Goal: Information Seeking & Learning: Learn about a topic

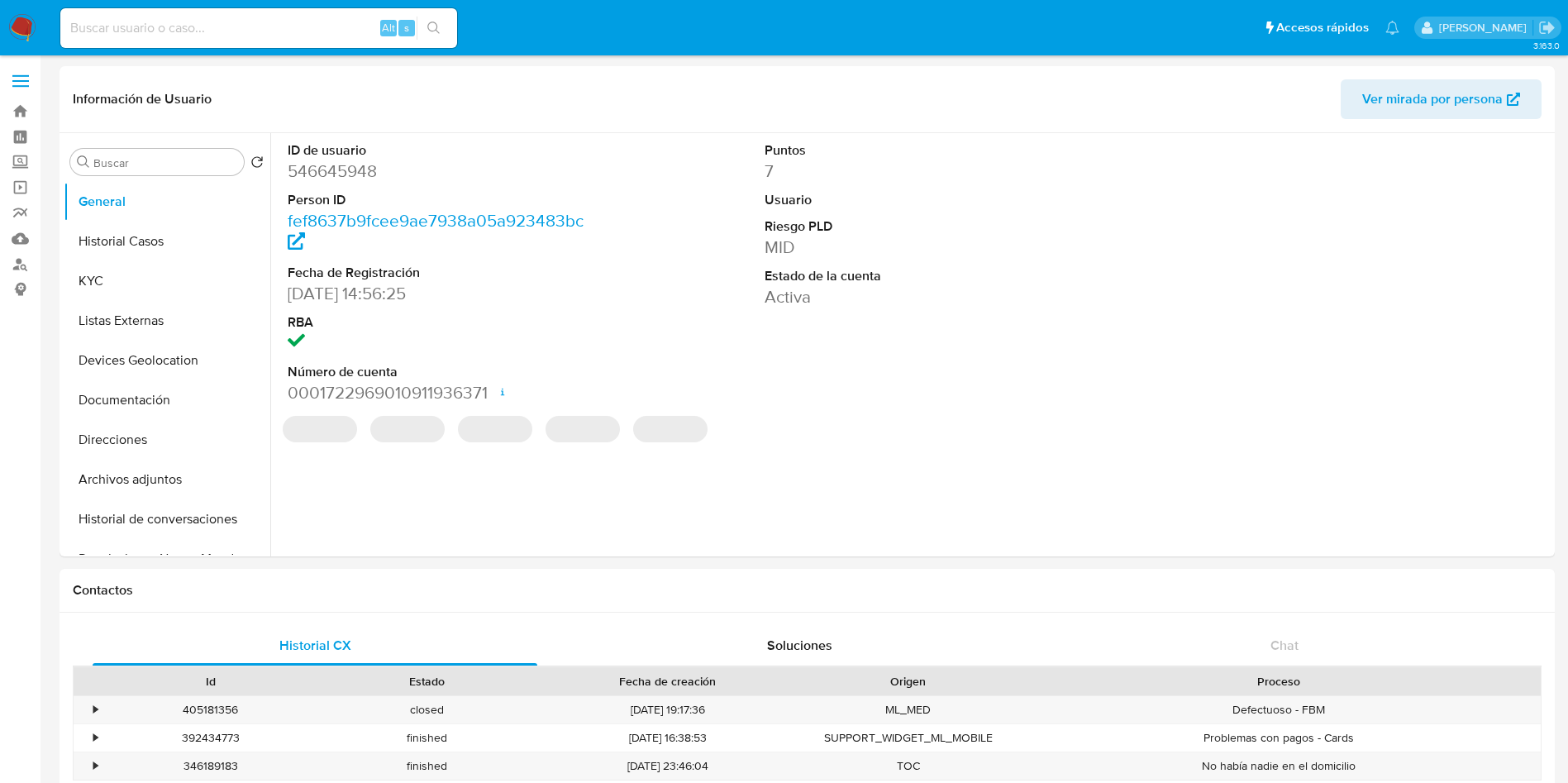
select select "10"
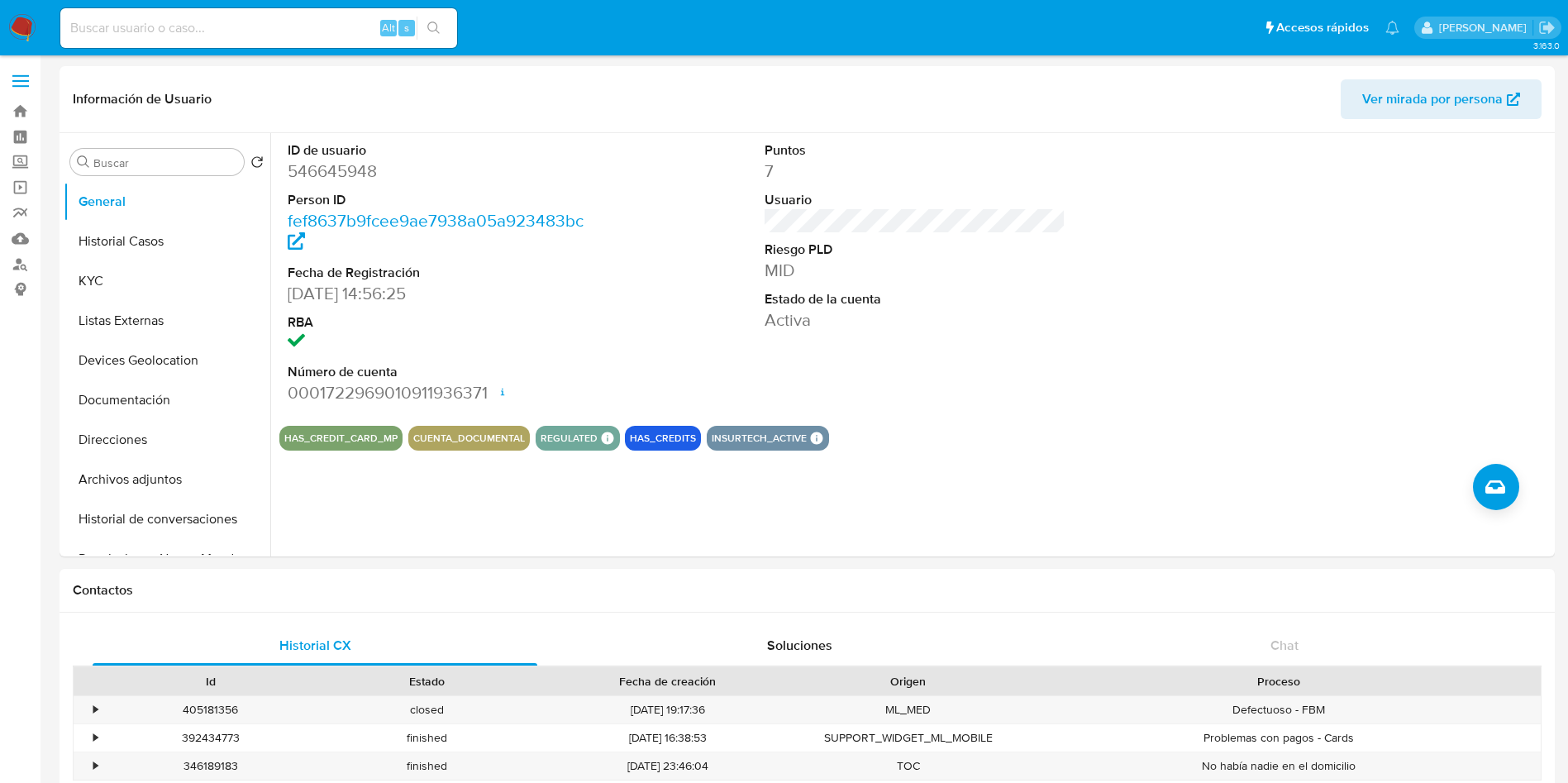
click at [245, 33] on input at bounding box center [258, 28] width 397 height 21
click at [23, 158] on label "Screening" at bounding box center [98, 162] width 197 height 25
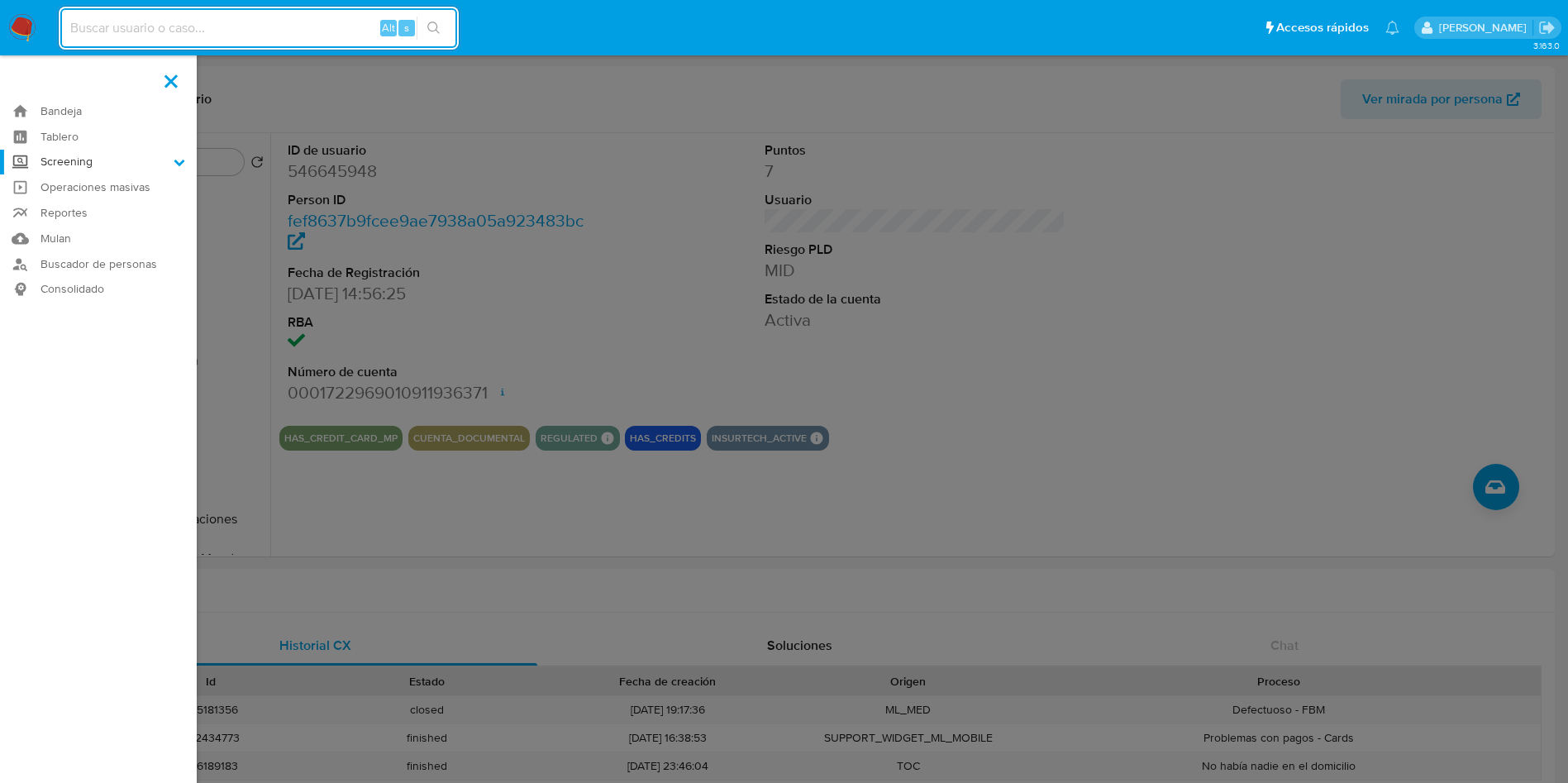
click at [0, 0] on input "Screening" at bounding box center [0, 0] width 0 height 0
click at [95, 220] on link "Herramientas" at bounding box center [98, 226] width 197 height 20
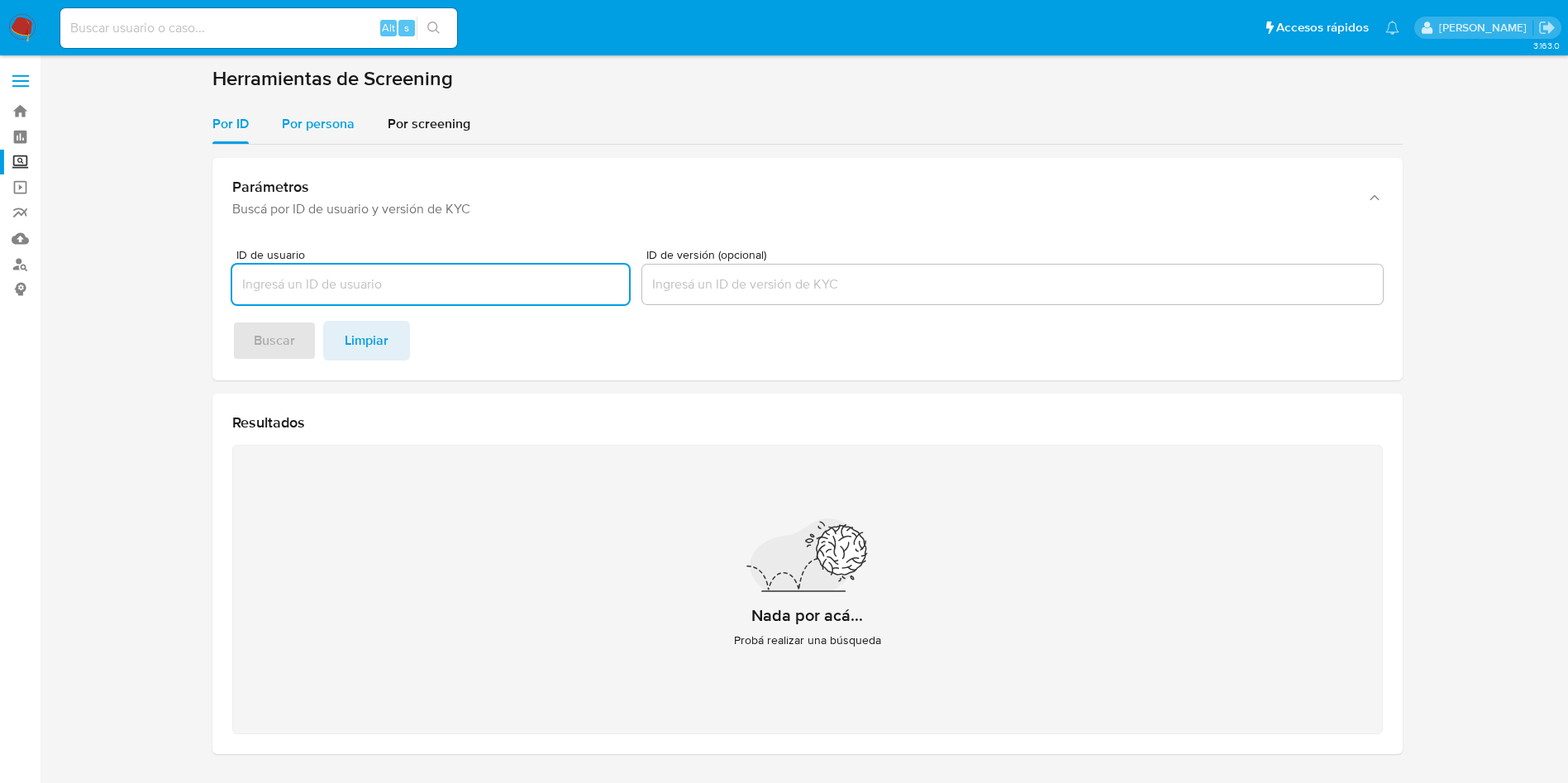
click at [331, 132] on span "Por persona" at bounding box center [317, 124] width 73 height 19
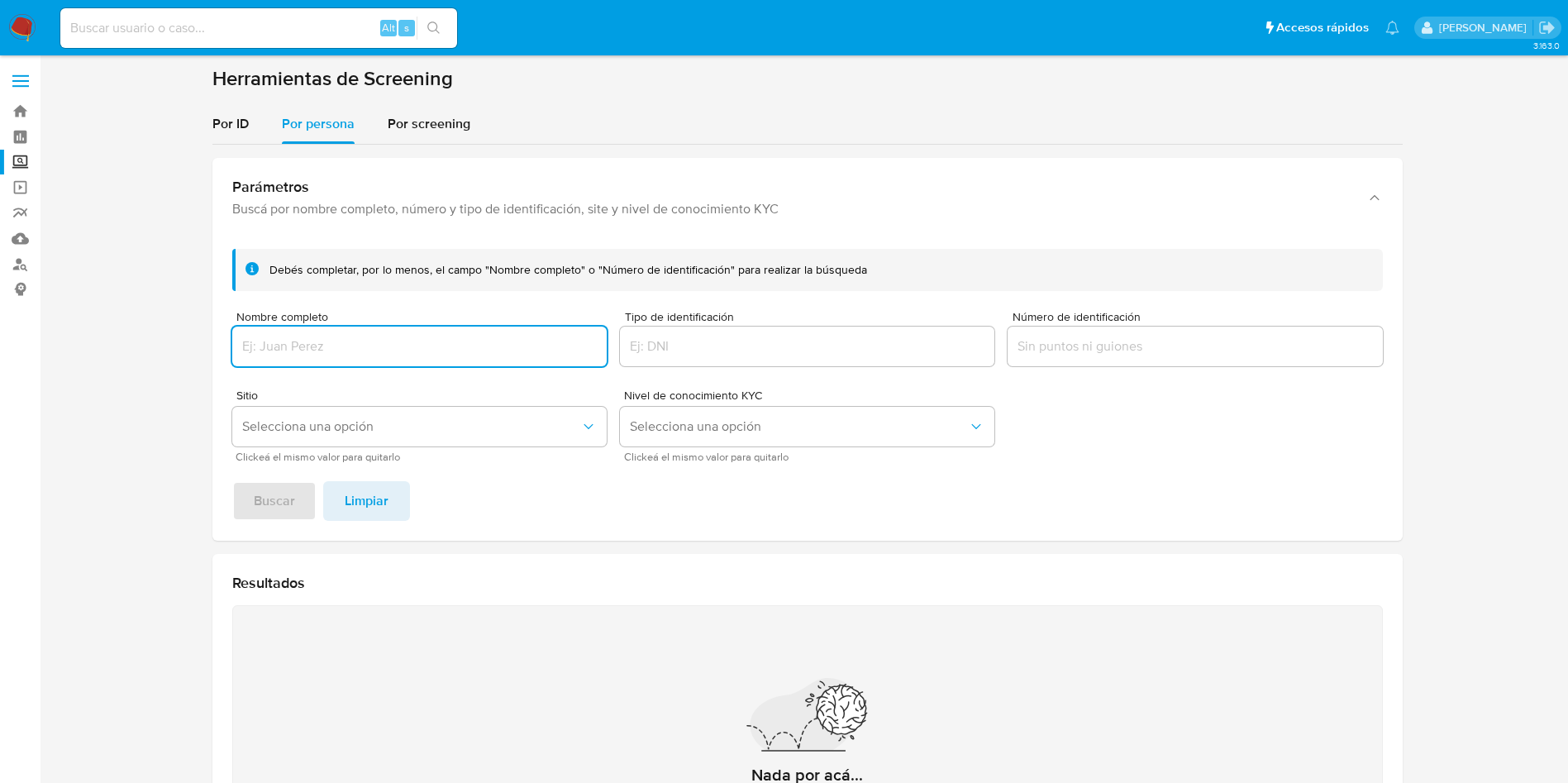
click at [410, 350] on input "Nombre completo" at bounding box center [419, 347] width 375 height 21
type input "academy"
click at [232, 482] on button "Buscar" at bounding box center [274, 501] width 84 height 40
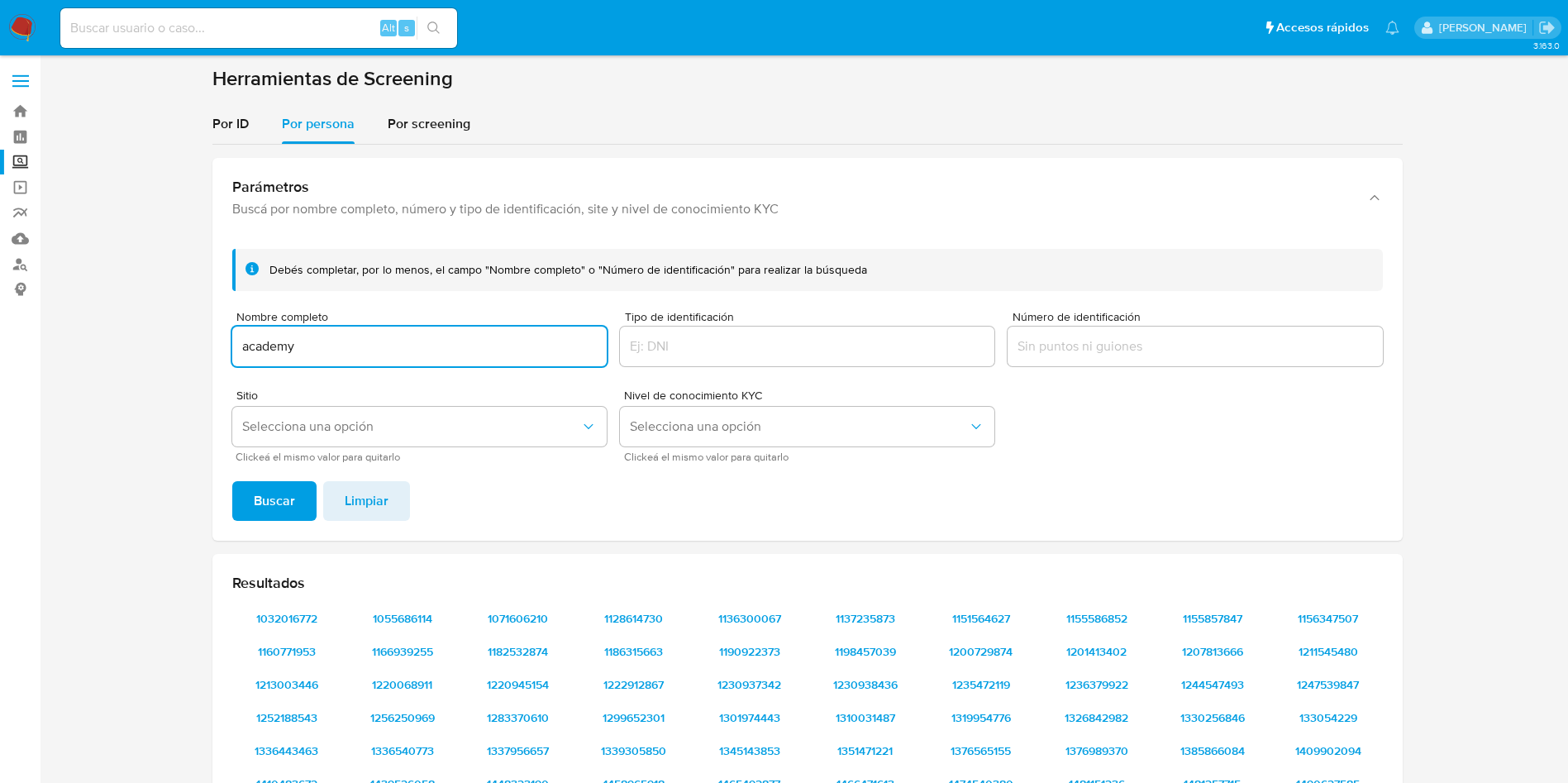
click at [272, 36] on input at bounding box center [258, 28] width 397 height 21
paste input "546645948"
type input "546645948"
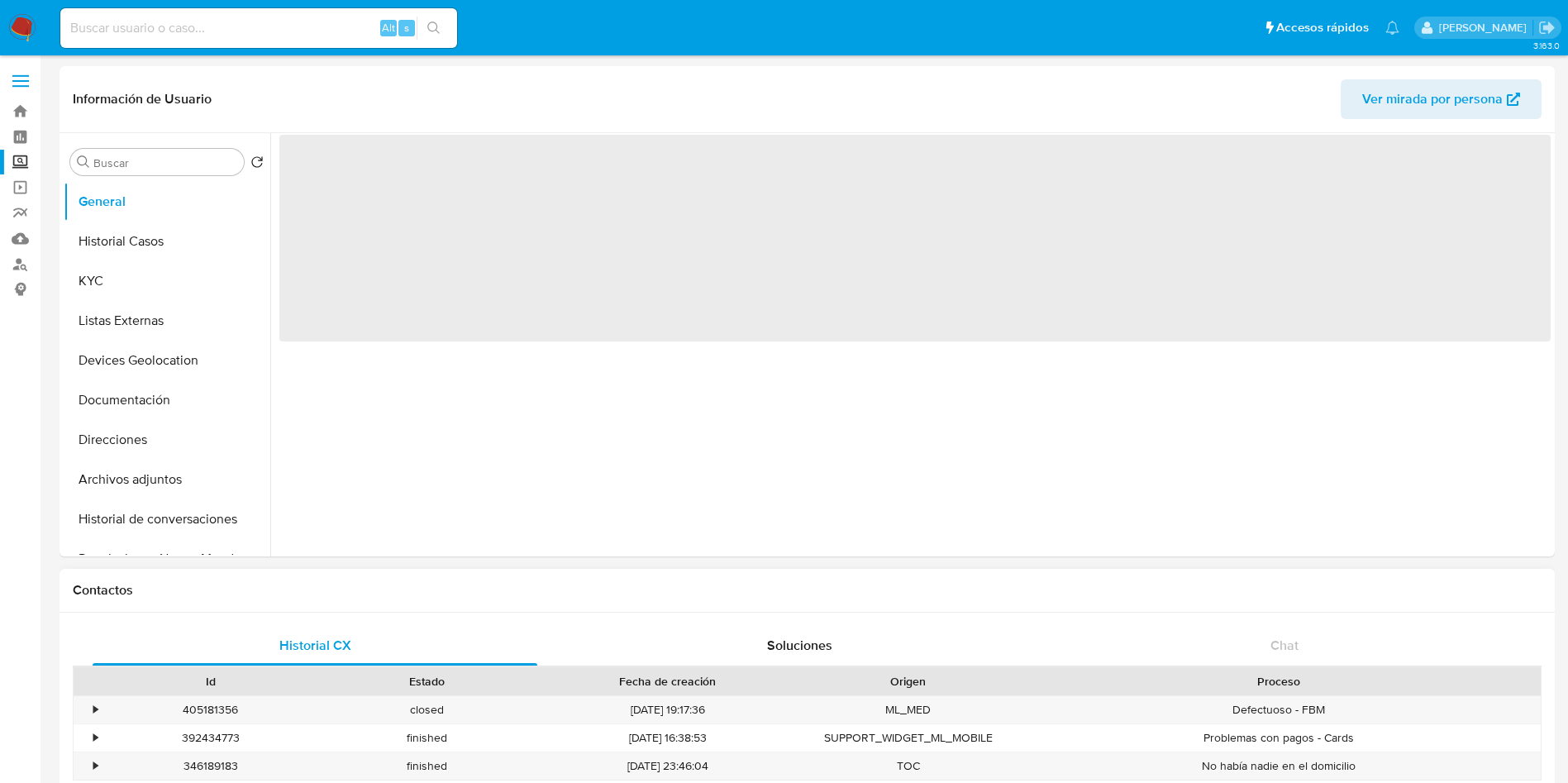
select select "10"
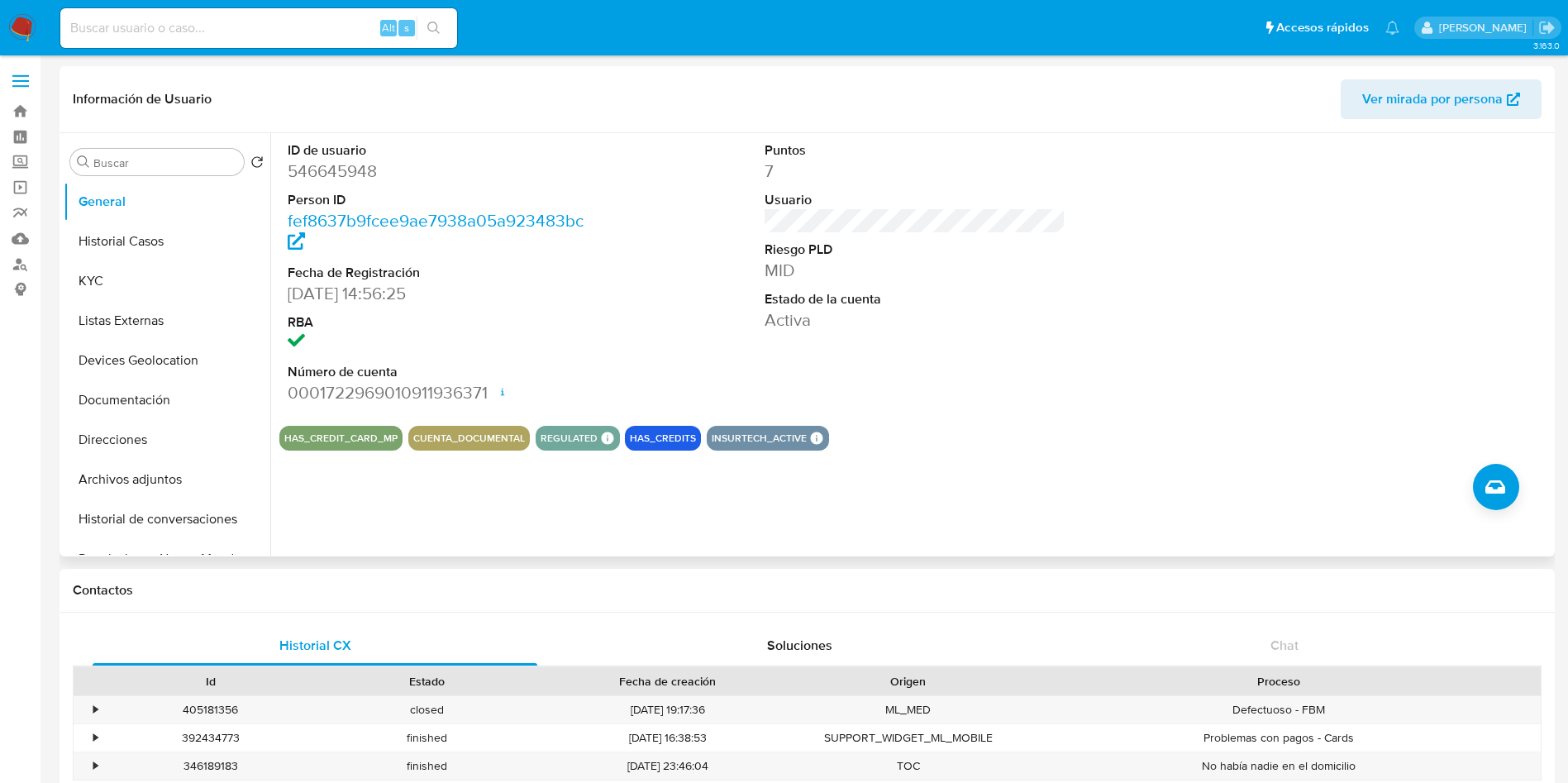
click at [1221, 285] on div "ID de usuario 546645948 Person ID fef8637b9fcee9ae7938a05a923483bc Fecha de Reg…" at bounding box center [916, 273] width 1272 height 280
click at [20, 152] on label "Screening" at bounding box center [98, 162] width 197 height 25
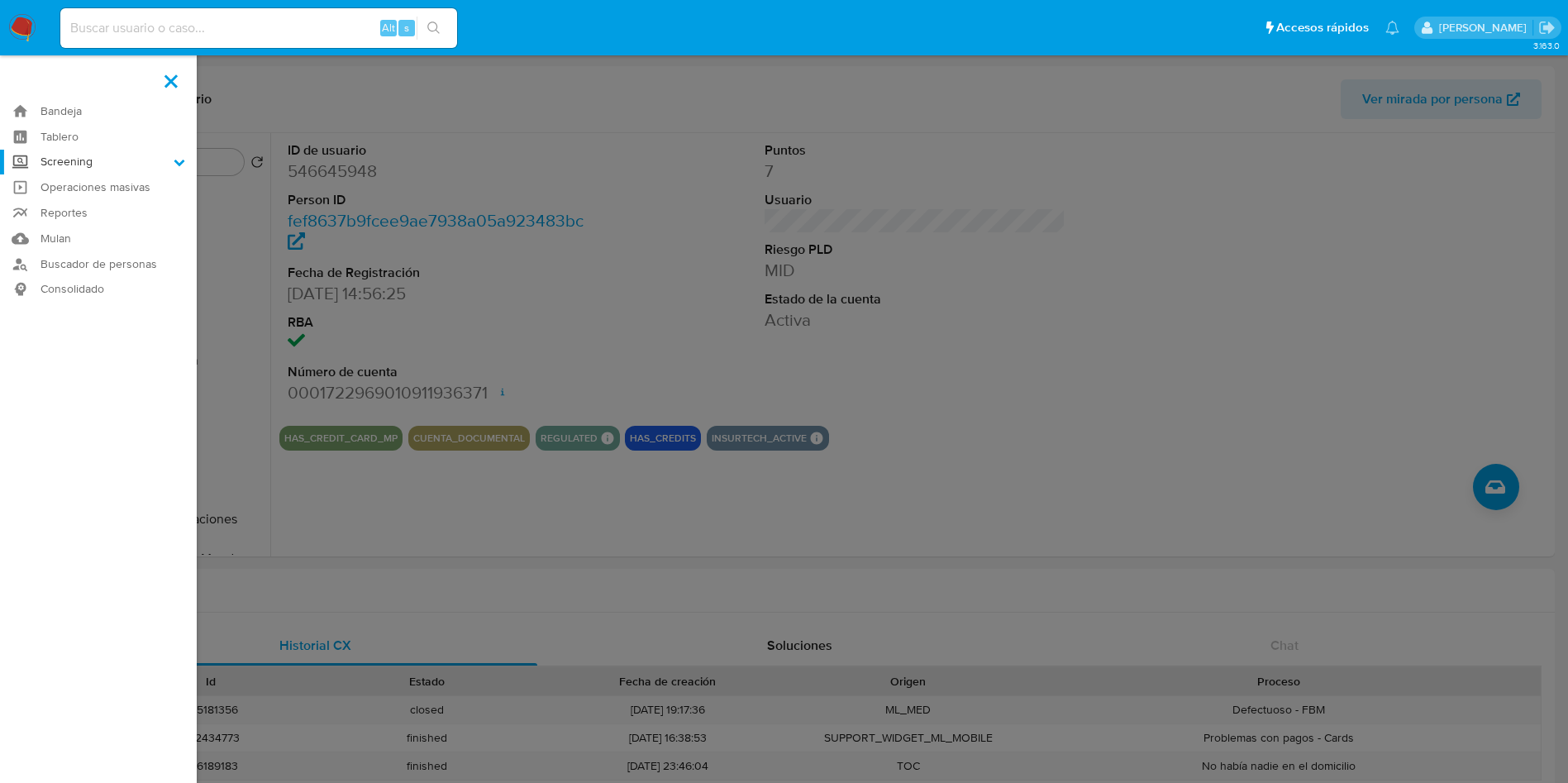
click at [0, 0] on input "Screening" at bounding box center [0, 0] width 0 height 0
click at [75, 220] on link "Herramientas" at bounding box center [98, 226] width 197 height 20
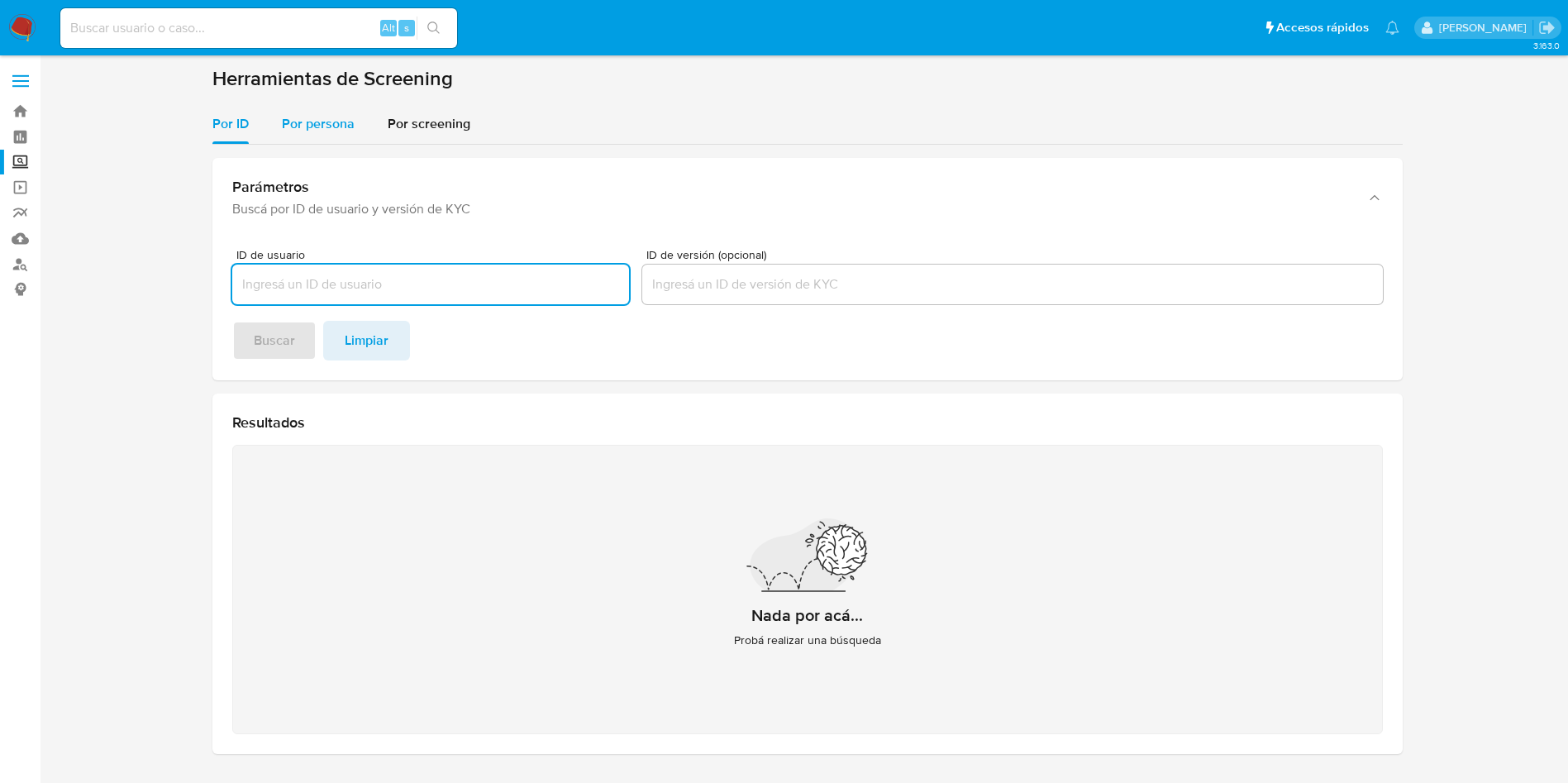
click at [337, 110] on div "Por persona" at bounding box center [317, 123] width 73 height 40
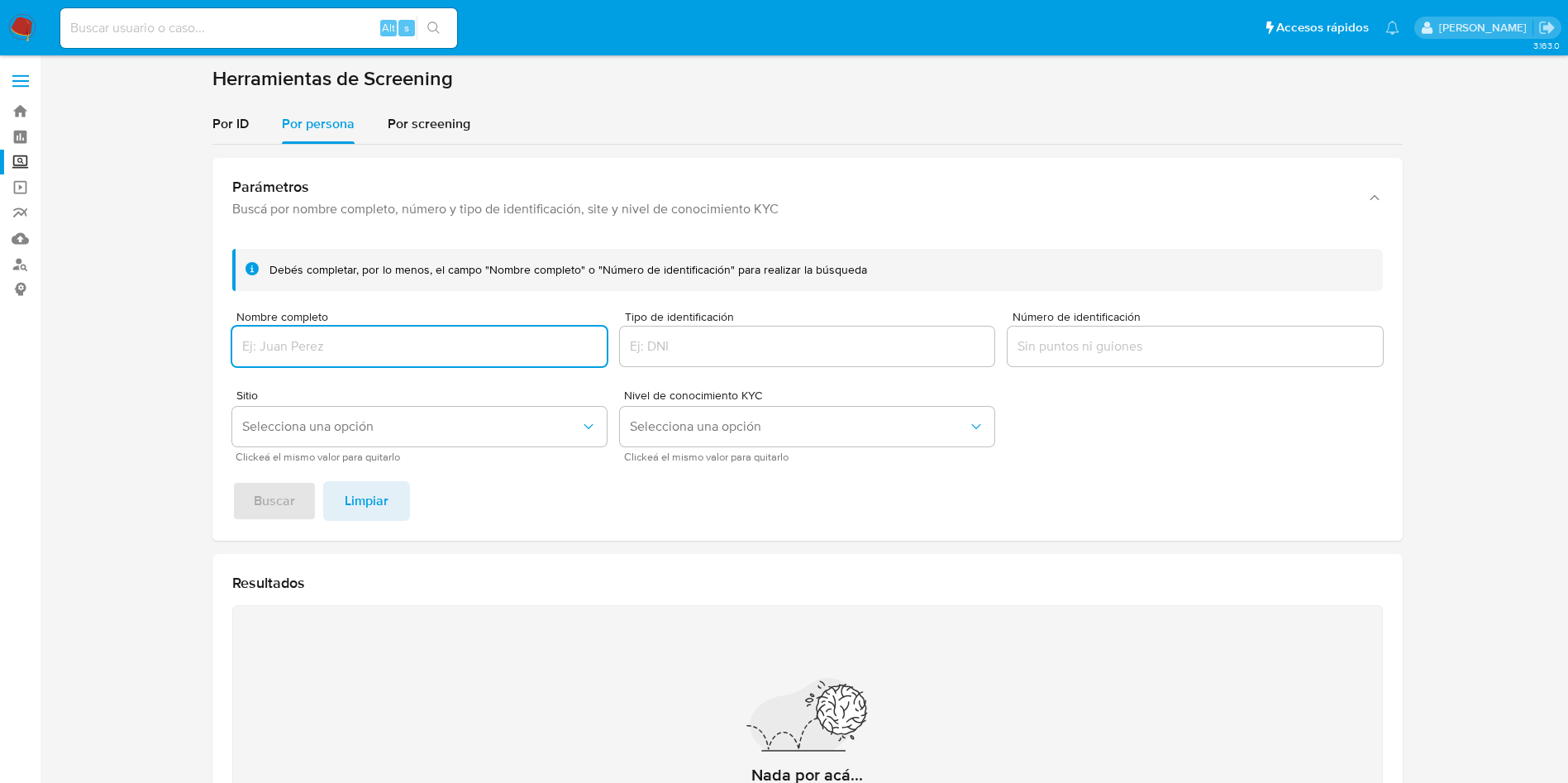
click at [384, 348] on input "Nombre completo" at bounding box center [419, 347] width 375 height 21
type input "GSINTON SAS DE CV"
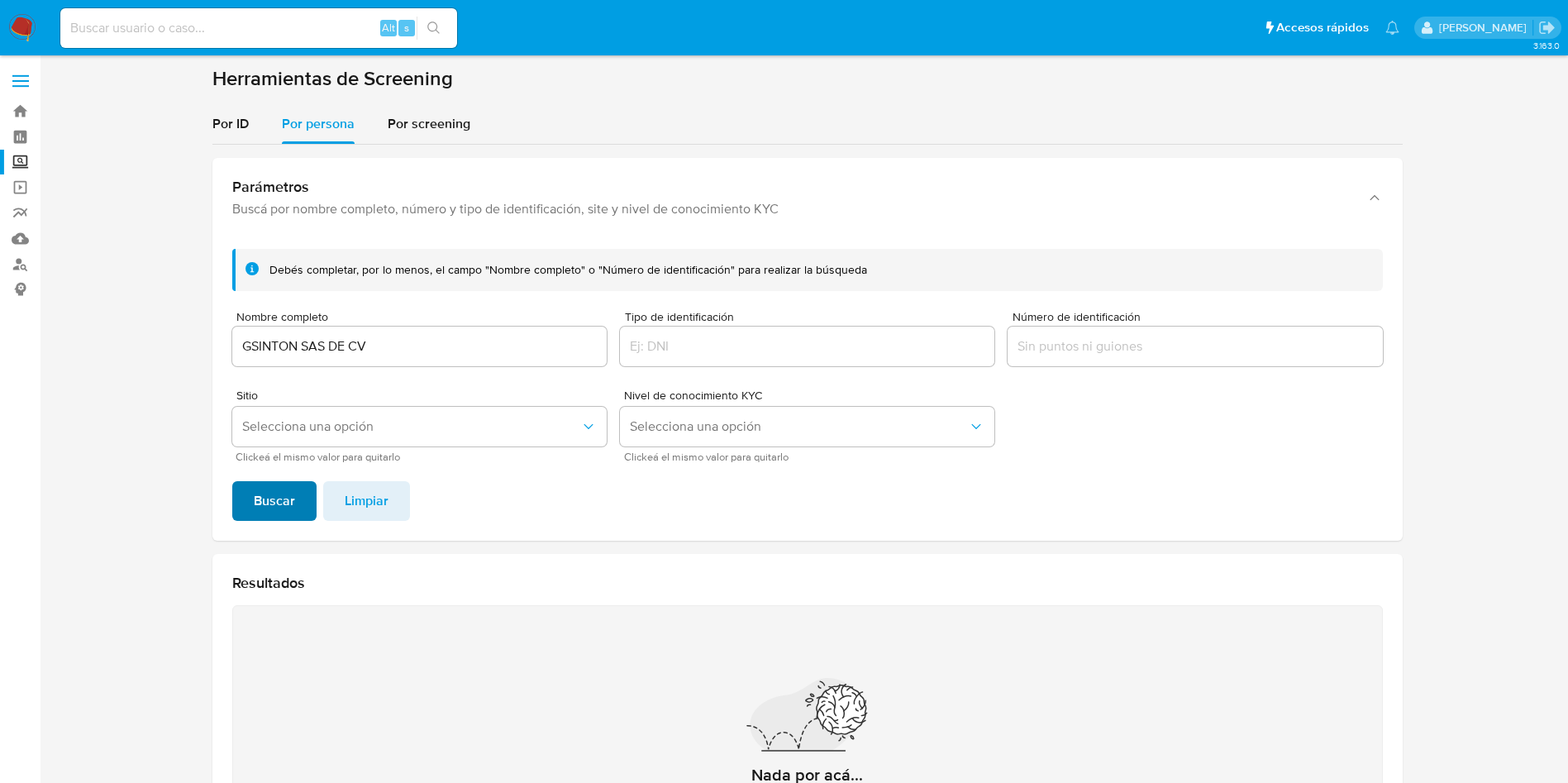
click at [265, 501] on span "Buscar" at bounding box center [274, 500] width 42 height 36
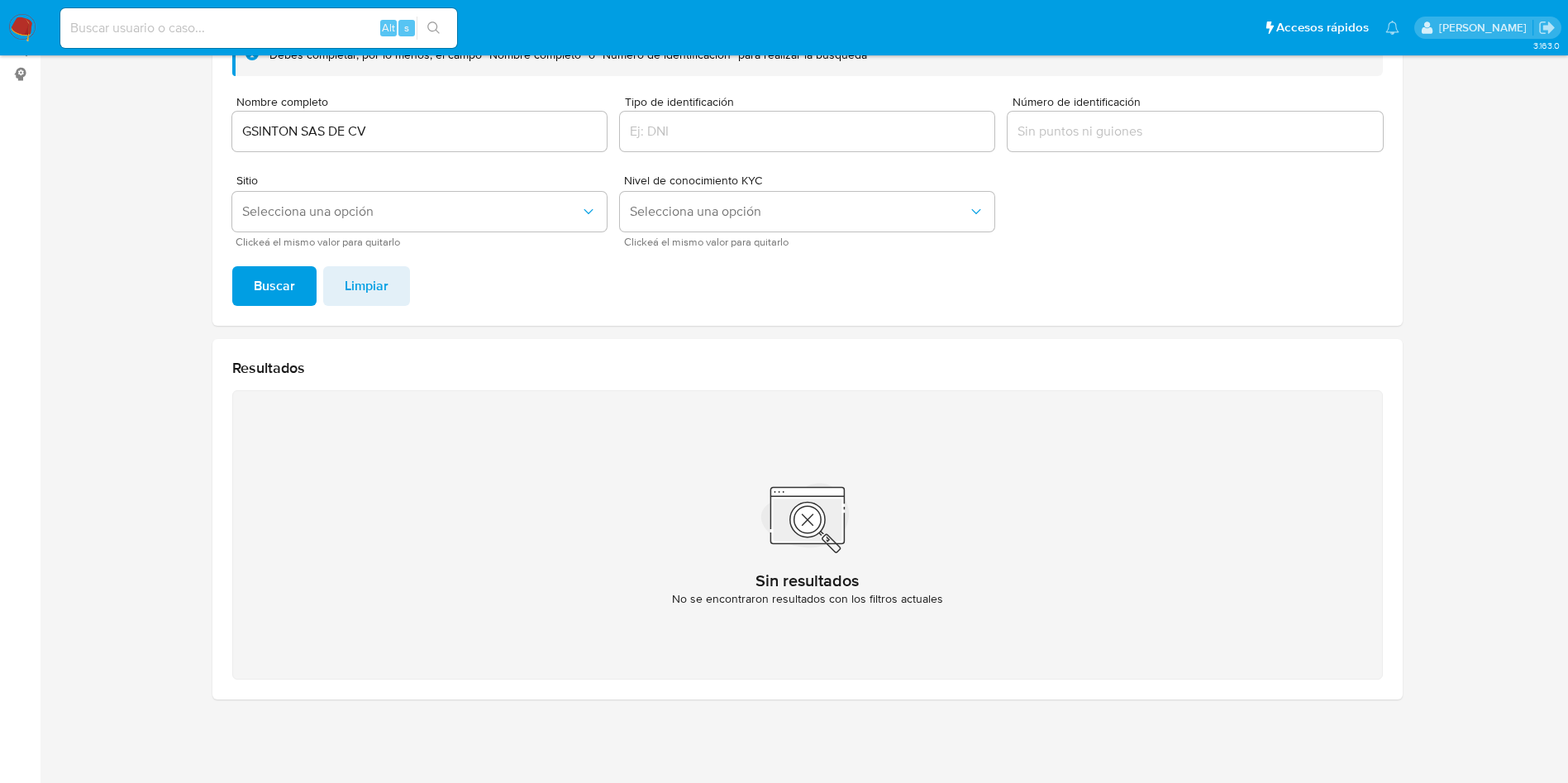
click at [397, 130] on input "GSINTON SAS DE CV" at bounding box center [419, 131] width 375 height 21
drag, startPoint x: 504, startPoint y: 132, endPoint x: 50, endPoint y: 58, distance: 460.0
click at [140, 81] on section at bounding box center [807, 282] width 1496 height 862
type input "RAV&C MULTISERVICIOS"
click at [232, 266] on button "Buscar" at bounding box center [274, 286] width 84 height 40
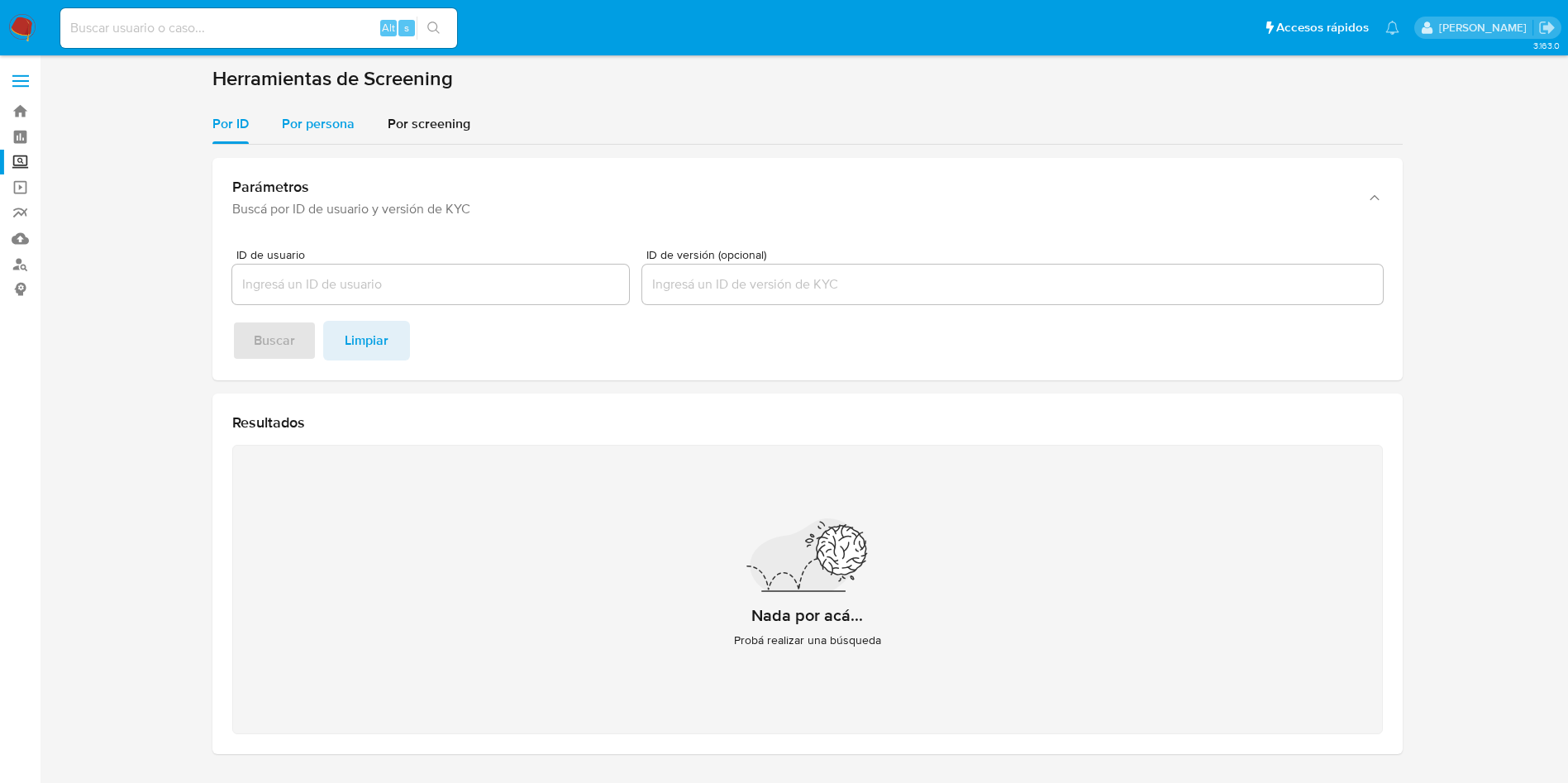
click at [316, 122] on span "Por persona" at bounding box center [317, 124] width 73 height 19
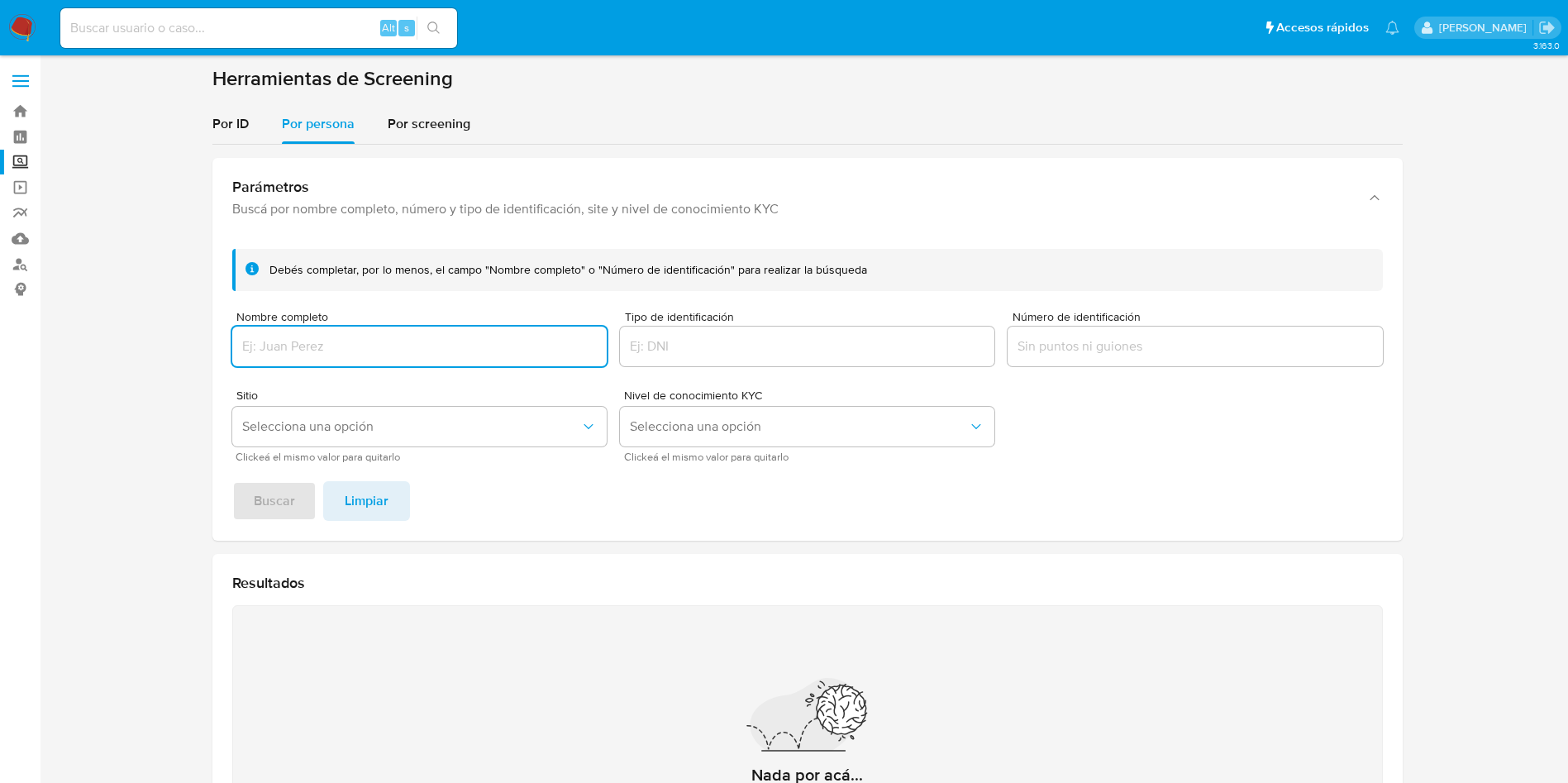
click at [352, 347] on input "Nombre completo" at bounding box center [419, 347] width 375 height 21
type input "BRANDON ALEXIS MUNOZ GONZALEZ"
click at [232, 482] on button "Buscar" at bounding box center [274, 501] width 84 height 40
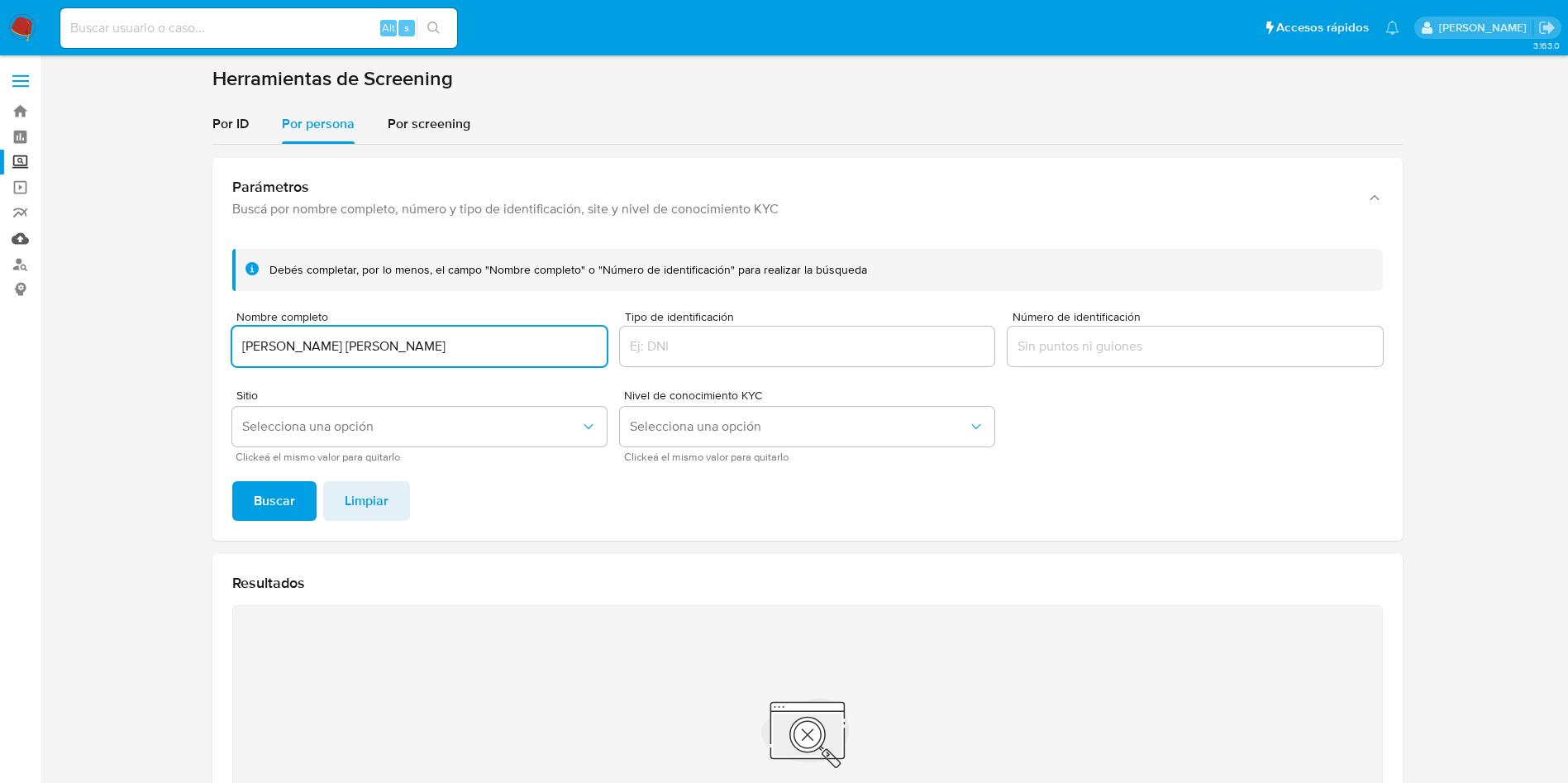
click at [16, 233] on link "Mulan" at bounding box center [98, 238] width 197 height 25
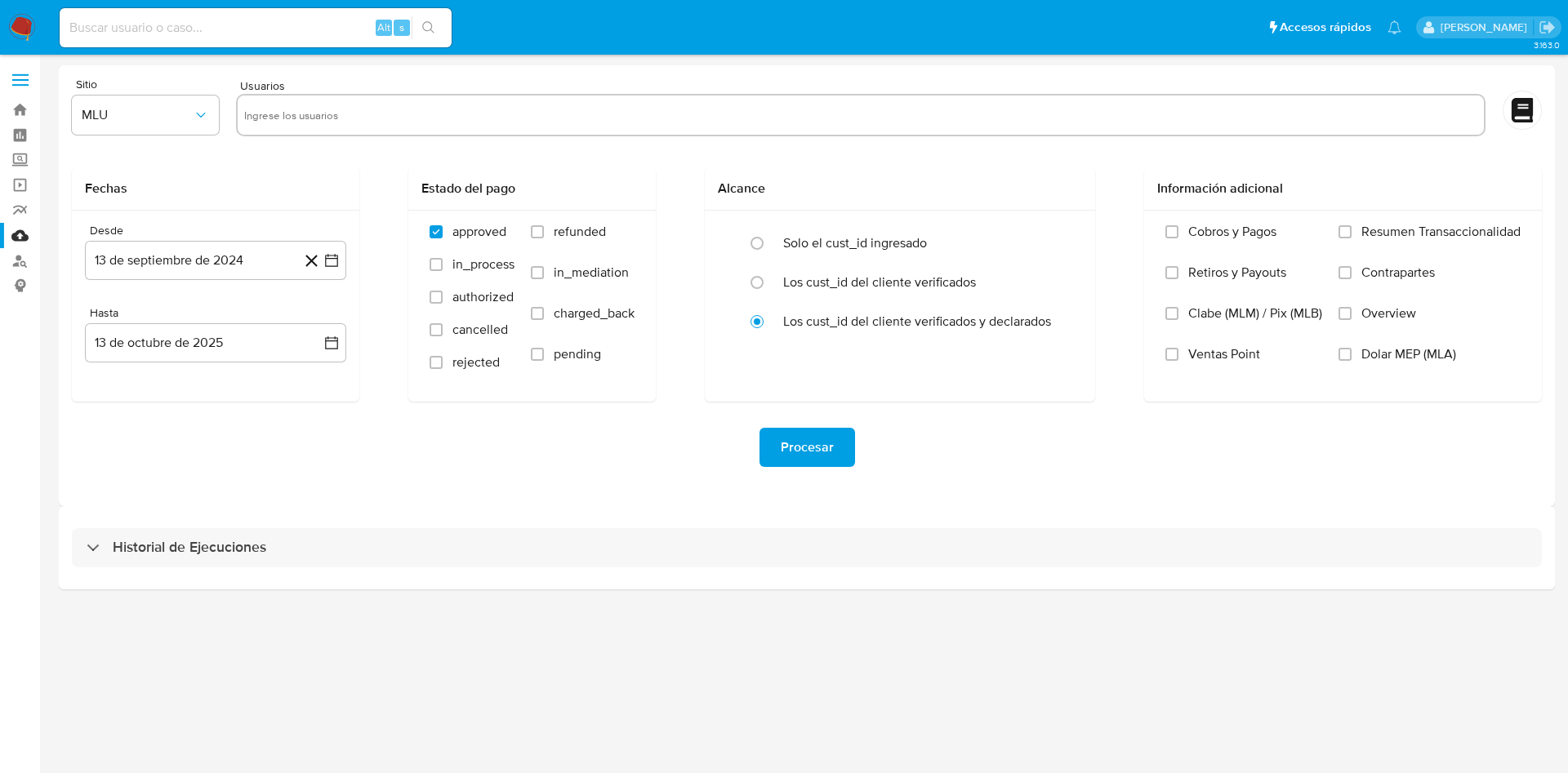
click at [293, 112] on input "text" at bounding box center [861, 114] width 1233 height 26
paste input "536198430"
type input "536198430"
click at [200, 120] on icon "button" at bounding box center [200, 115] width 16 height 16
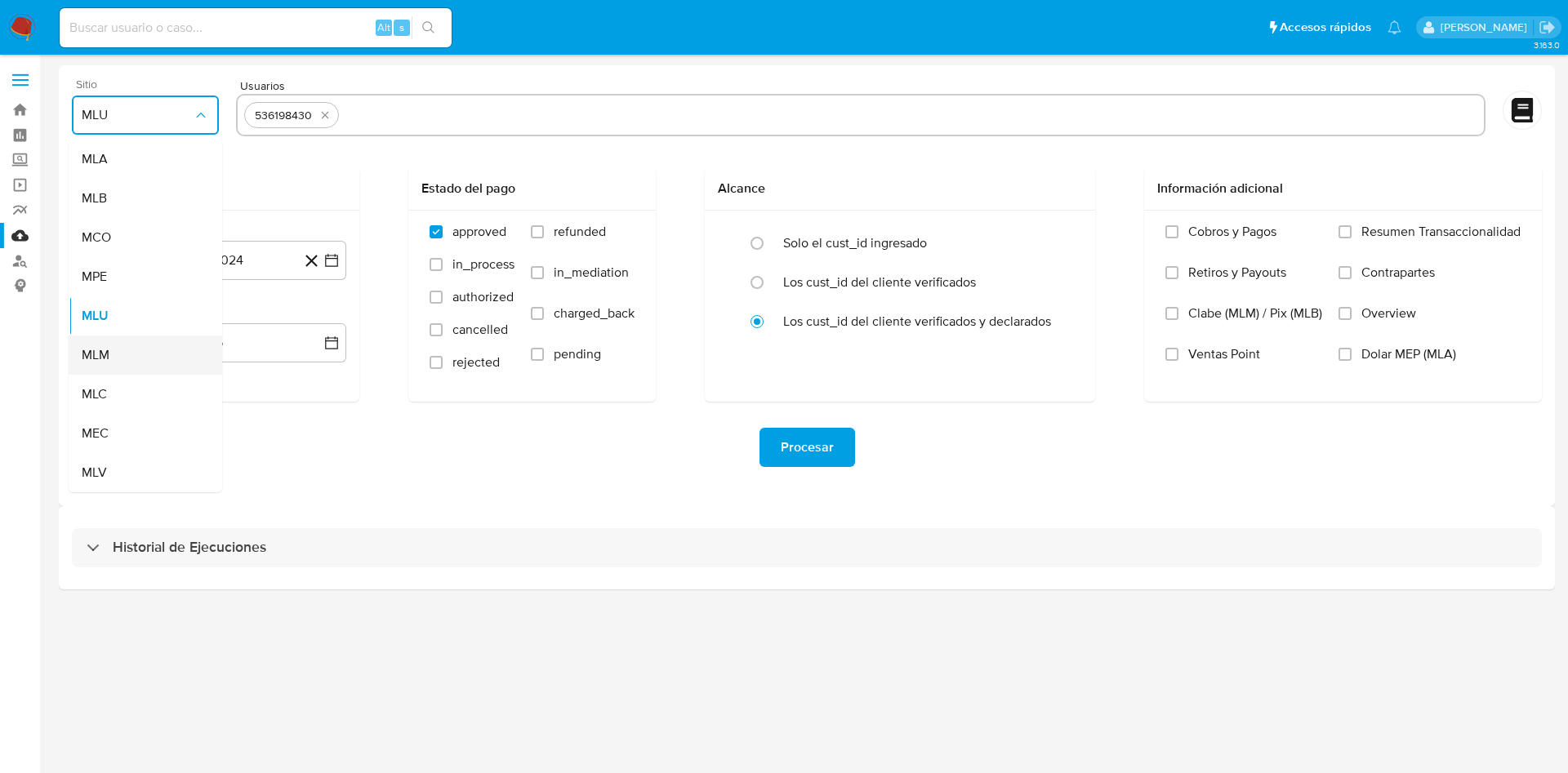
click at [118, 361] on div "MLM" at bounding box center [140, 355] width 118 height 39
click at [1346, 314] on input "Overview" at bounding box center [1346, 314] width 13 height 13
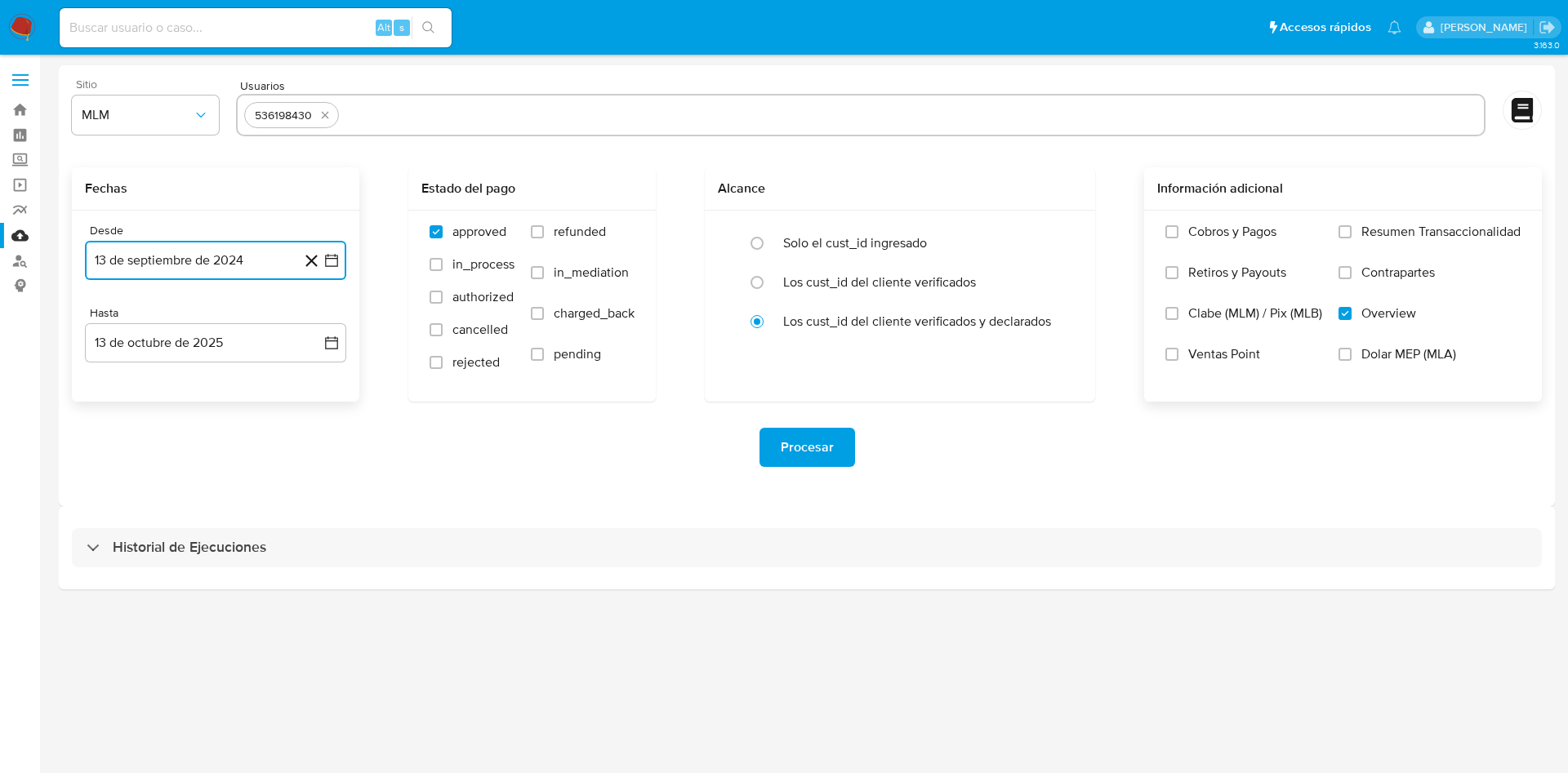
click at [333, 263] on icon "button" at bounding box center [331, 260] width 16 height 16
click at [111, 316] on icon "Mes anterior" at bounding box center [114, 319] width 19 height 19
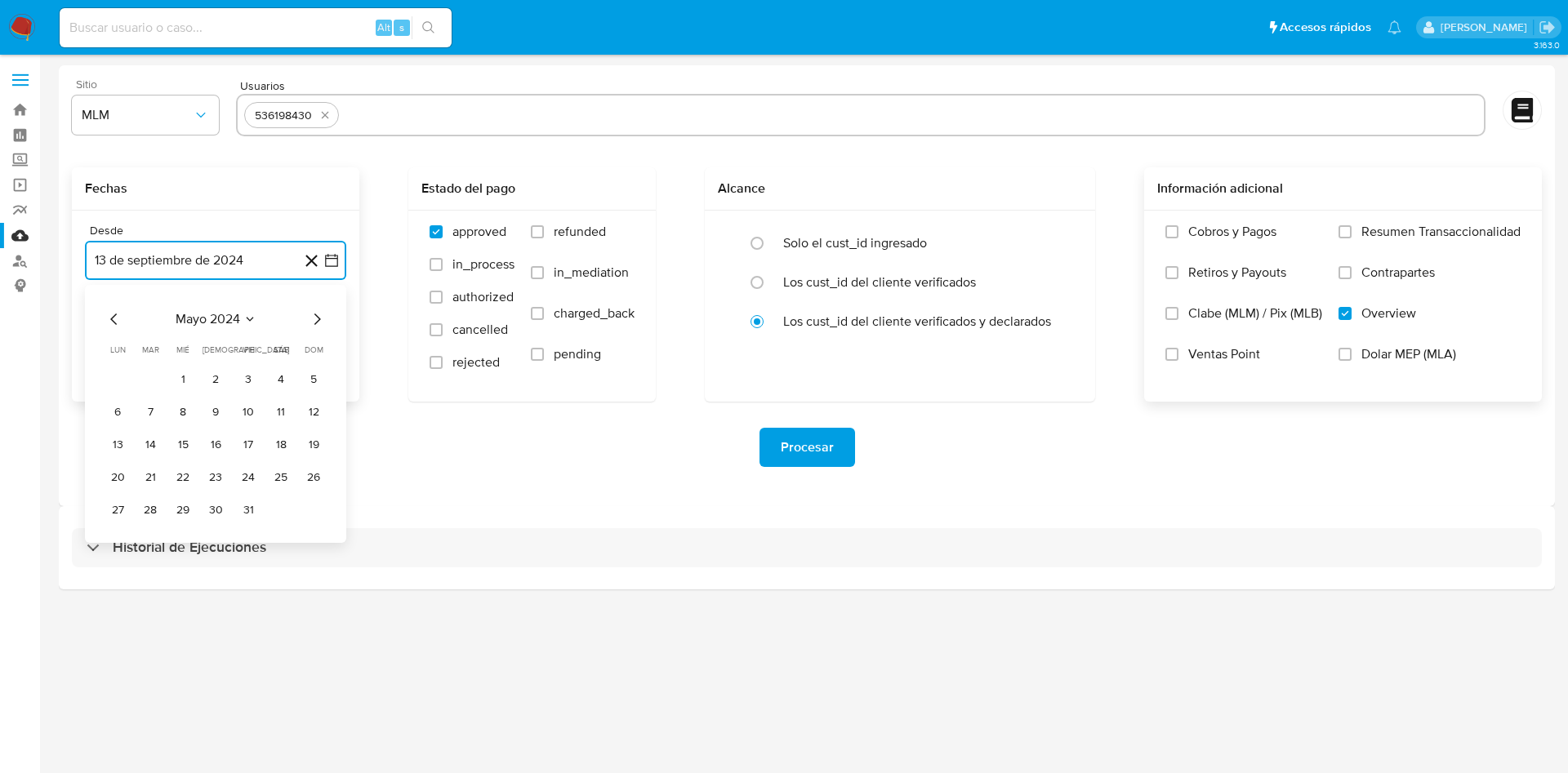
click at [111, 316] on icon "Mes anterior" at bounding box center [114, 319] width 19 height 19
click at [212, 376] on button "1" at bounding box center [215, 379] width 26 height 26
click at [323, 344] on icon "button" at bounding box center [331, 342] width 16 height 16
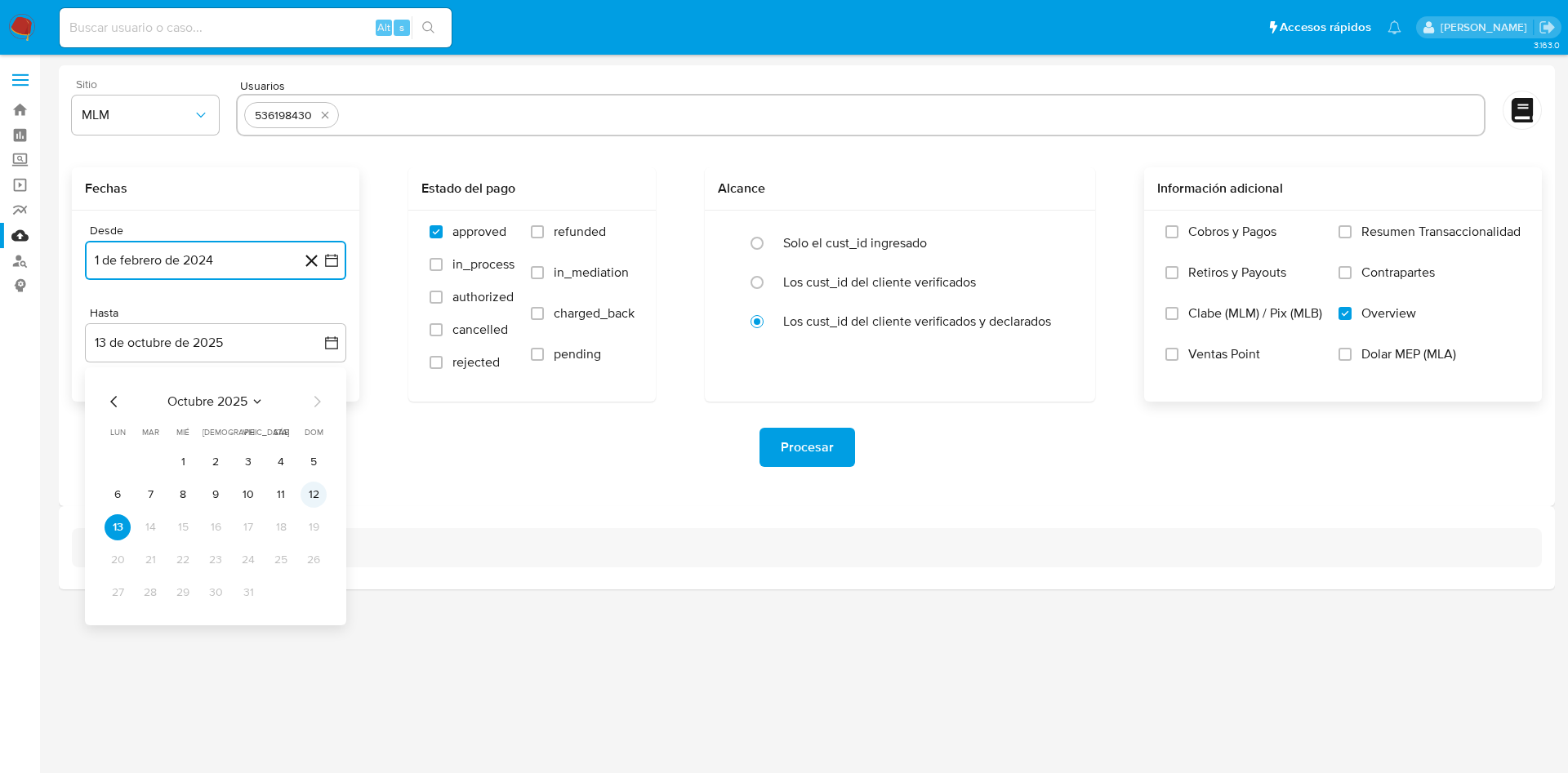
click at [309, 495] on button "12" at bounding box center [313, 494] width 26 height 26
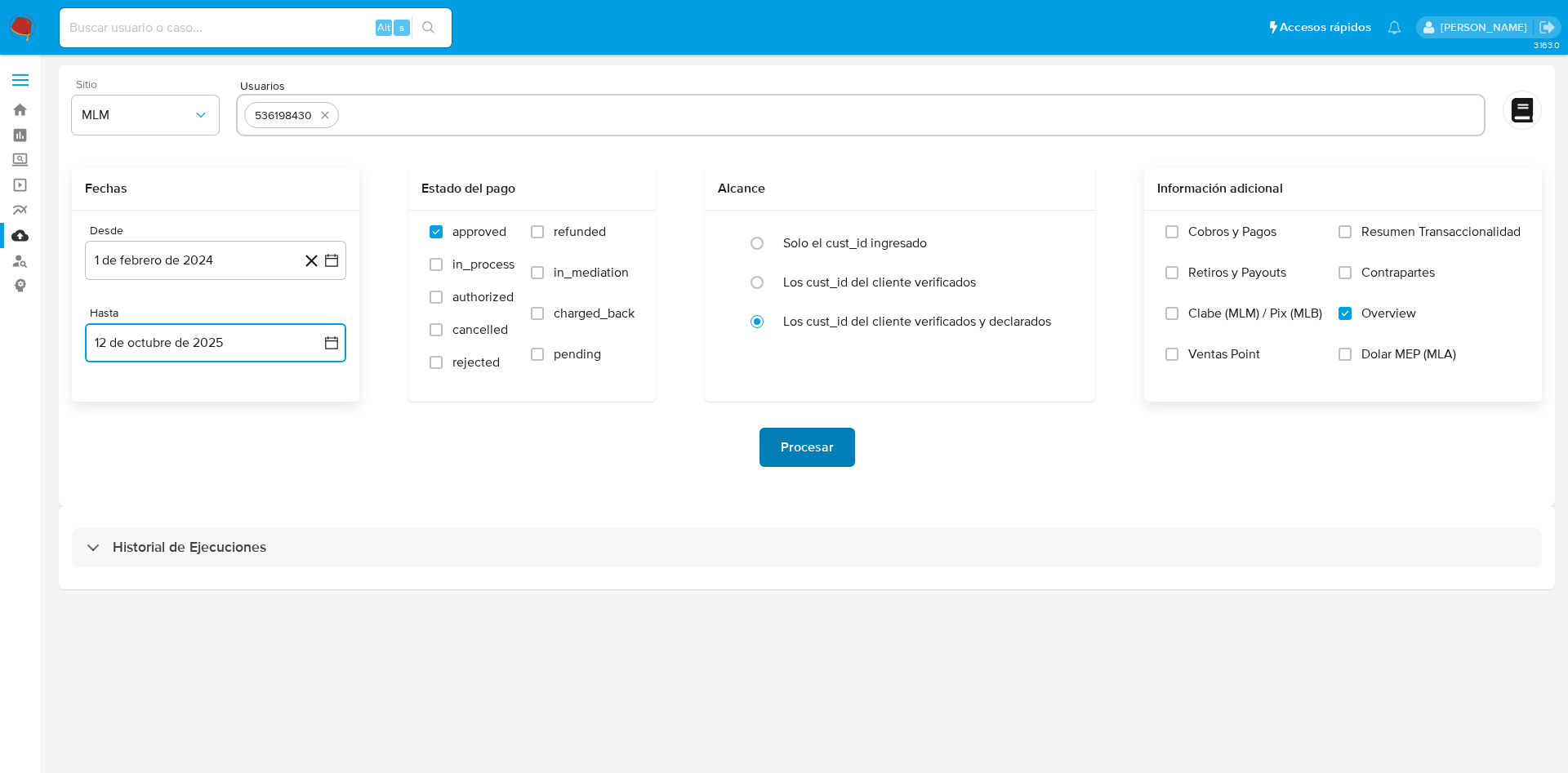
click at [809, 445] on span "Procesar" at bounding box center [807, 447] width 53 height 35
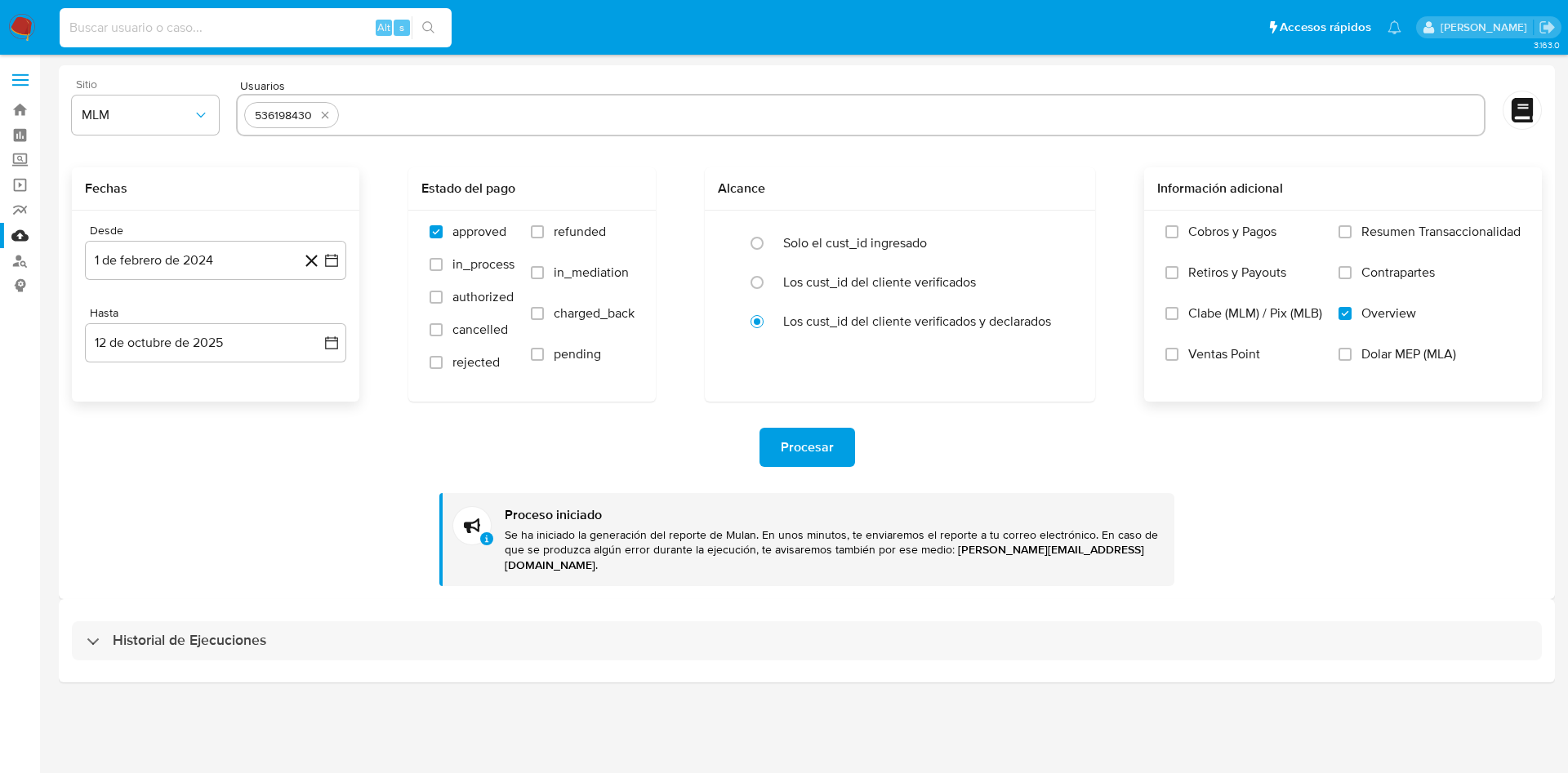
click at [307, 30] on input at bounding box center [255, 28] width 392 height 21
paste input "536198430"
type input "536198430"
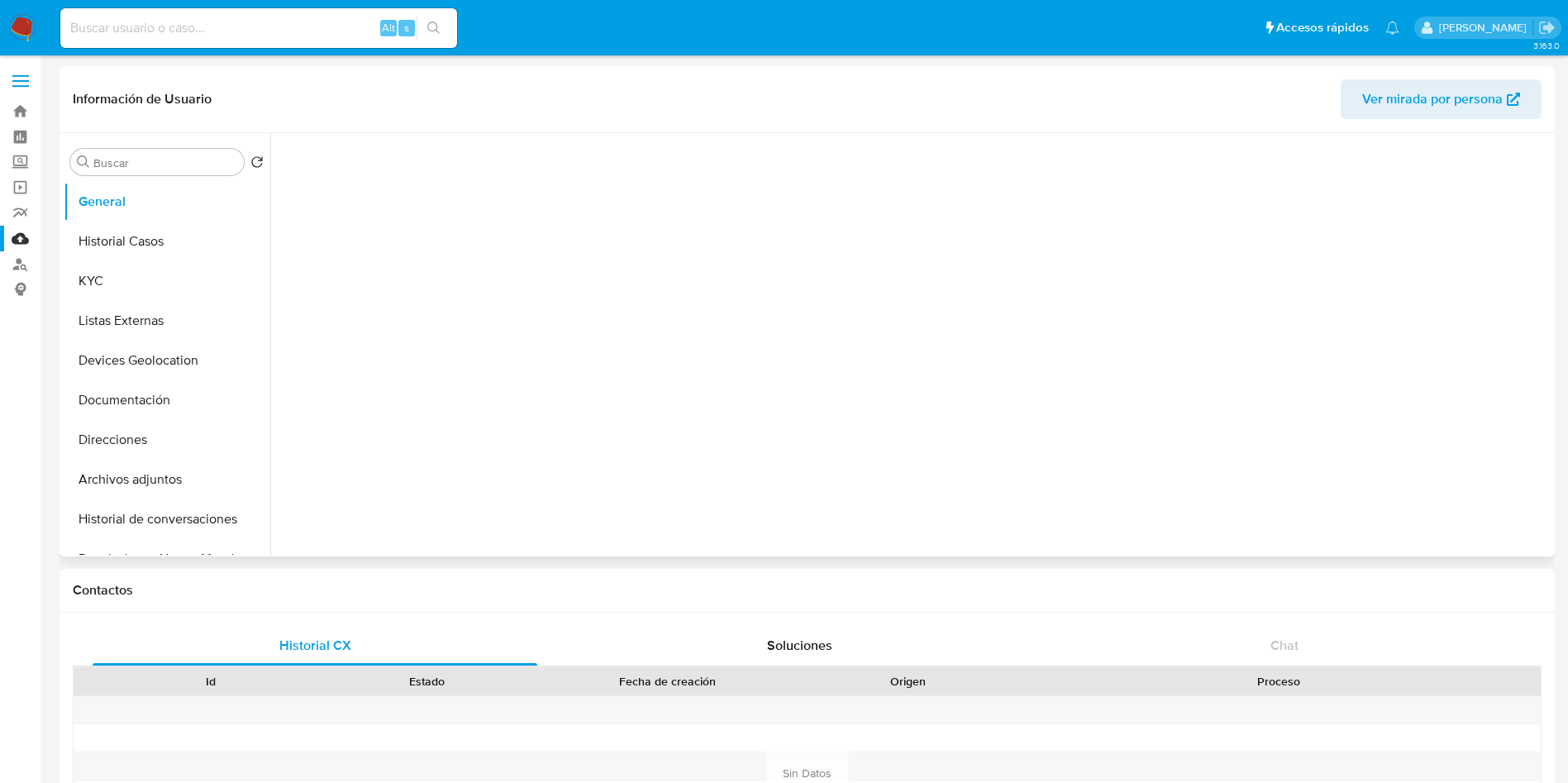
select select "10"
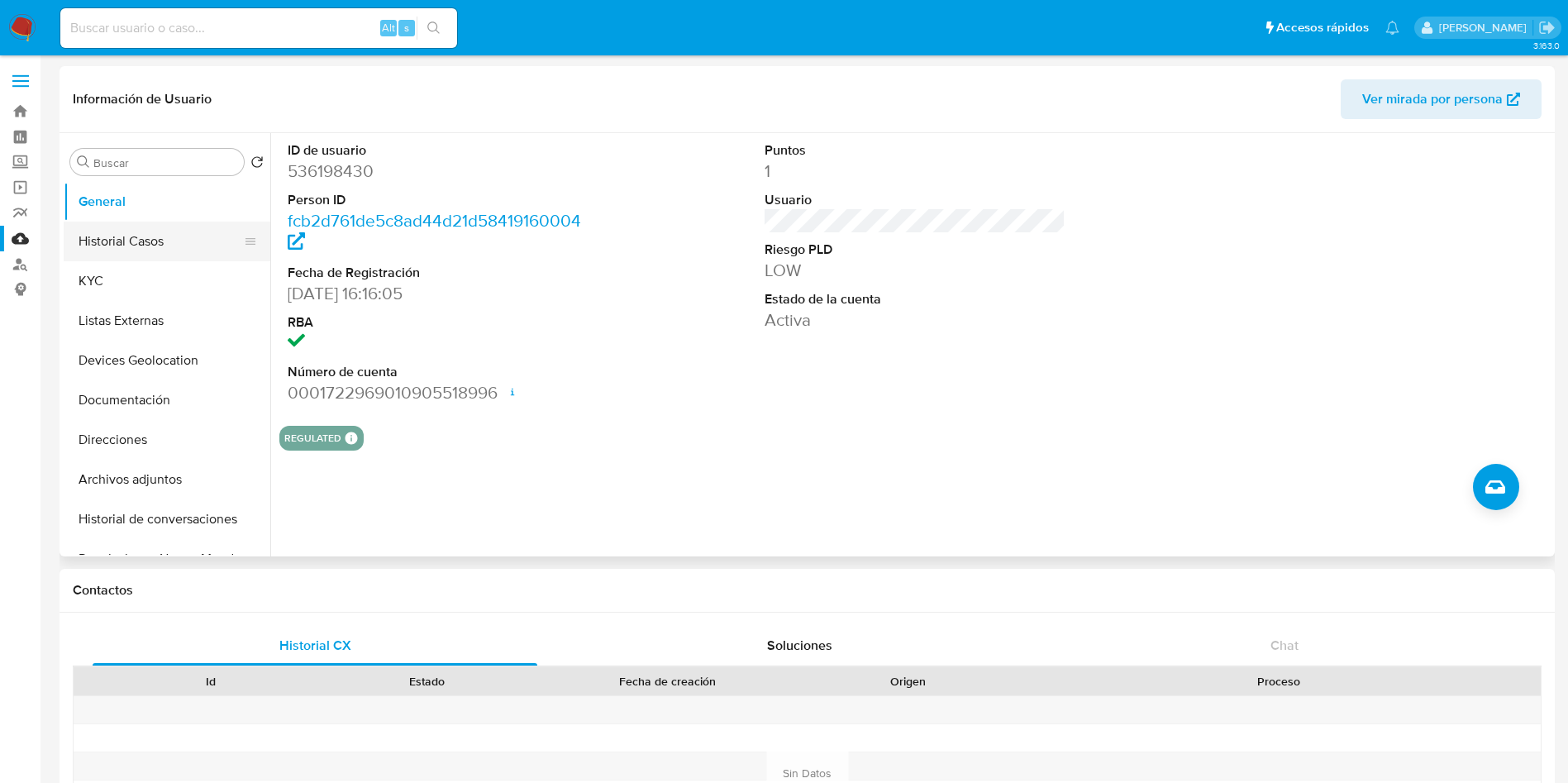
click at [109, 239] on button "Historial Casos" at bounding box center [160, 241] width 193 height 40
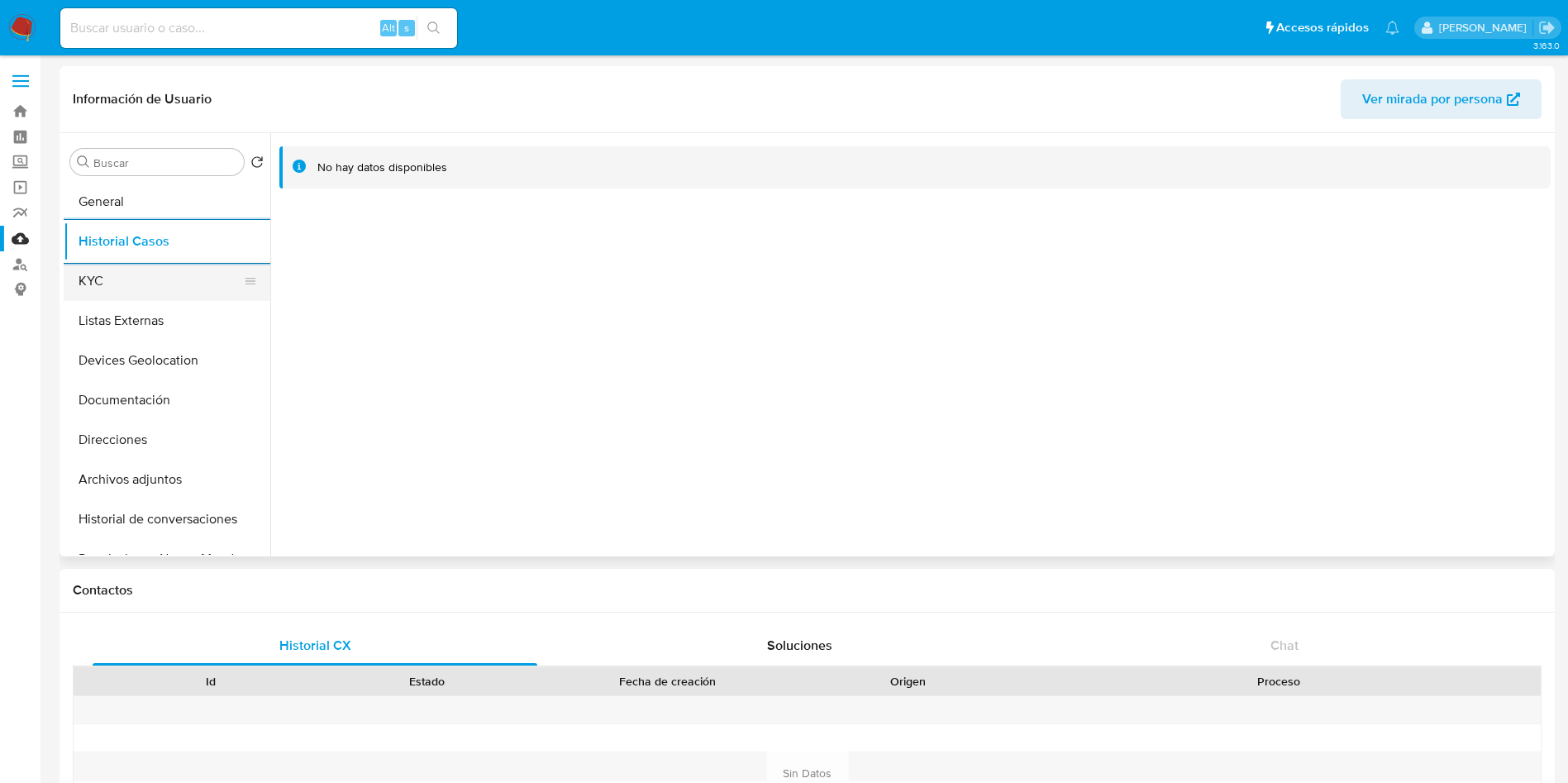
click at [116, 281] on button "KYC" at bounding box center [160, 281] width 193 height 40
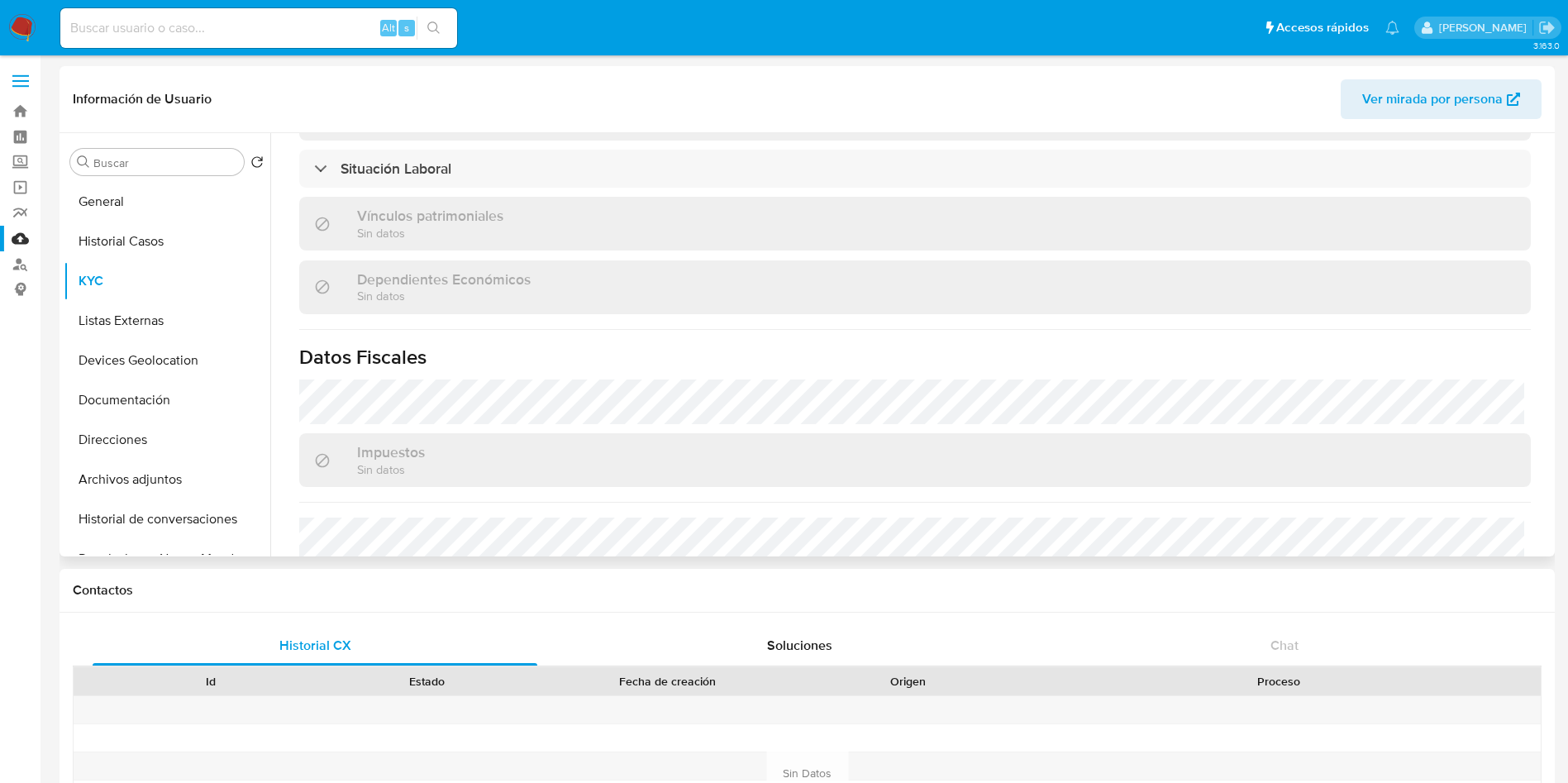
scroll to position [865, 0]
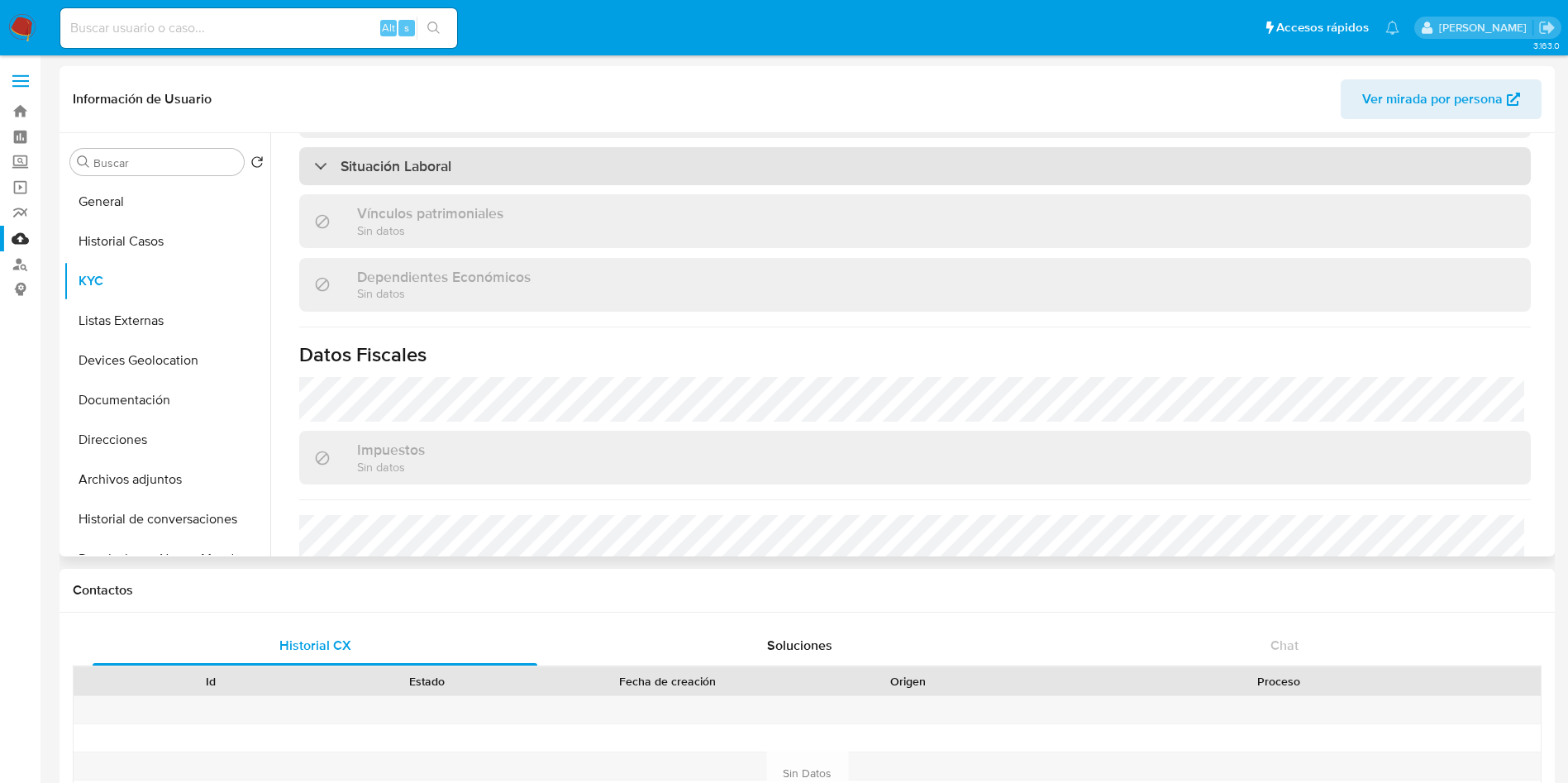
click at [464, 153] on div "Situación Laboral" at bounding box center [915, 166] width 1232 height 38
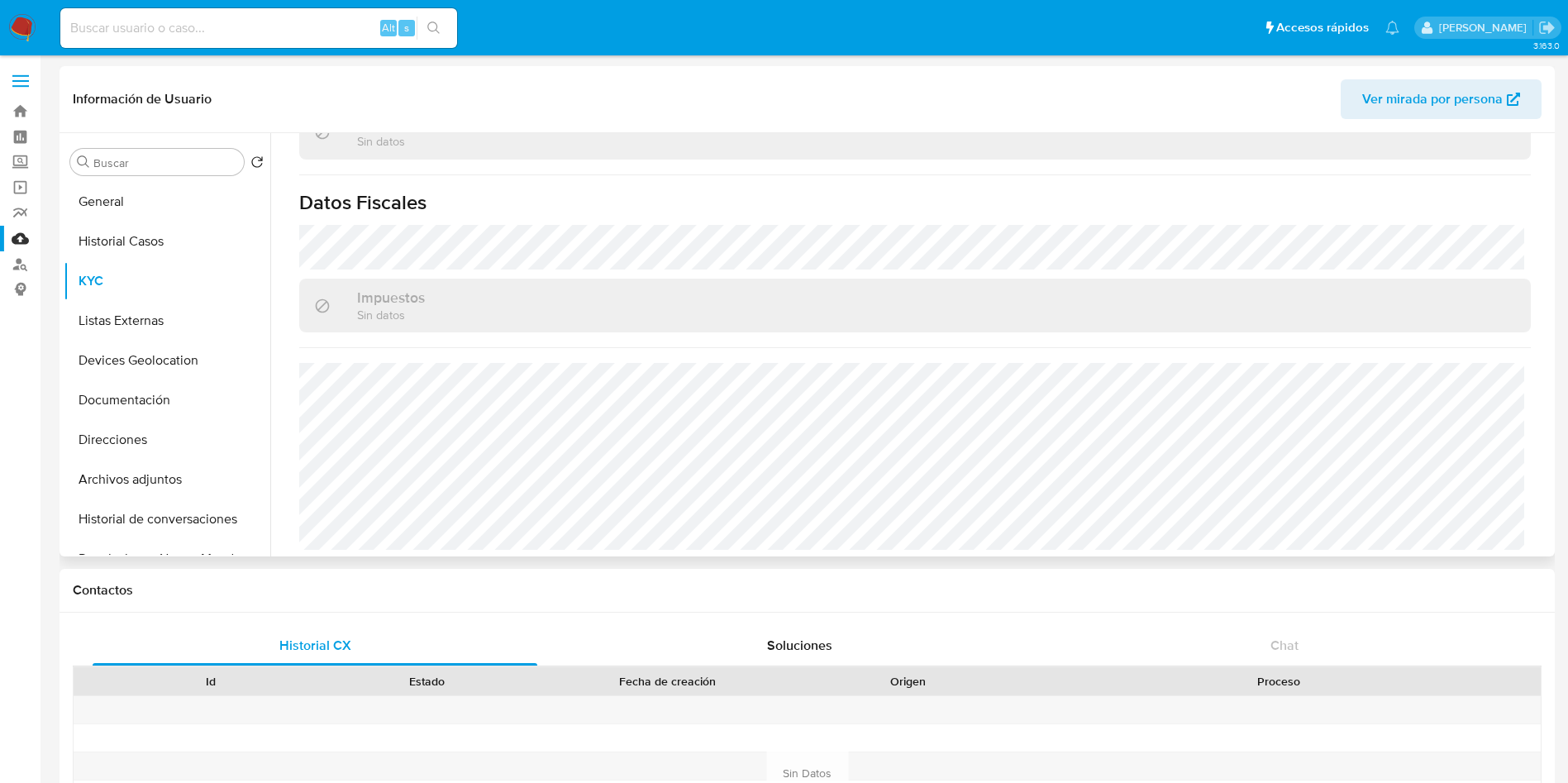
scroll to position [1263, 0]
click at [172, 320] on button "Listas Externas" at bounding box center [160, 321] width 193 height 40
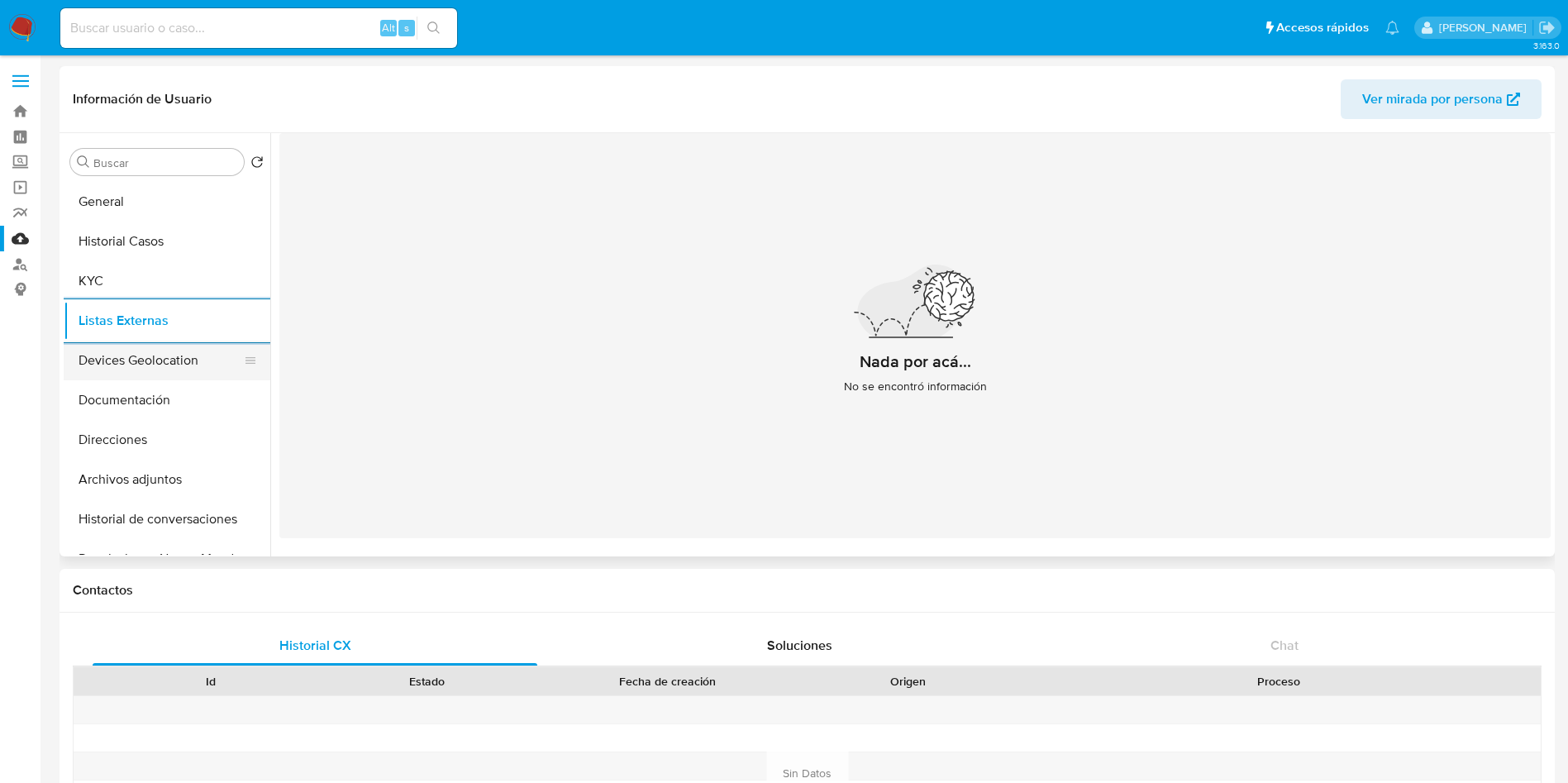
click at [155, 369] on button "Devices Geolocation" at bounding box center [160, 360] width 193 height 40
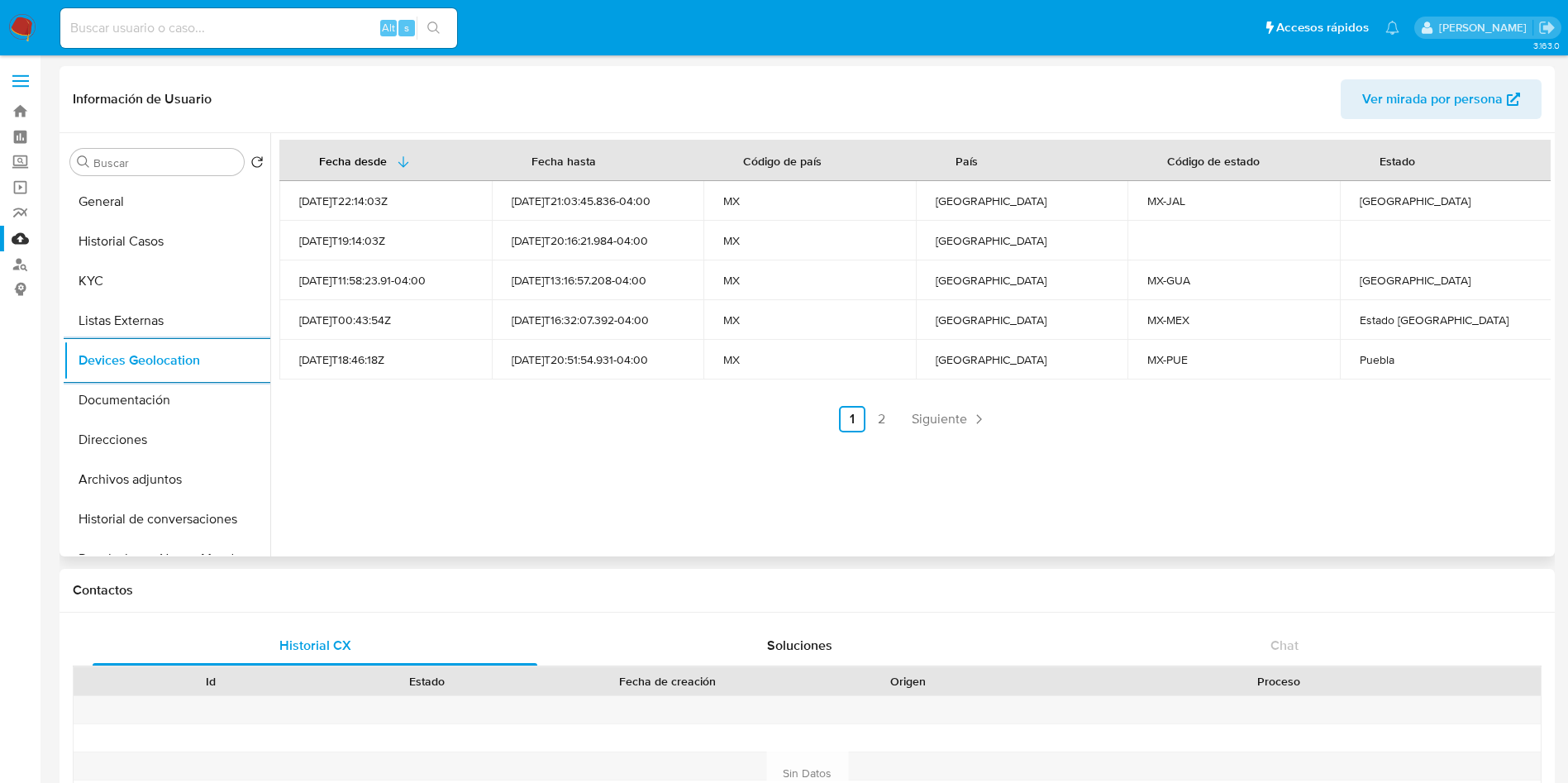
click at [884, 415] on link "2" at bounding box center [882, 419] width 26 height 26
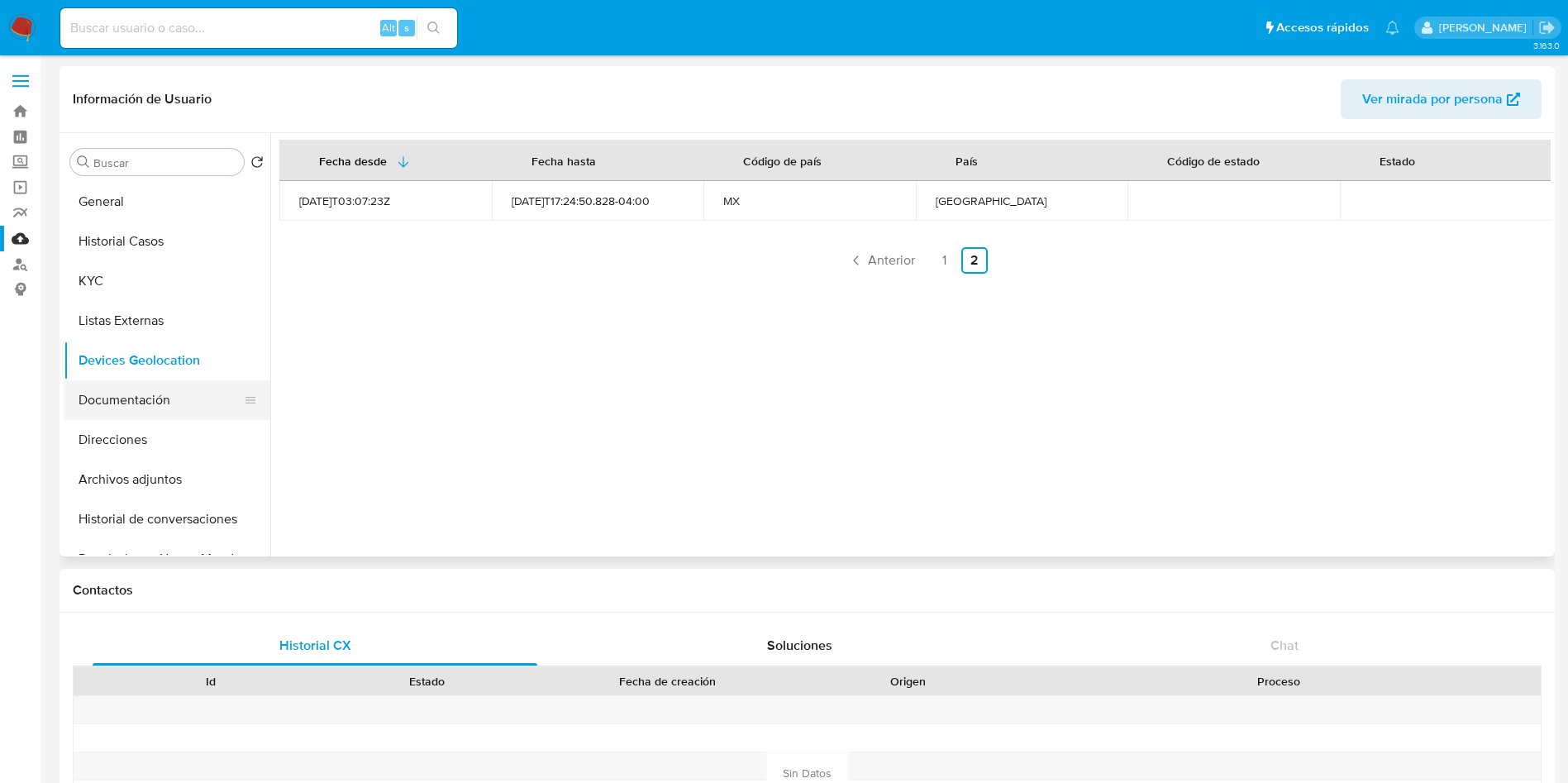
click at [97, 390] on button "Documentación" at bounding box center [160, 400] width 193 height 40
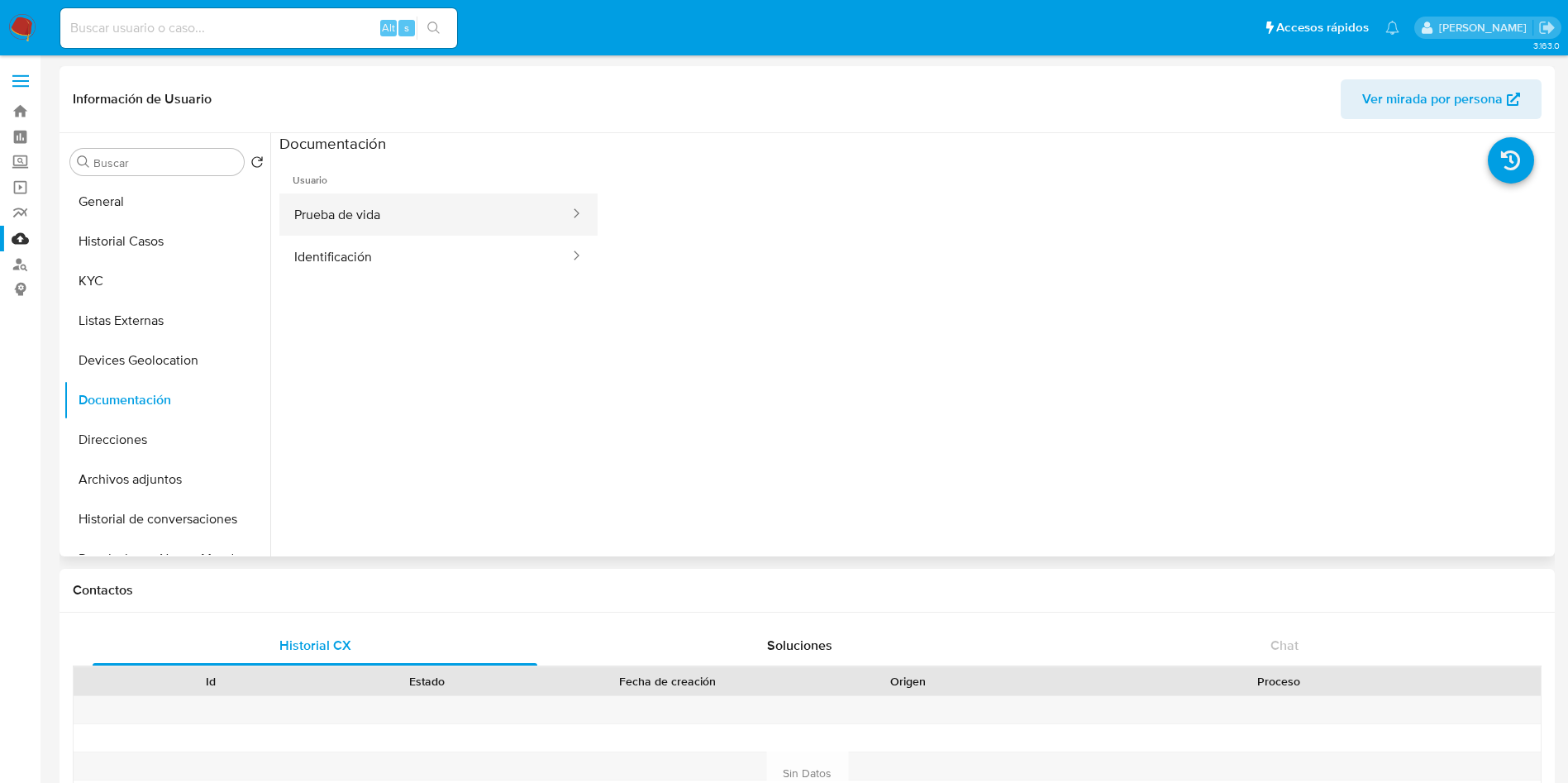
click at [376, 218] on button "Prueba de vida" at bounding box center [425, 214] width 292 height 42
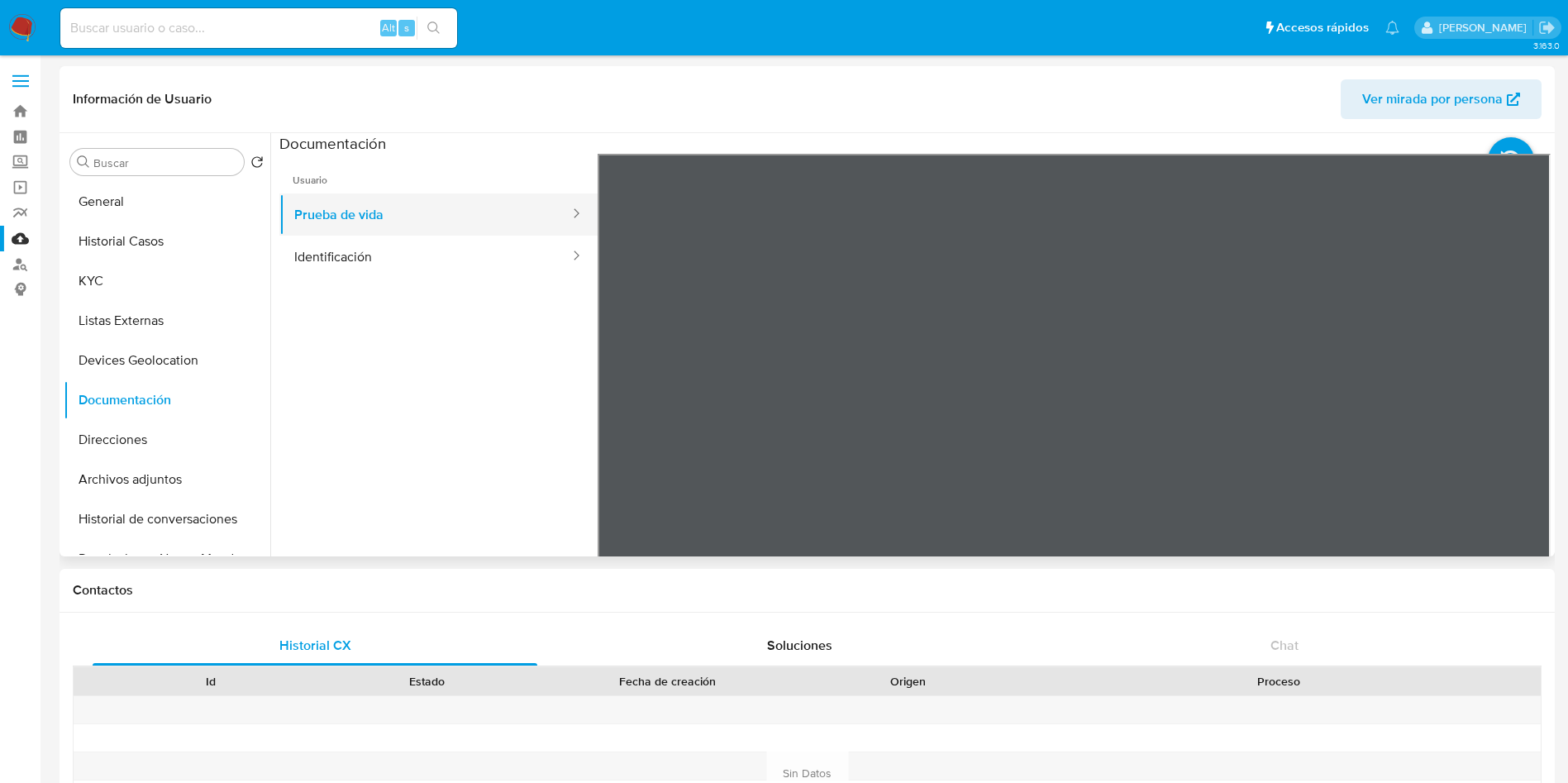
click at [365, 227] on button "Prueba de vida" at bounding box center [425, 214] width 292 height 42
click at [379, 263] on button "Identificación" at bounding box center [425, 256] width 292 height 42
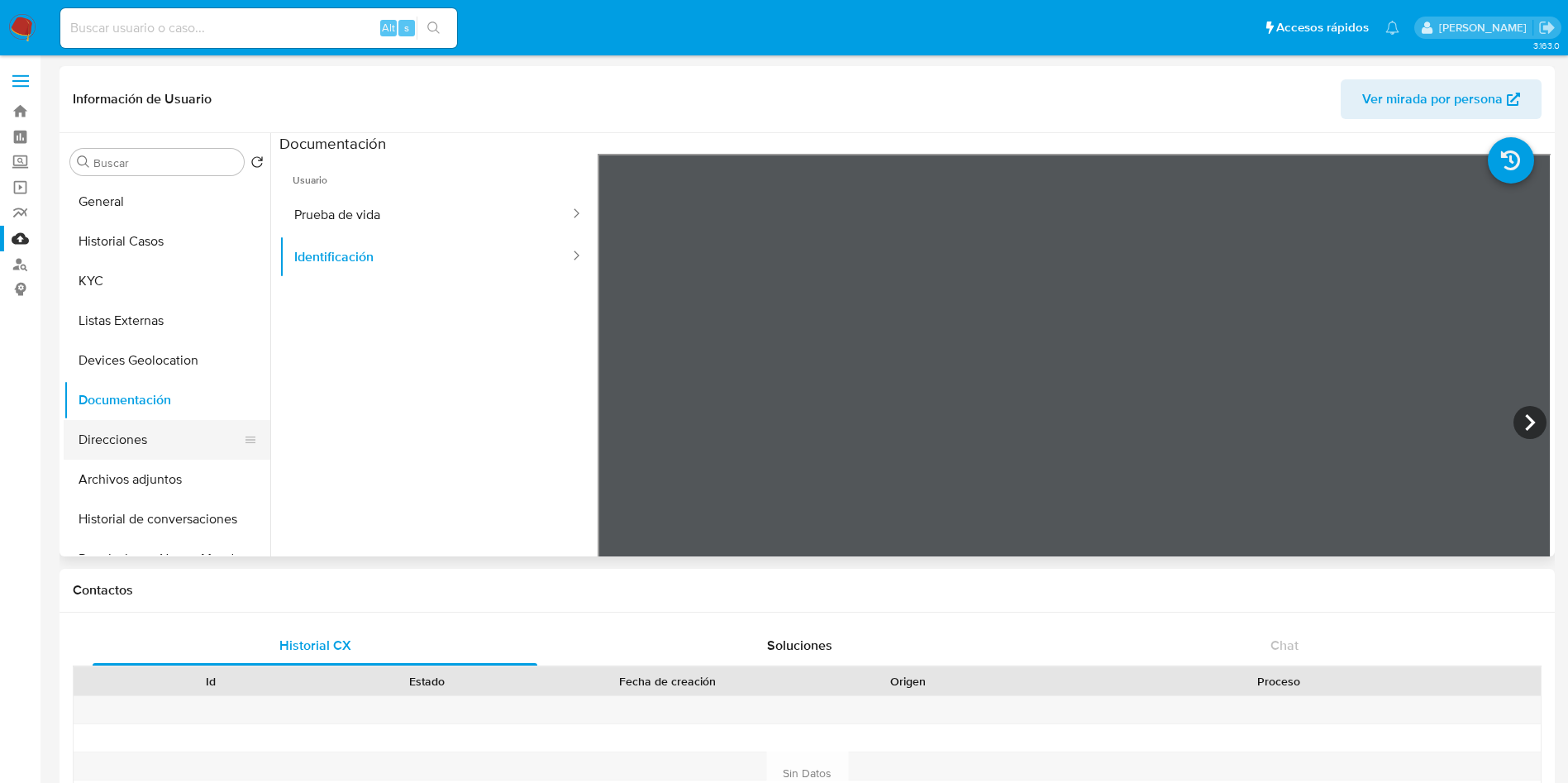
click at [107, 438] on button "Direcciones" at bounding box center [160, 440] width 193 height 40
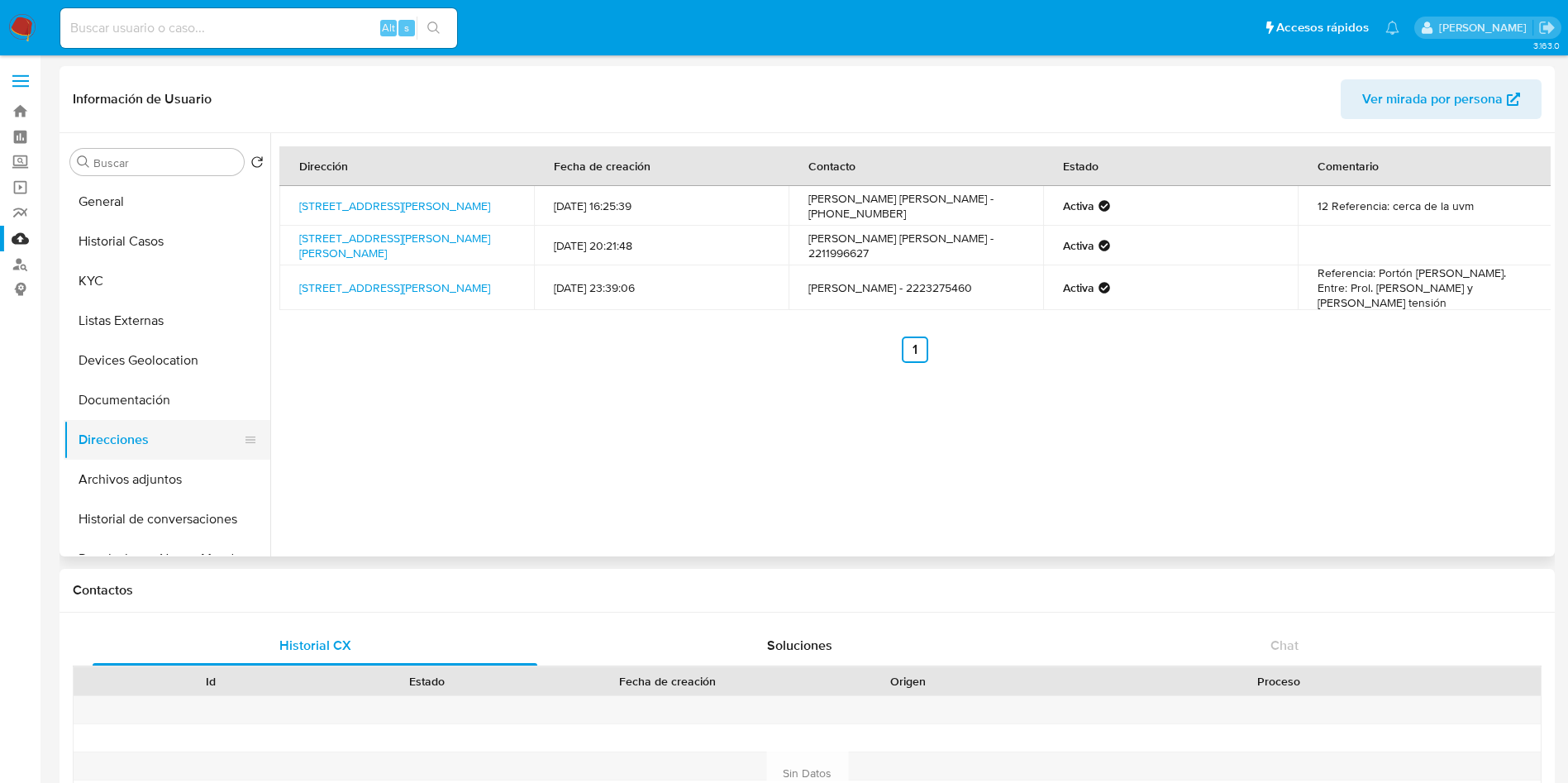
scroll to position [124, 0]
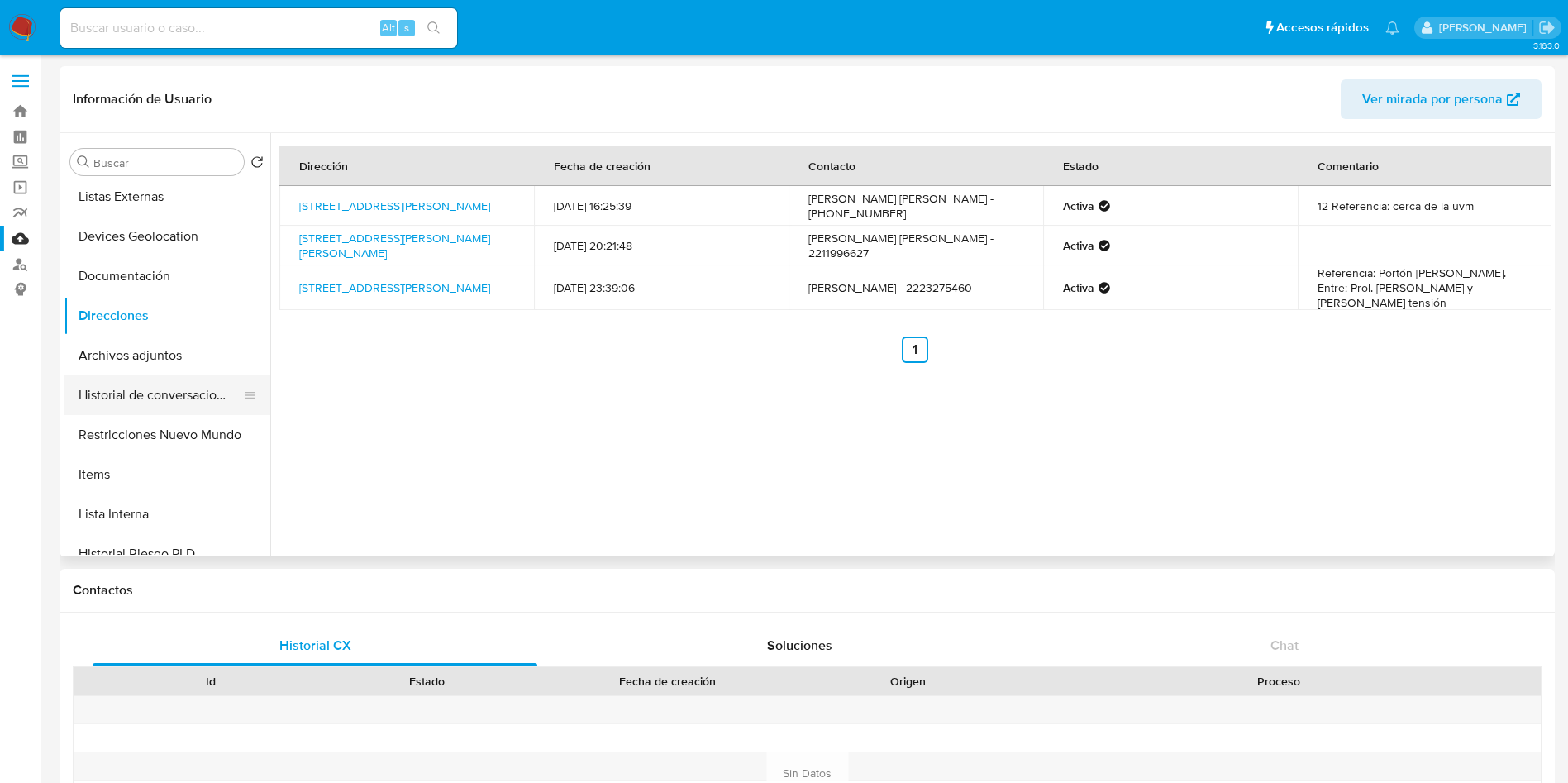
click at [113, 385] on button "Historial de conversaciones" at bounding box center [160, 395] width 193 height 40
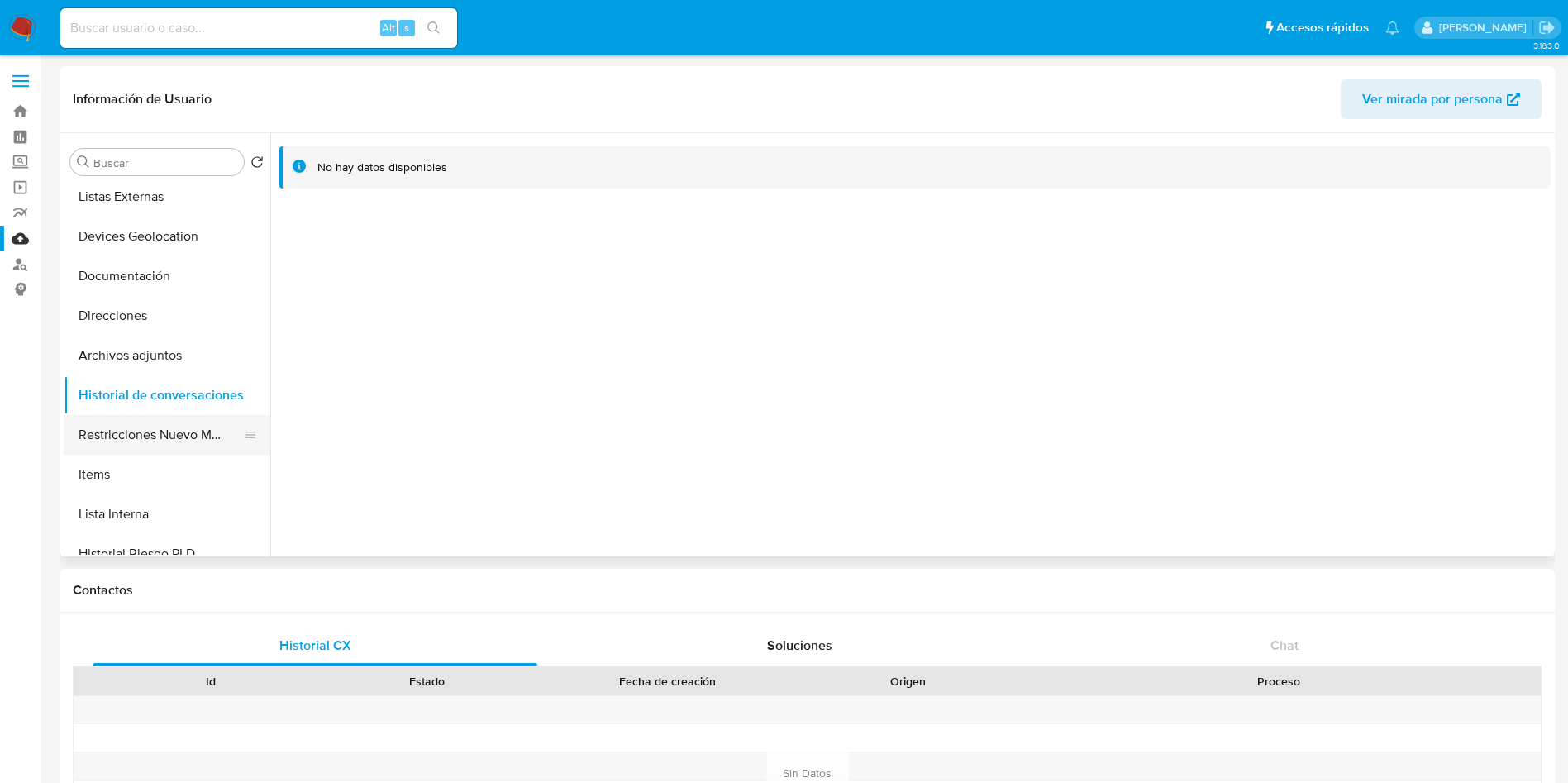
click at [172, 427] on button "Restricciones Nuevo Mundo" at bounding box center [160, 434] width 193 height 40
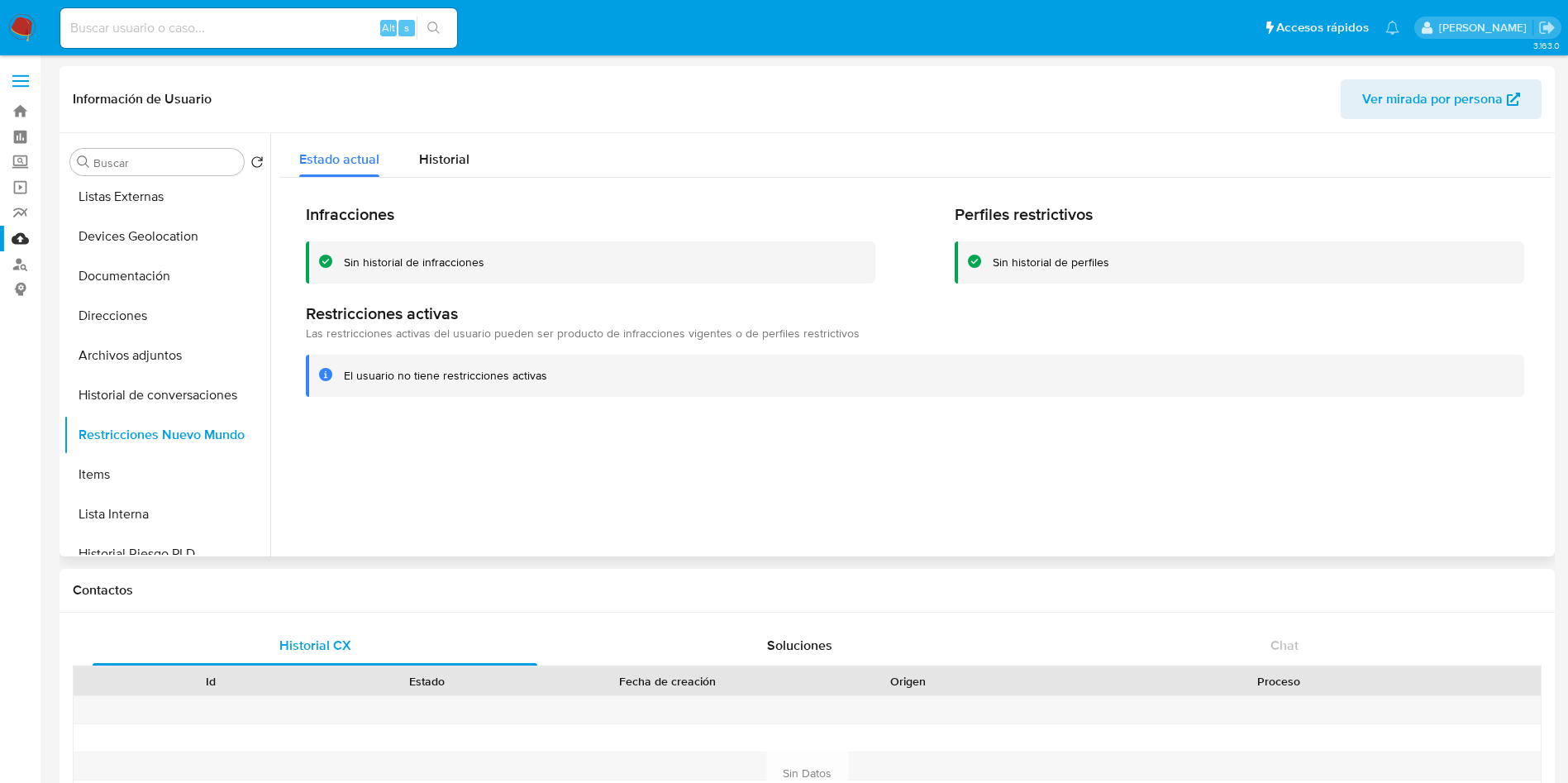
click at [582, 436] on div at bounding box center [910, 345] width 1281 height 424
click at [120, 462] on button "Items" at bounding box center [160, 474] width 193 height 40
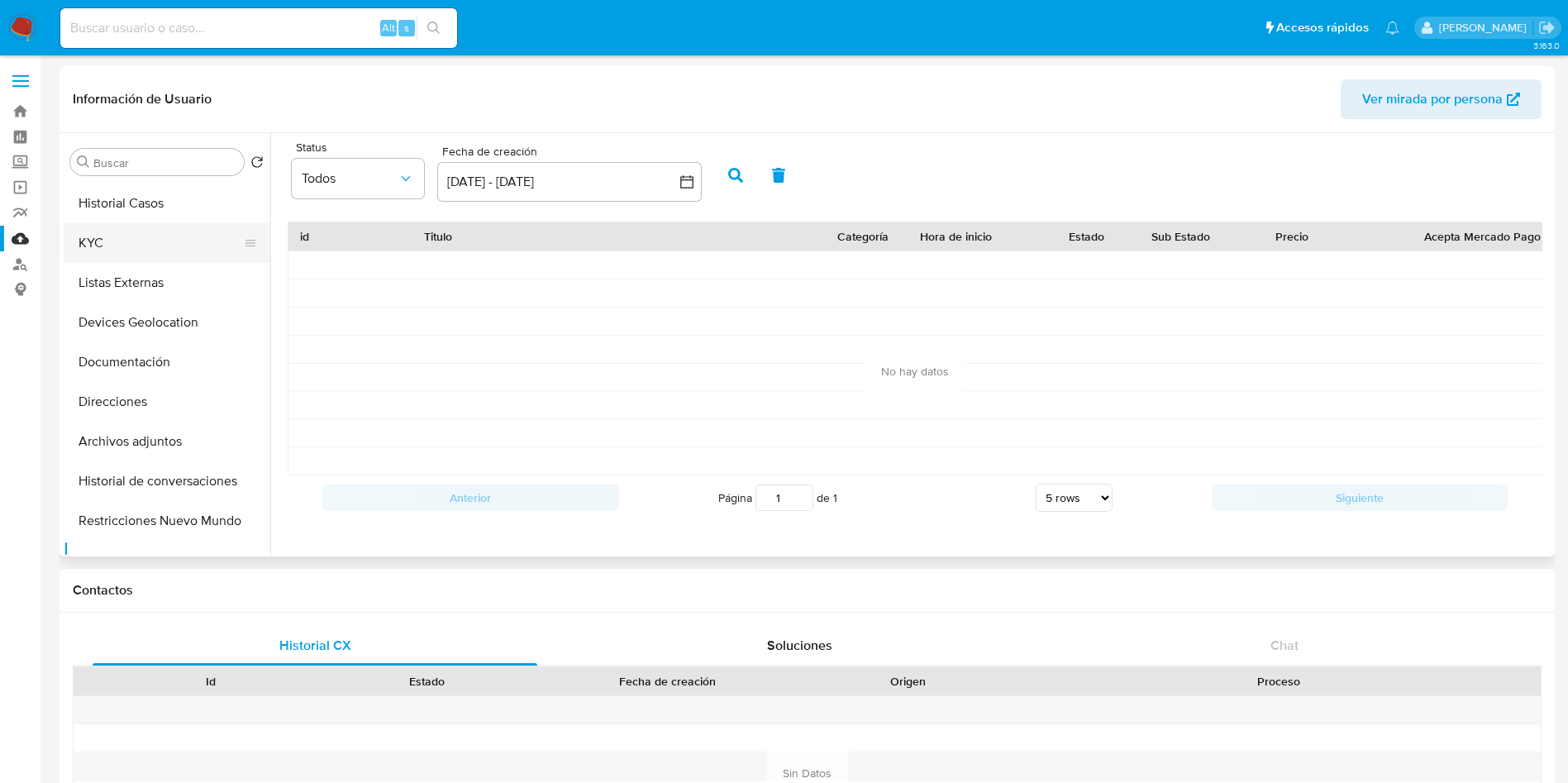
scroll to position [0, 0]
click at [126, 196] on button "General" at bounding box center [160, 201] width 193 height 40
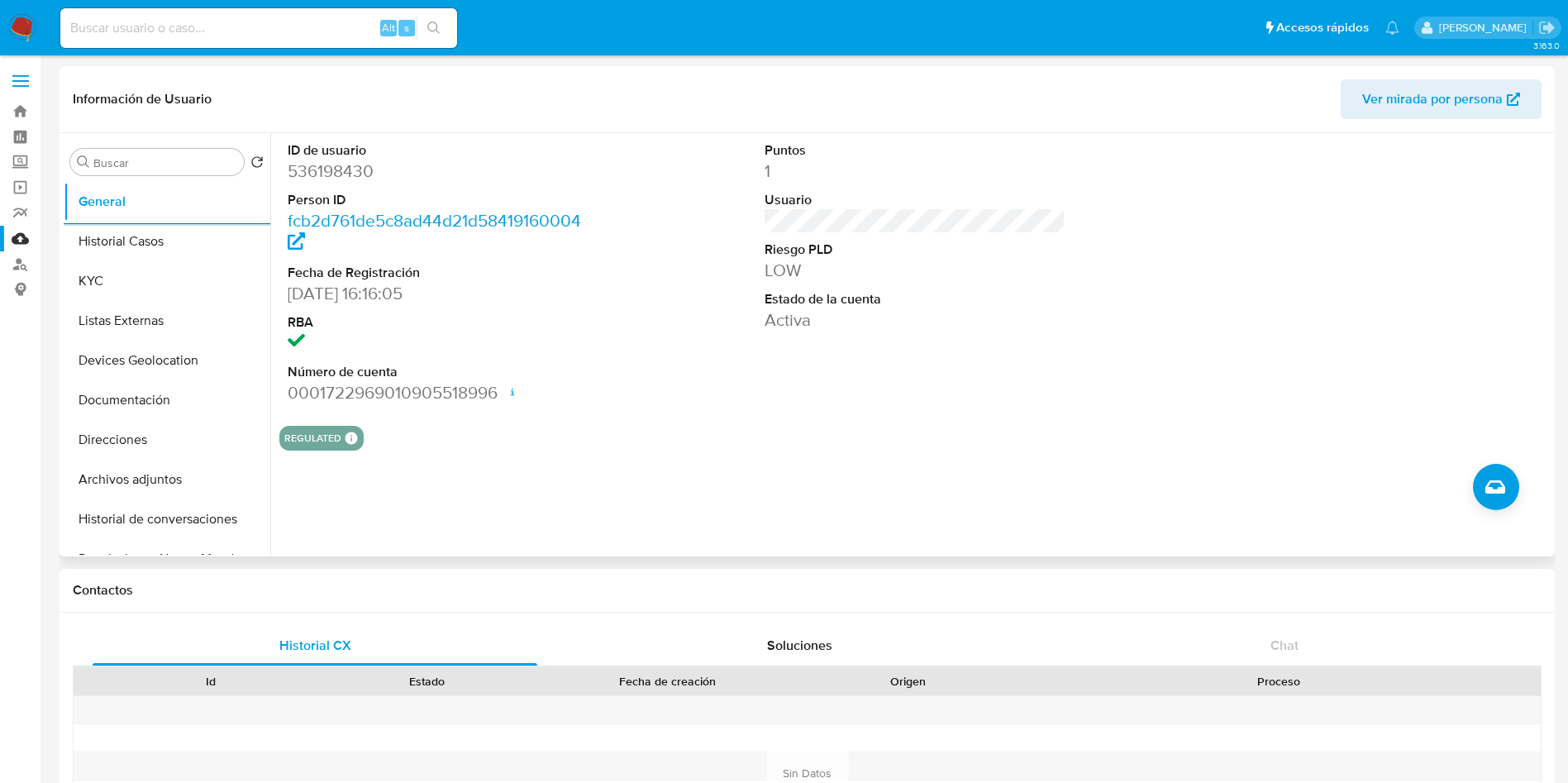
click at [321, 165] on dd "536198430" at bounding box center [438, 171] width 302 height 23
copy dd "536198430"
click at [135, 267] on button "KYC" at bounding box center [160, 281] width 193 height 40
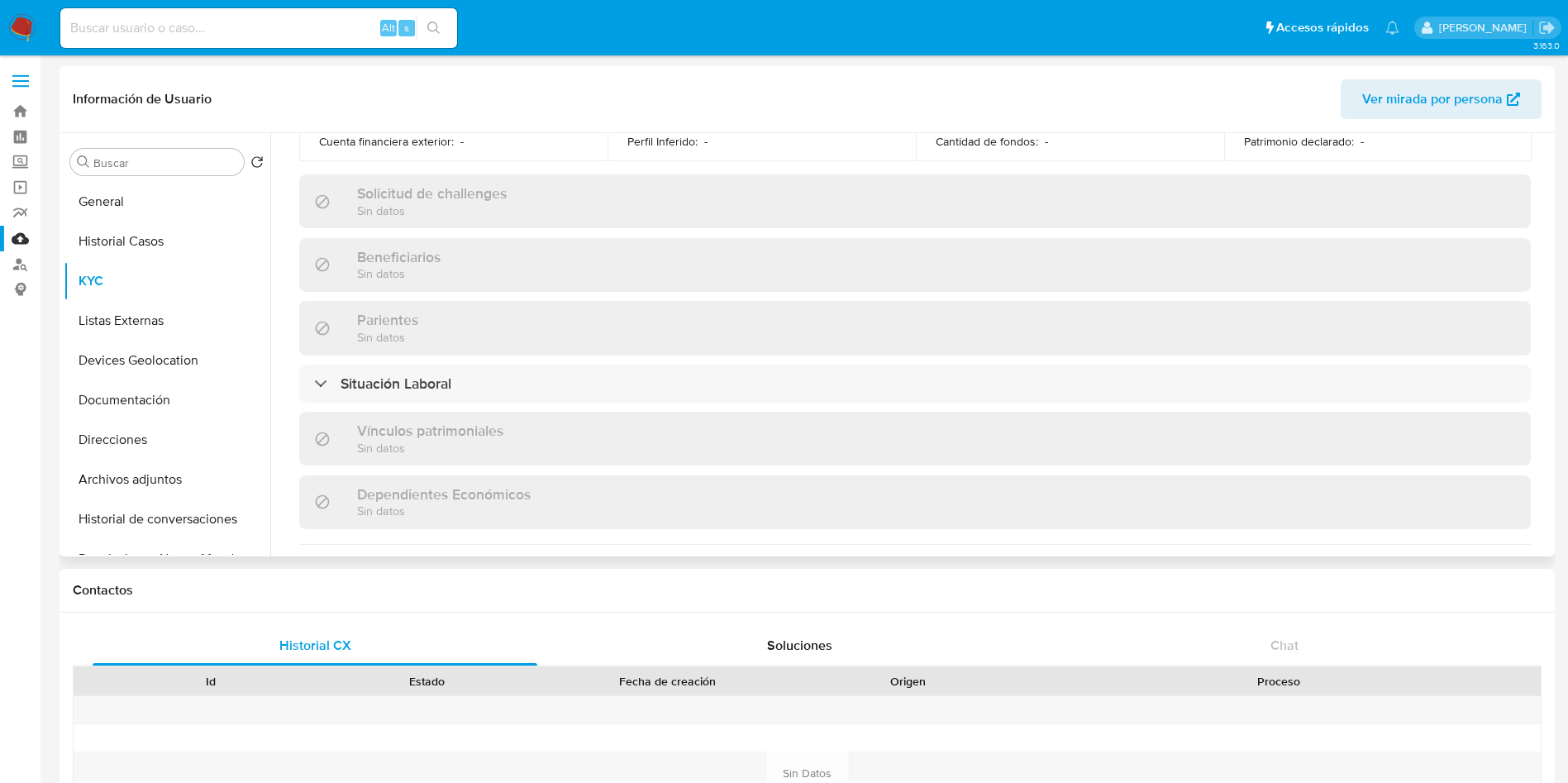
scroll to position [1023, 0]
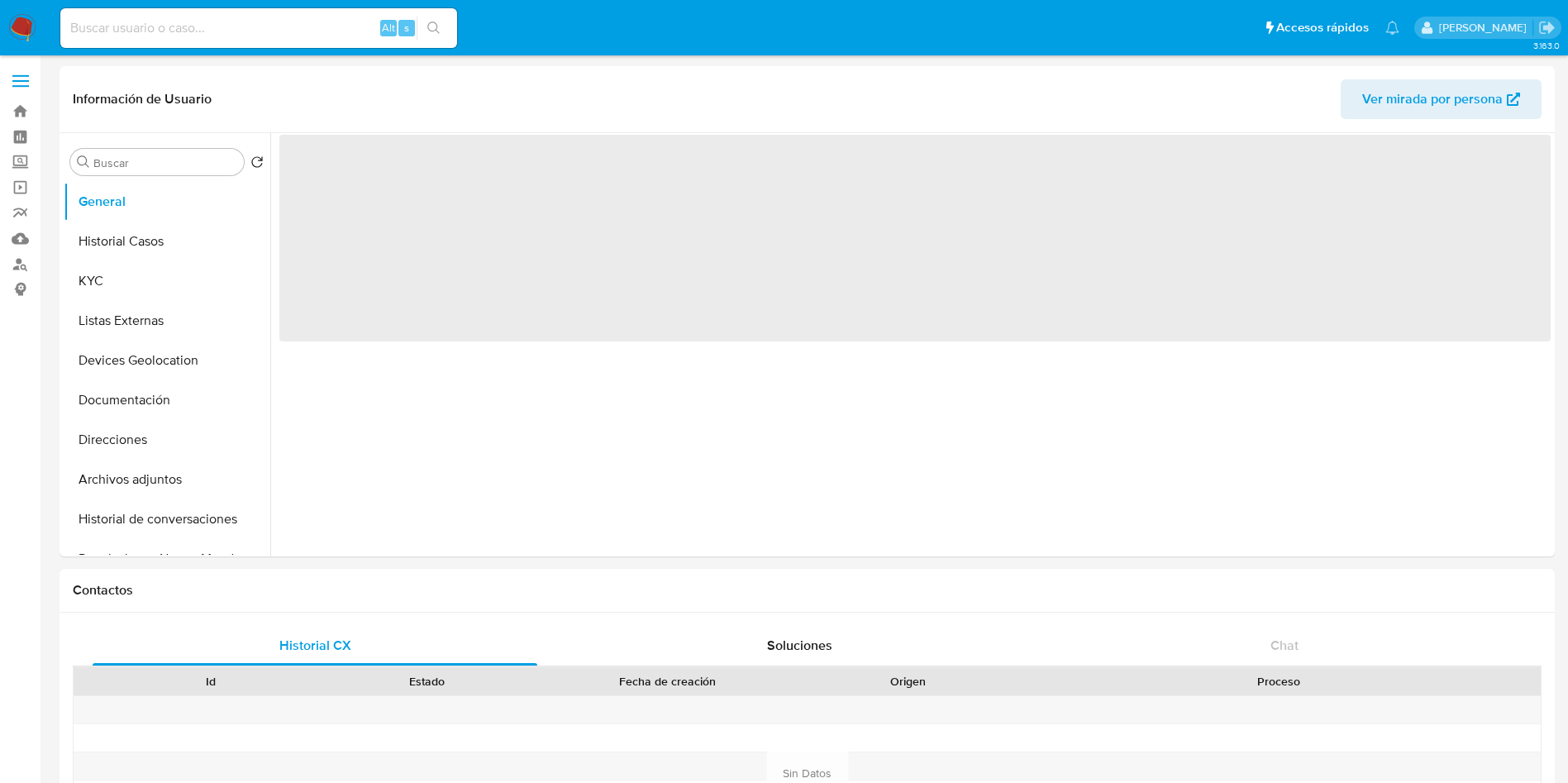
select select "10"
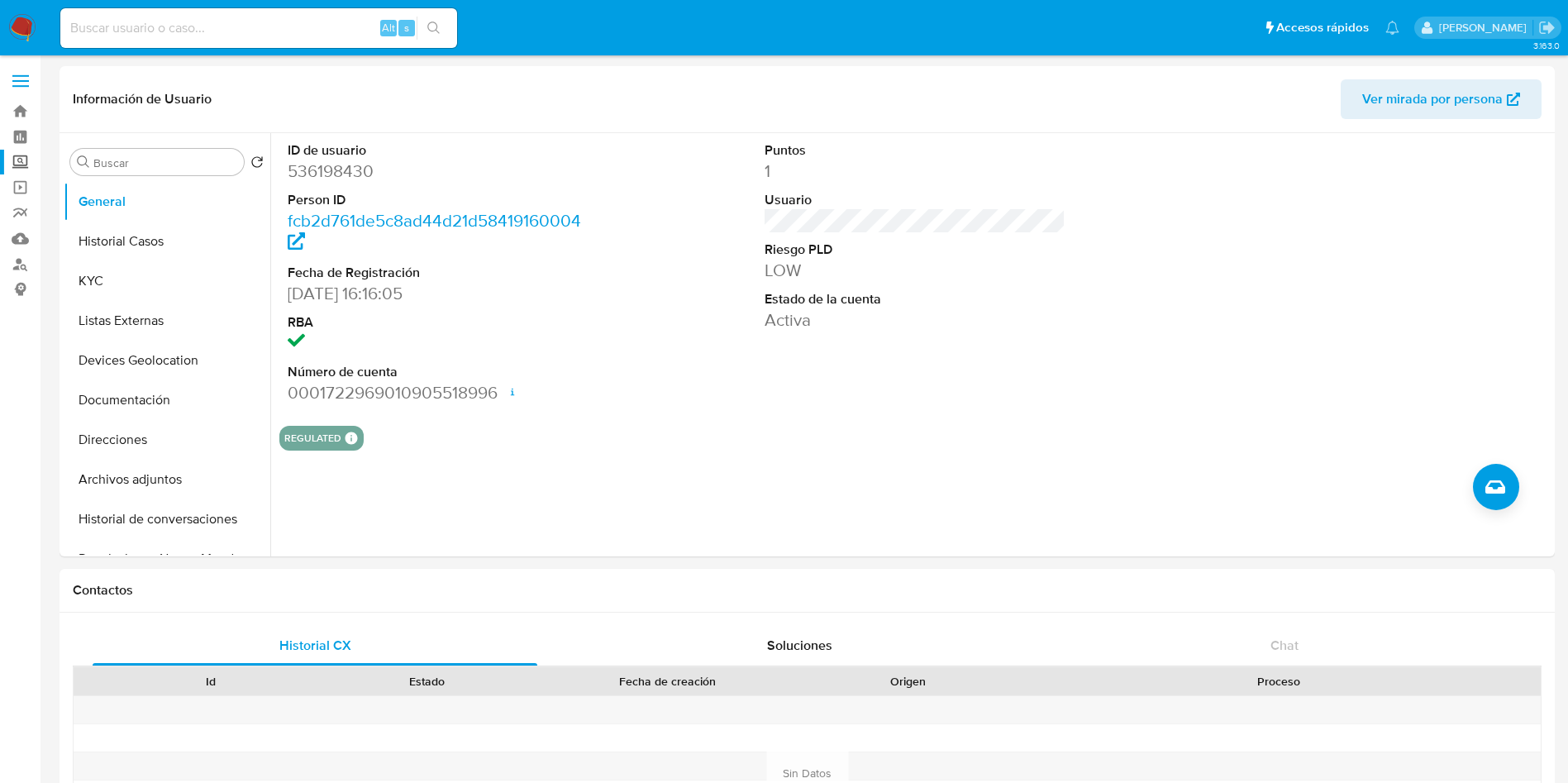
click at [15, 155] on label "Screening" at bounding box center [98, 162] width 197 height 25
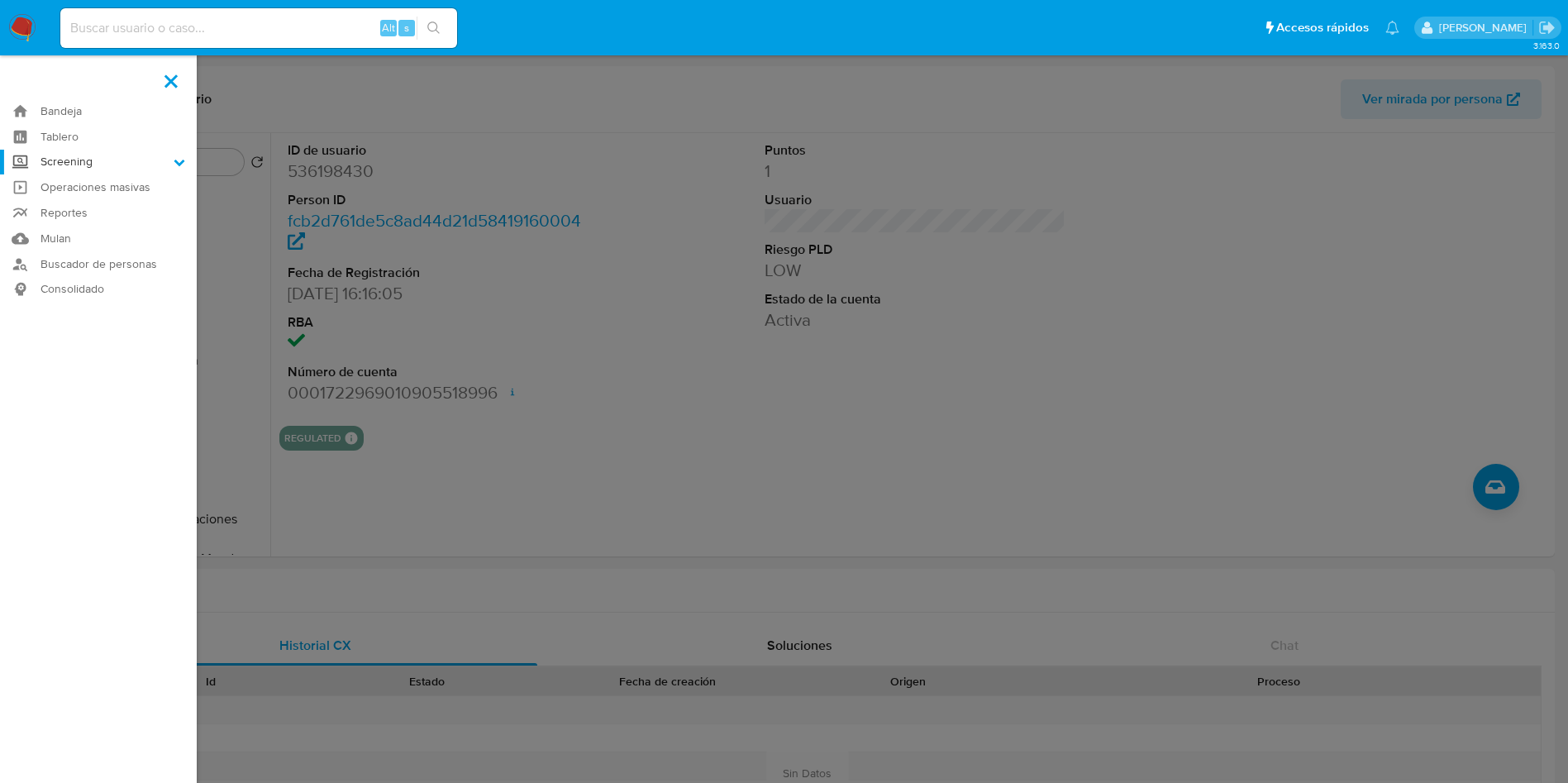
click at [0, 0] on input "Screening" at bounding box center [0, 0] width 0 height 0
click at [68, 222] on link "Herramientas" at bounding box center [98, 226] width 197 height 20
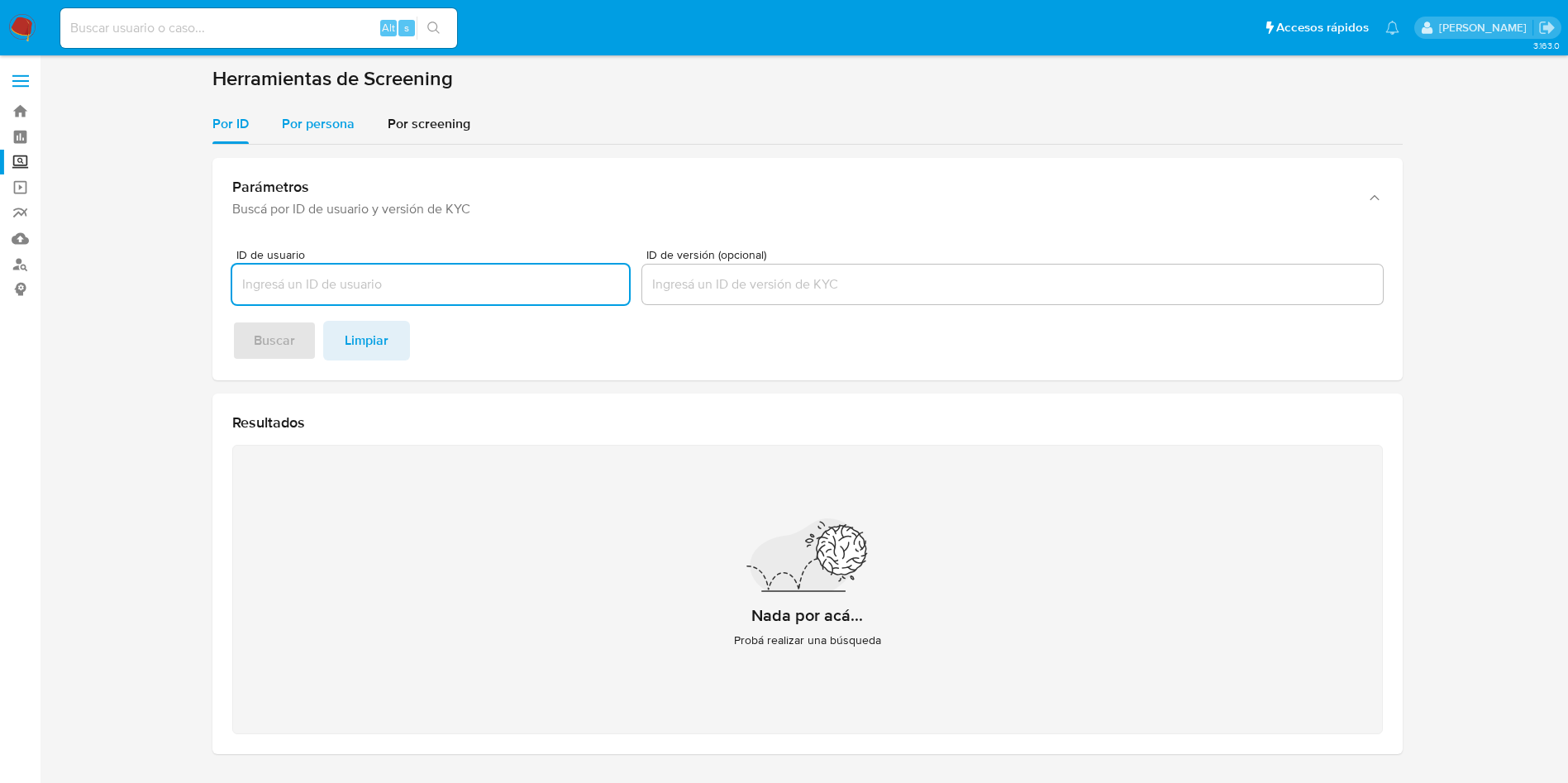
click at [283, 132] on span "Por persona" at bounding box center [317, 124] width 73 height 19
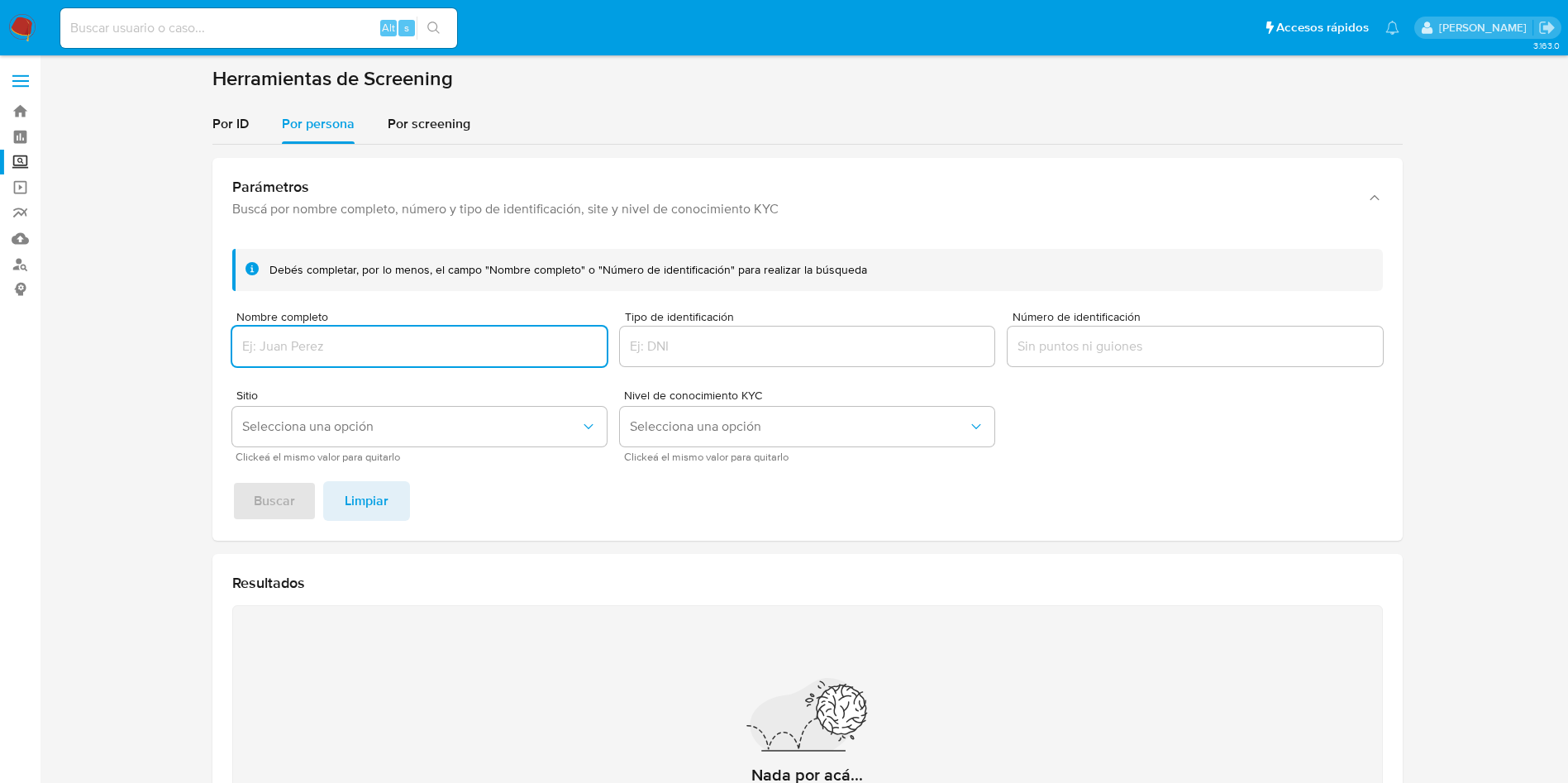
click at [464, 343] on input "Nombre completo" at bounding box center [419, 347] width 375 height 21
type input "[PERSON_NAME] [PERSON_NAME]"
click at [276, 501] on span "Buscar" at bounding box center [274, 500] width 42 height 36
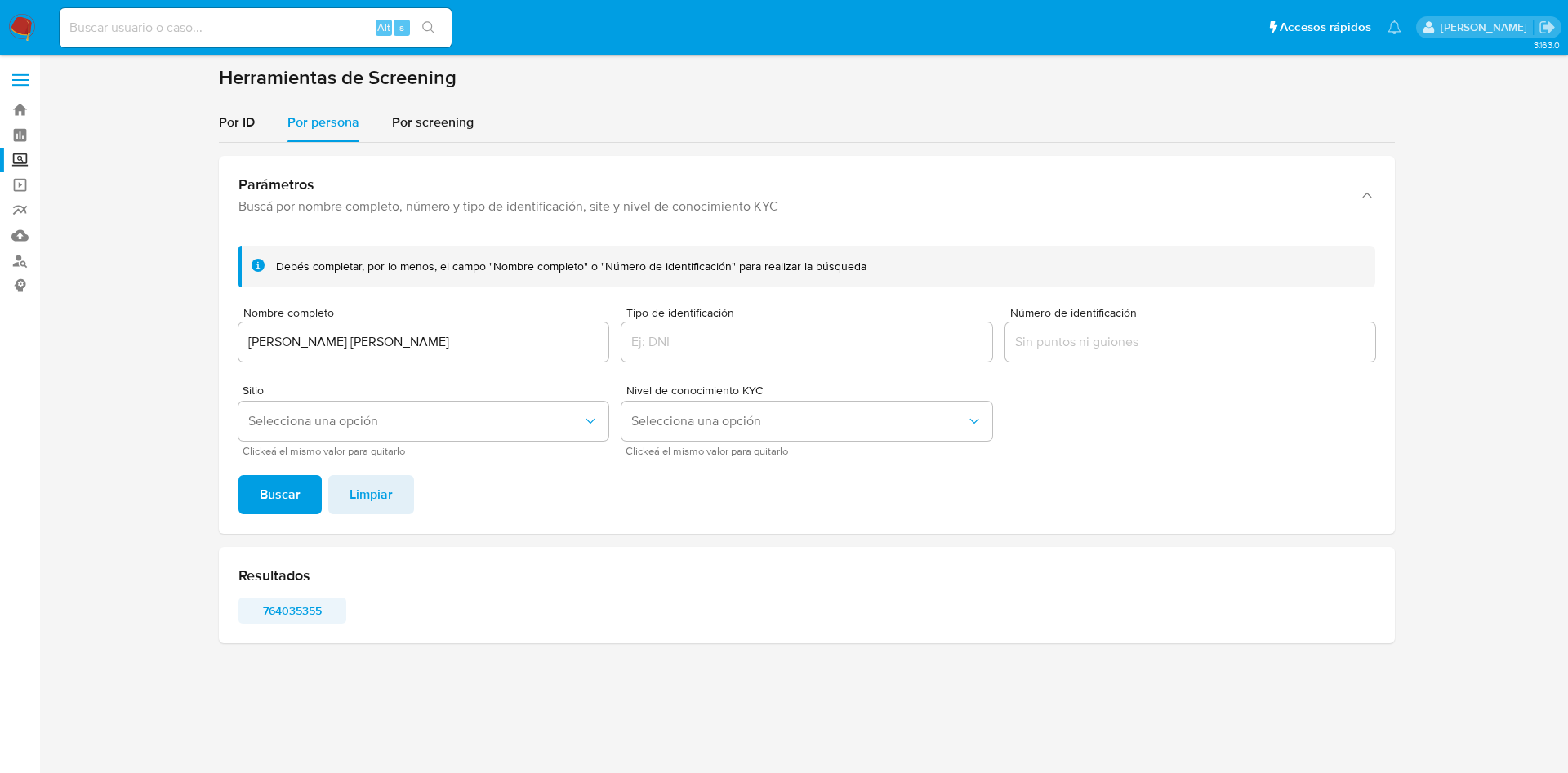
click at [294, 606] on span "764035355" at bounding box center [293, 611] width 85 height 23
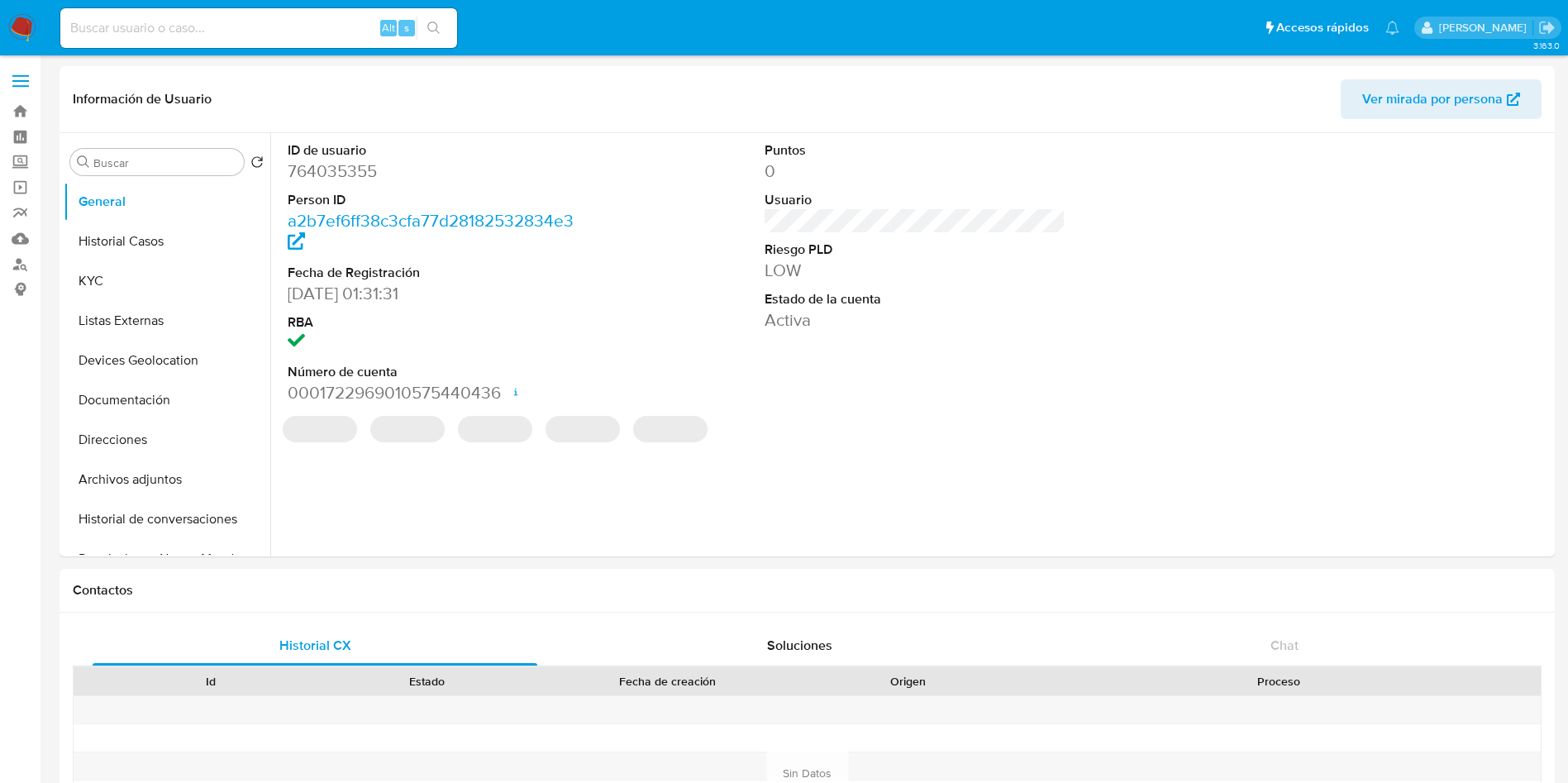
select select "10"
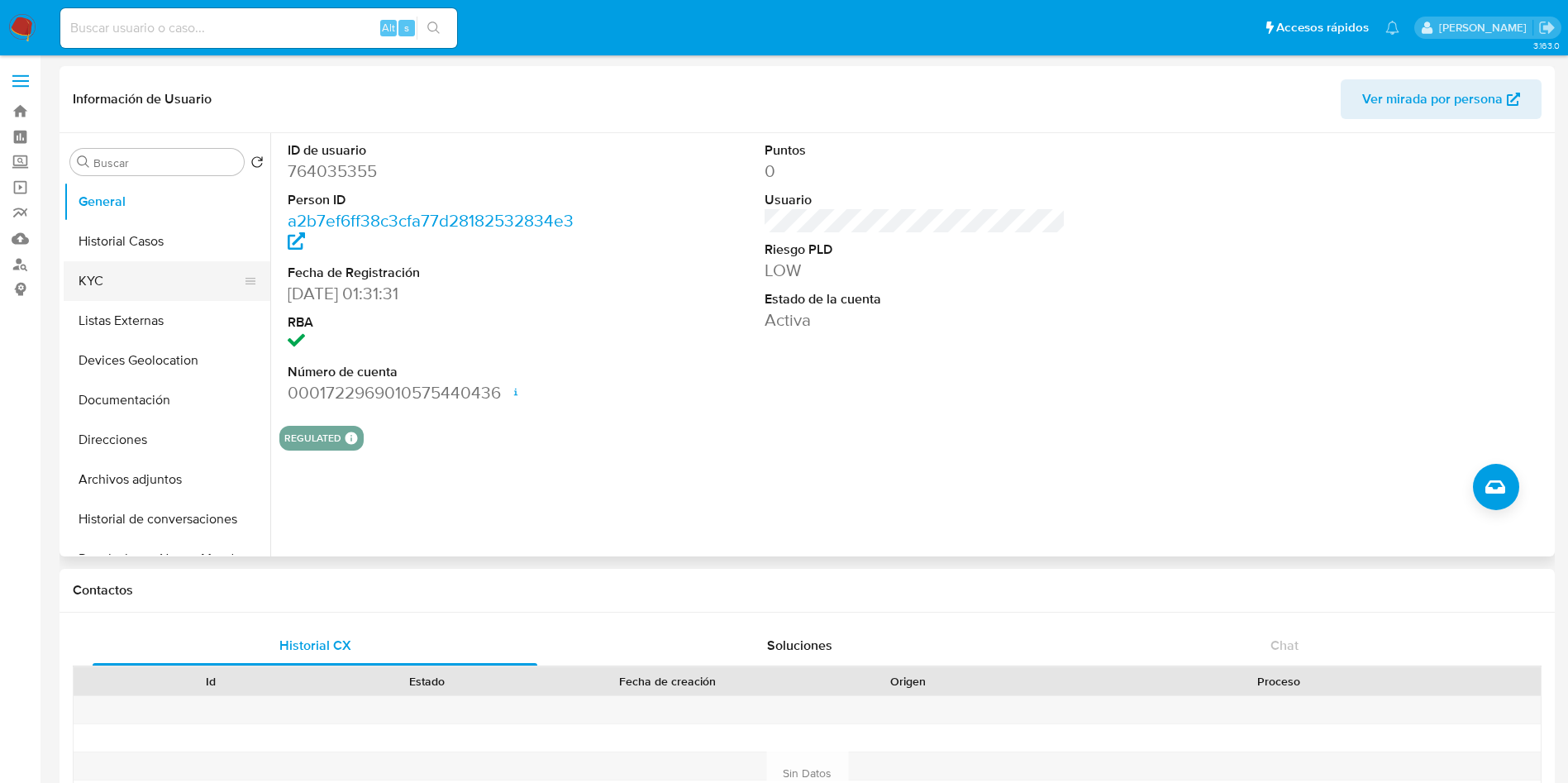
click at [113, 276] on button "KYC" at bounding box center [160, 281] width 193 height 40
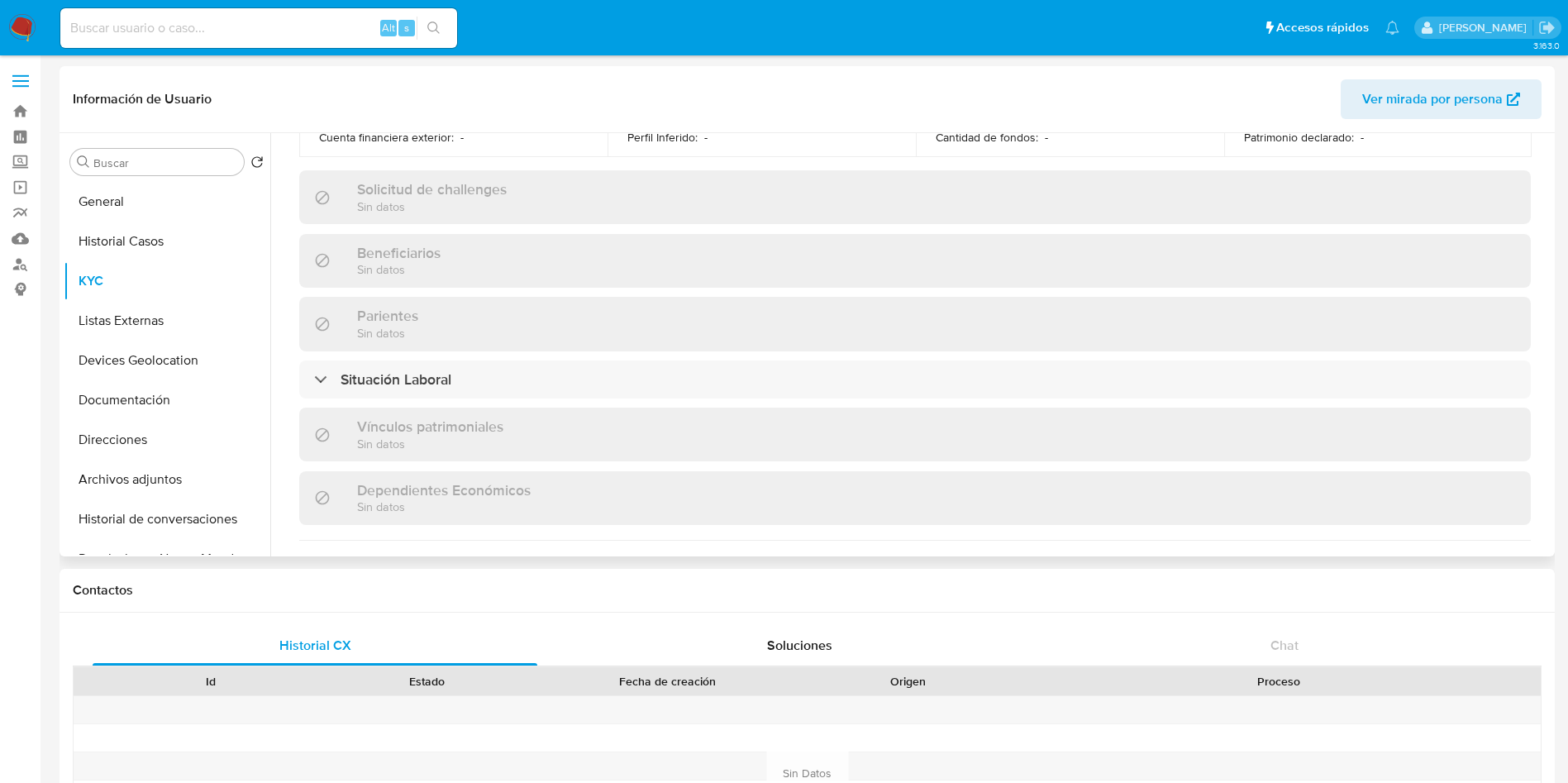
scroll to position [154, 0]
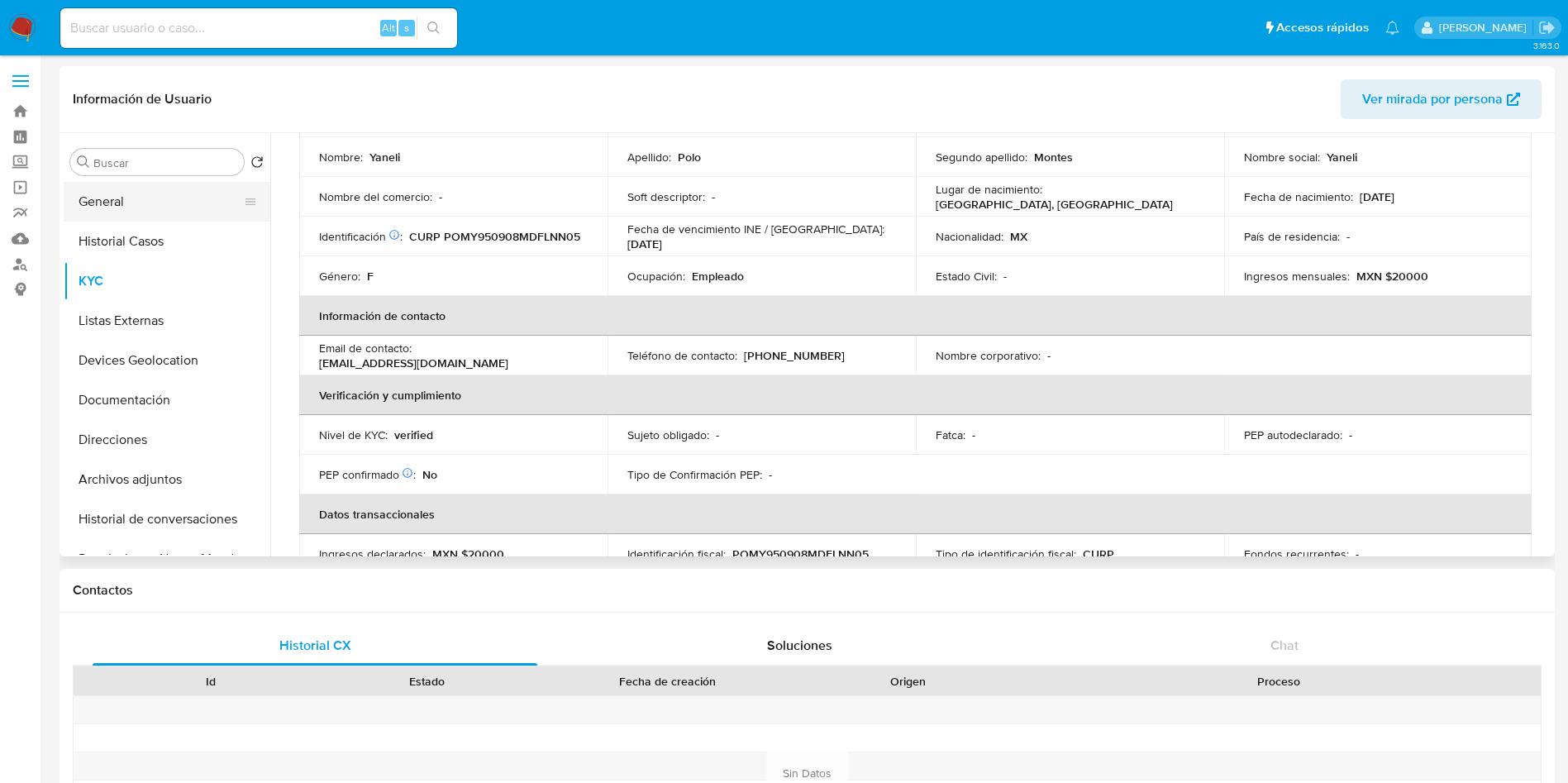
click at [150, 203] on button "General" at bounding box center [160, 201] width 193 height 40
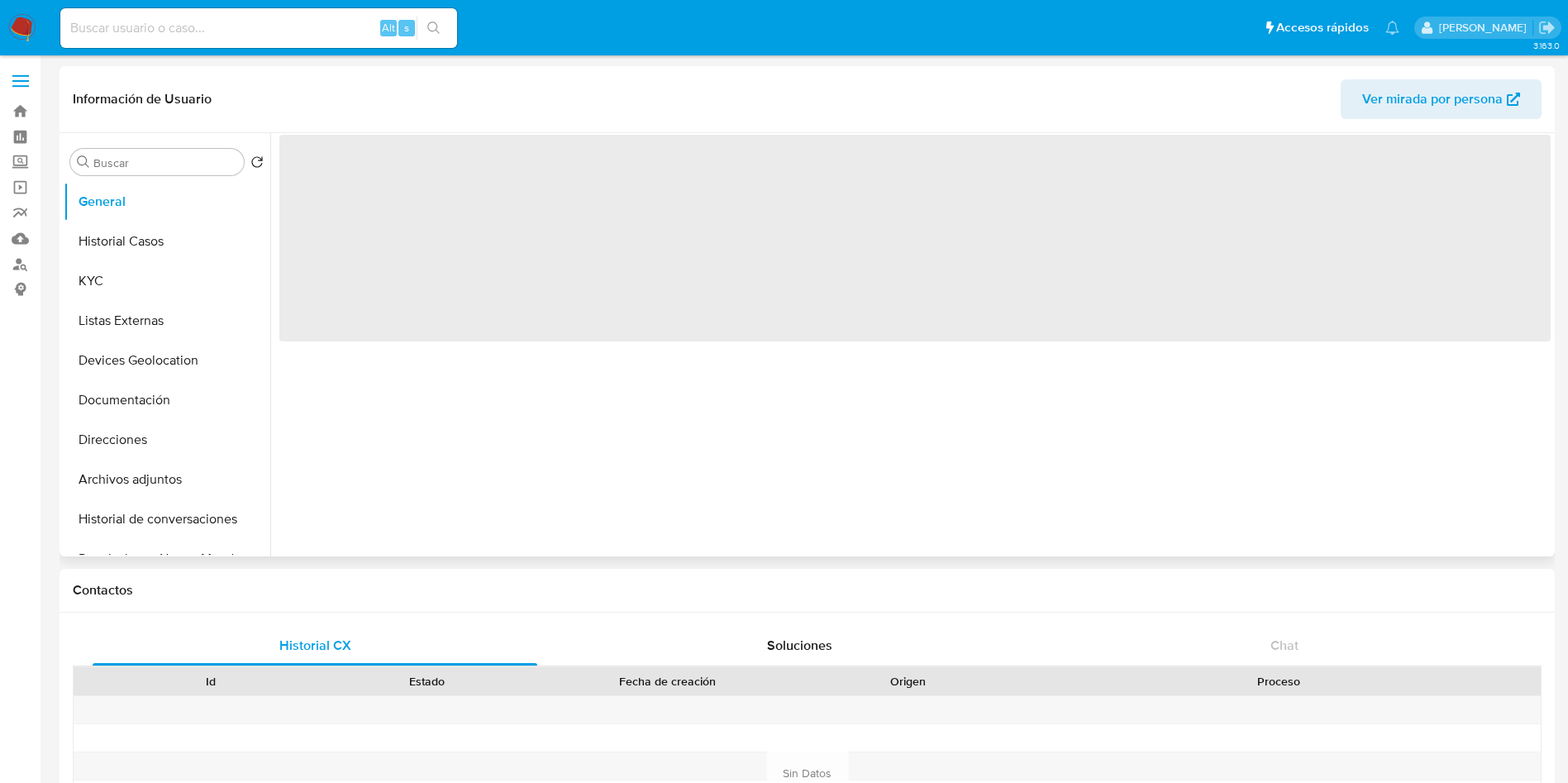
scroll to position [0, 0]
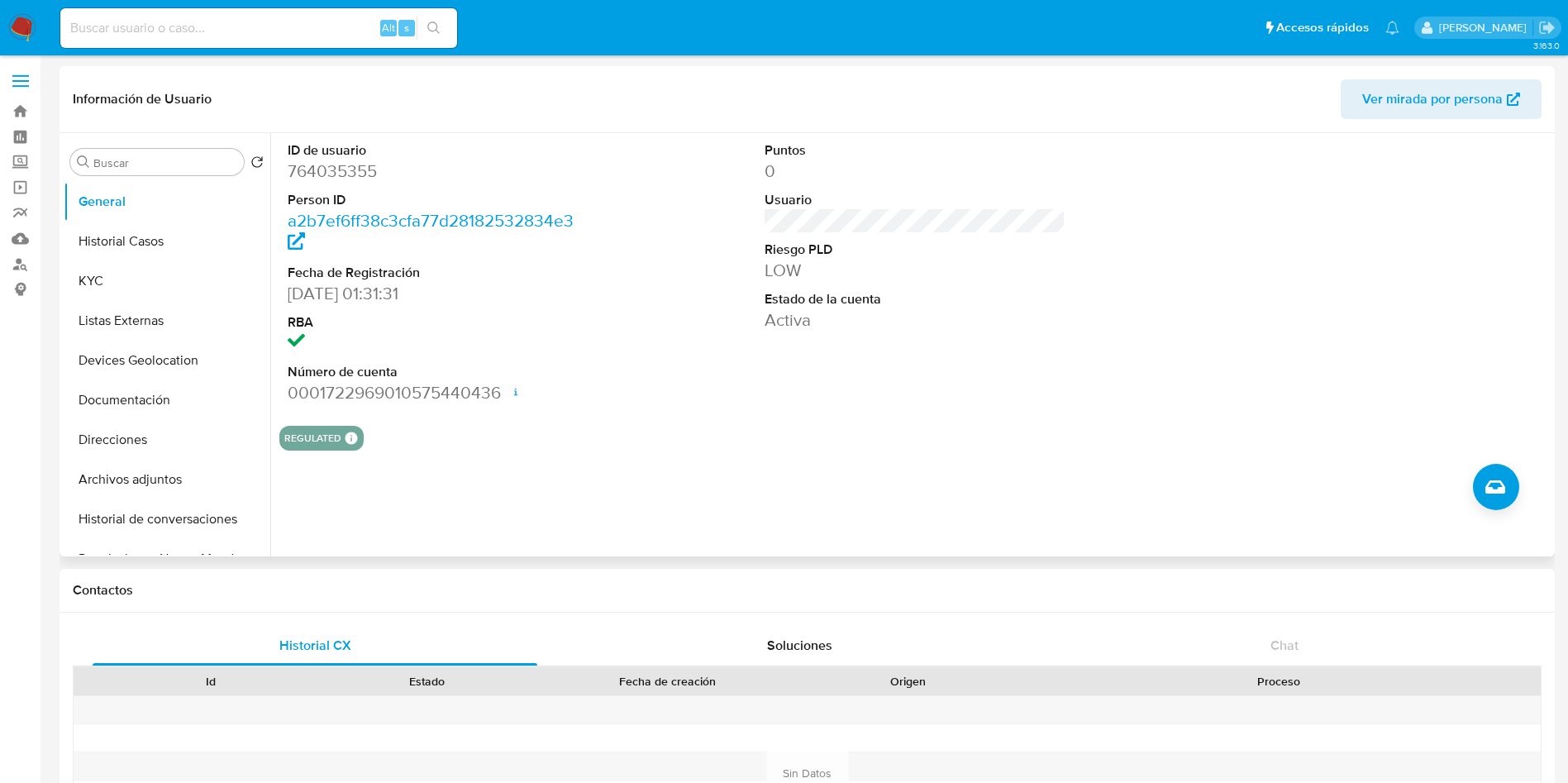
click at [351, 174] on dd "764035355" at bounding box center [438, 171] width 302 height 23
copy dd "764035355"
click at [118, 243] on button "Historial Casos" at bounding box center [160, 241] width 193 height 40
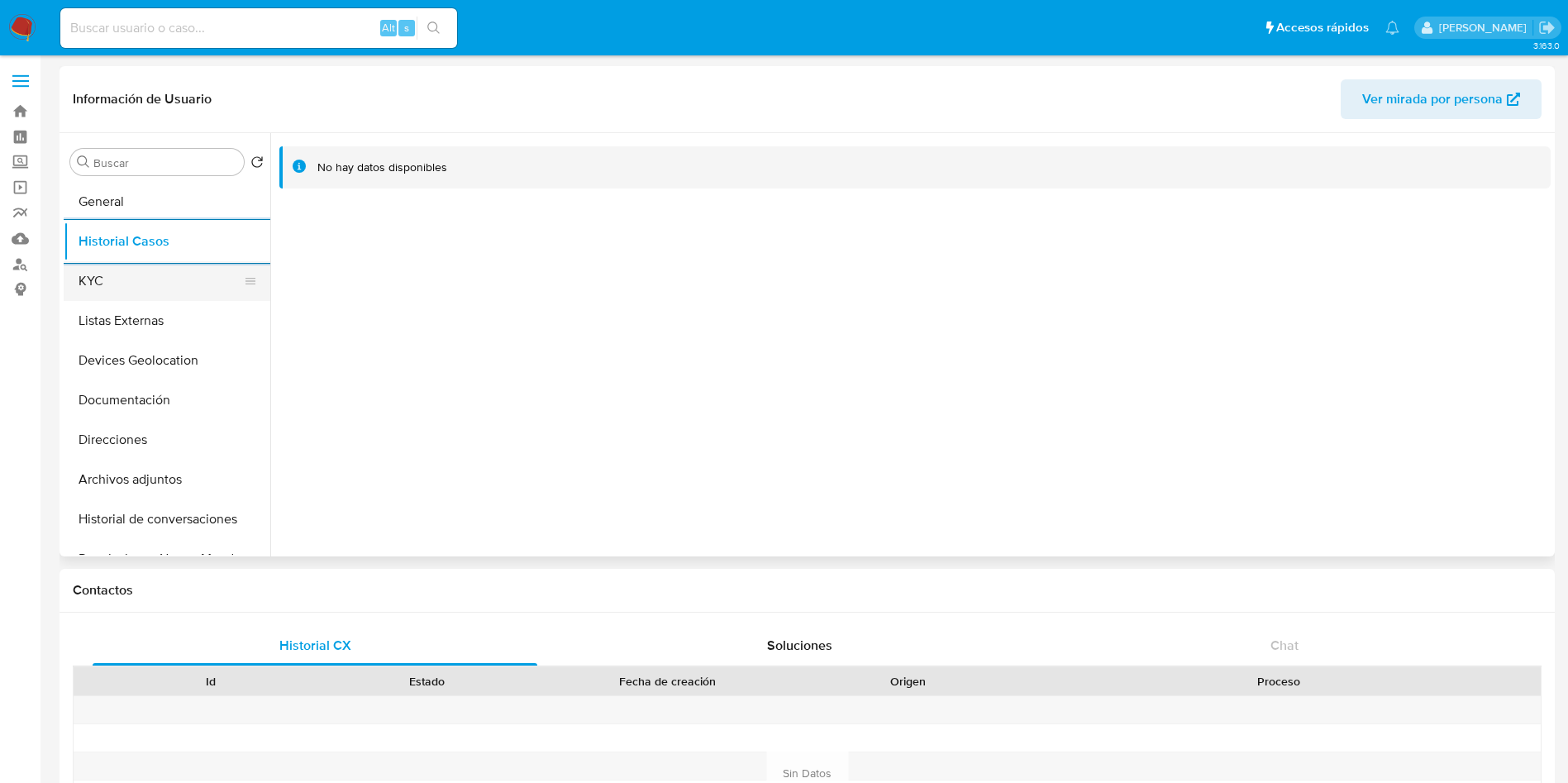
click at [156, 269] on button "KYC" at bounding box center [160, 281] width 193 height 40
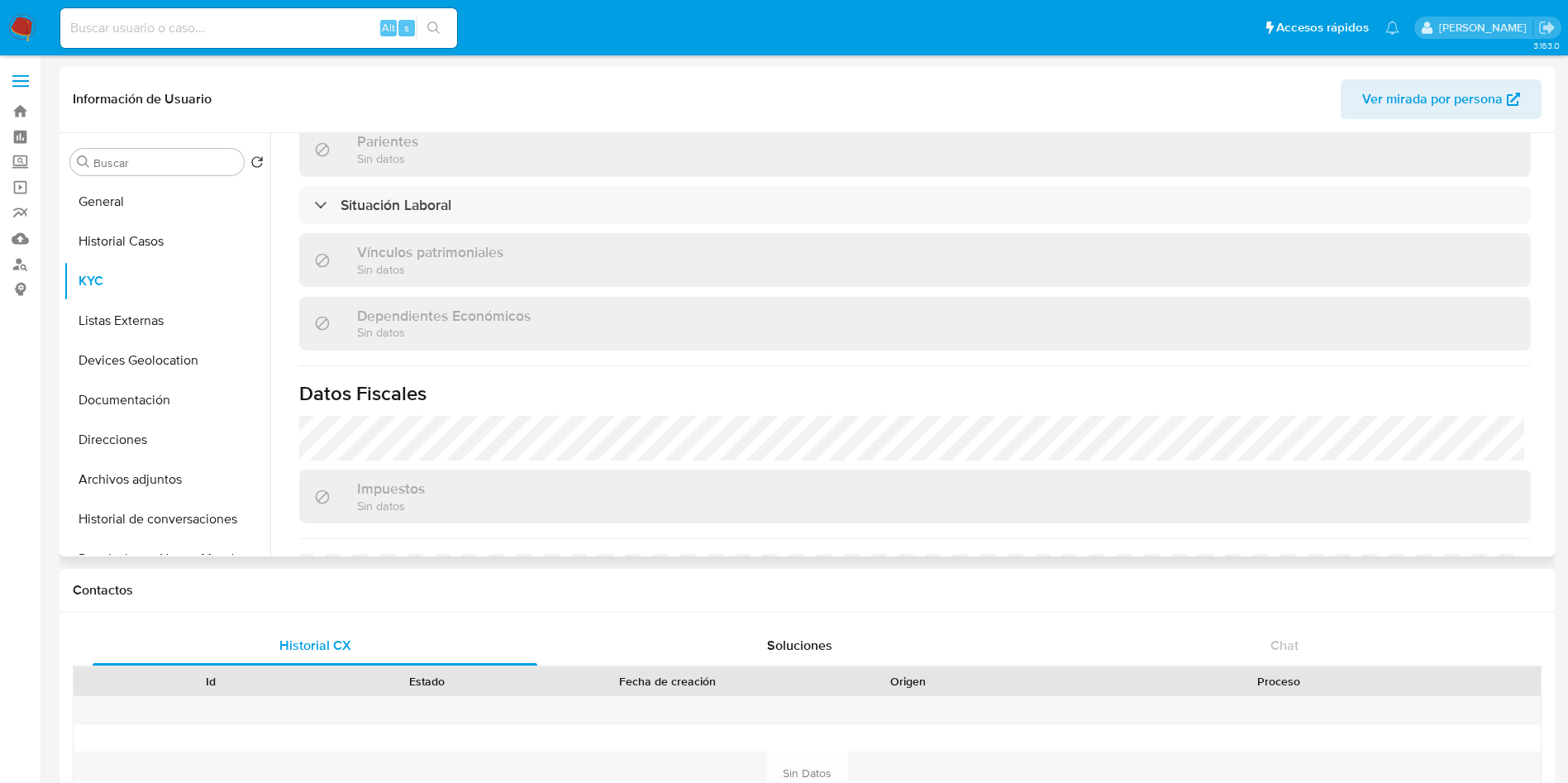
scroll to position [828, 0]
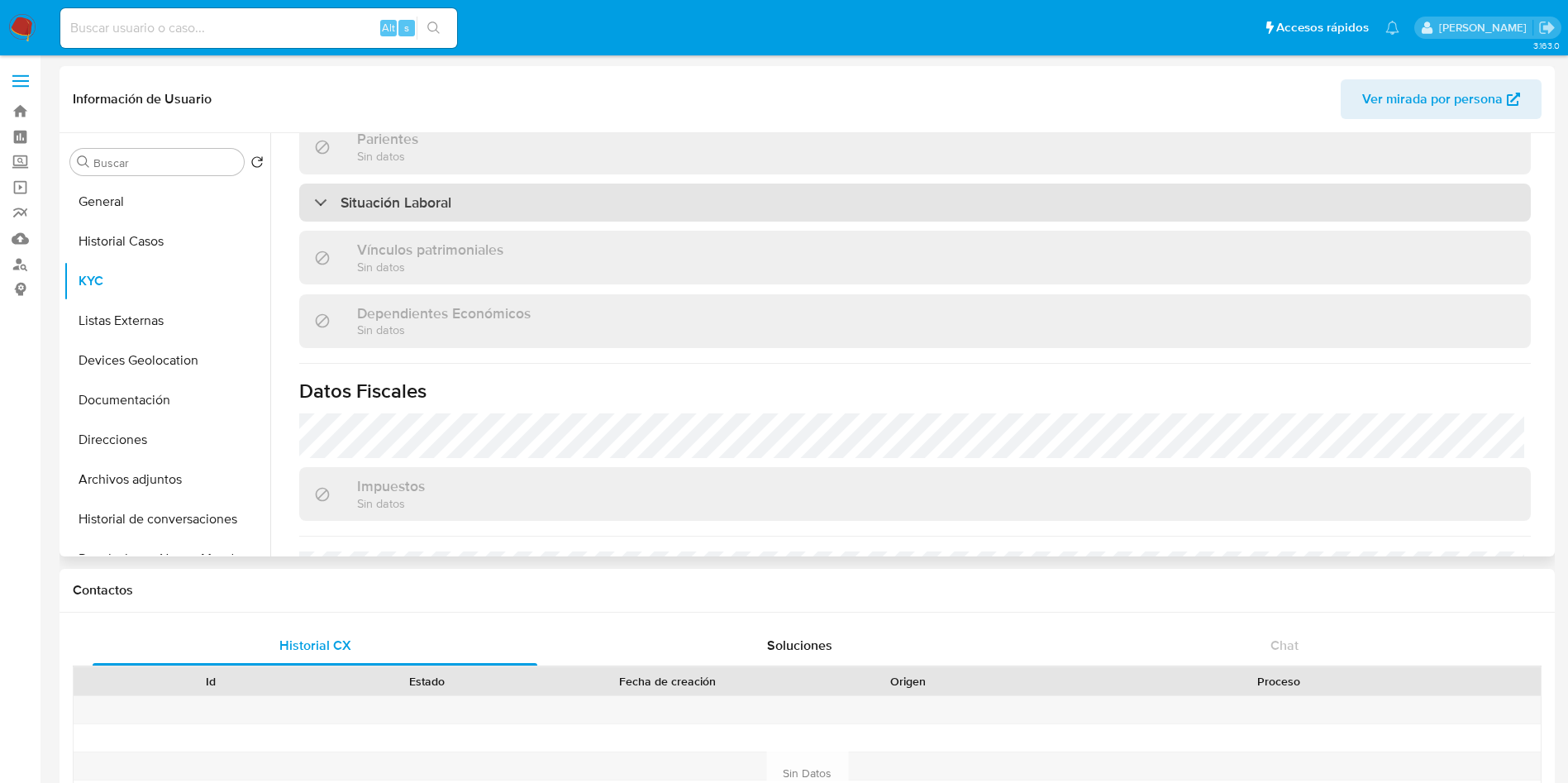
click at [398, 201] on h3 "Situación Laboral" at bounding box center [396, 202] width 111 height 18
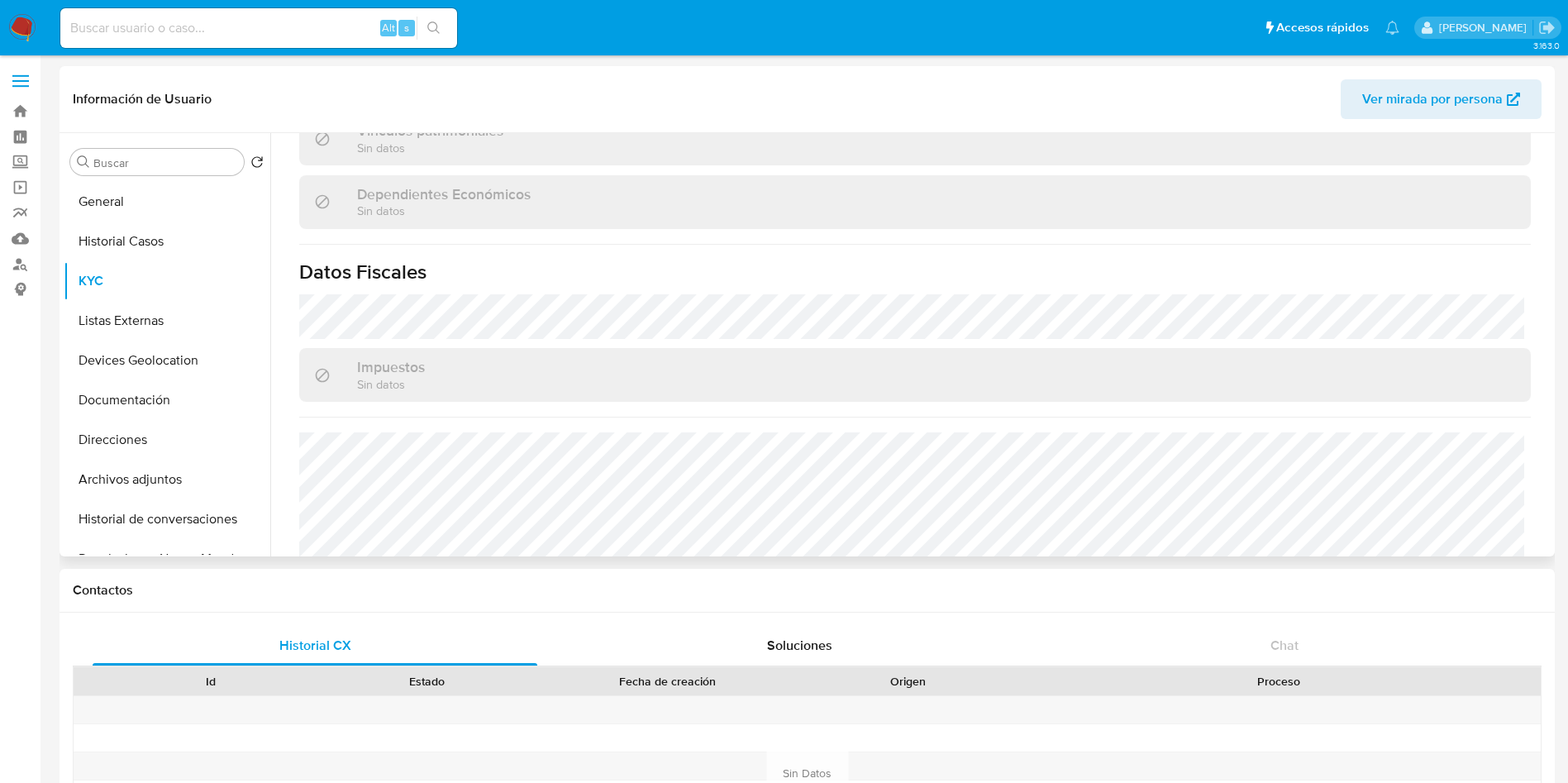
scroll to position [1197, 0]
click at [93, 315] on button "Listas Externas" at bounding box center [160, 321] width 193 height 40
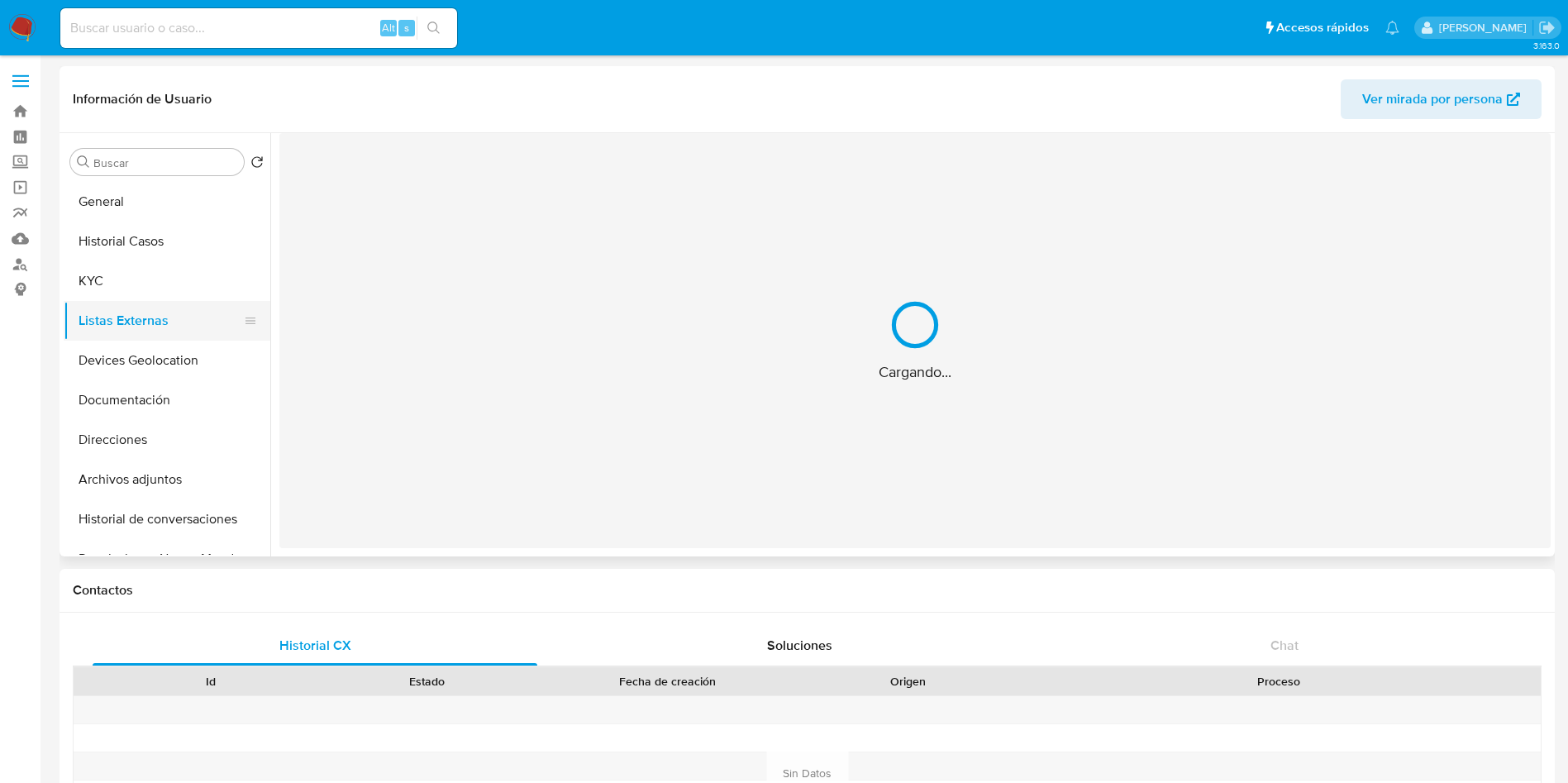
scroll to position [0, 0]
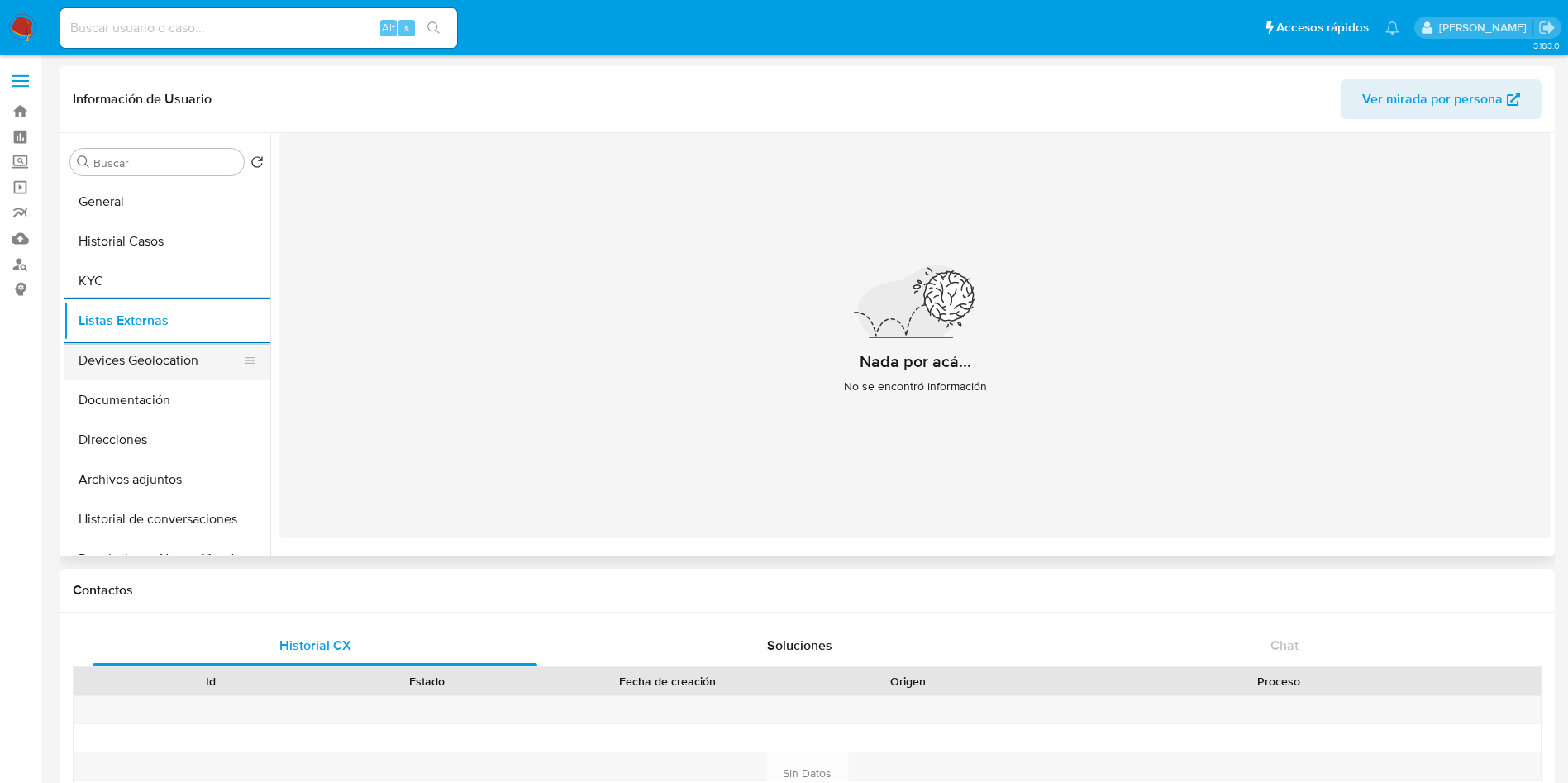
click at [166, 343] on button "Devices Geolocation" at bounding box center [160, 360] width 193 height 40
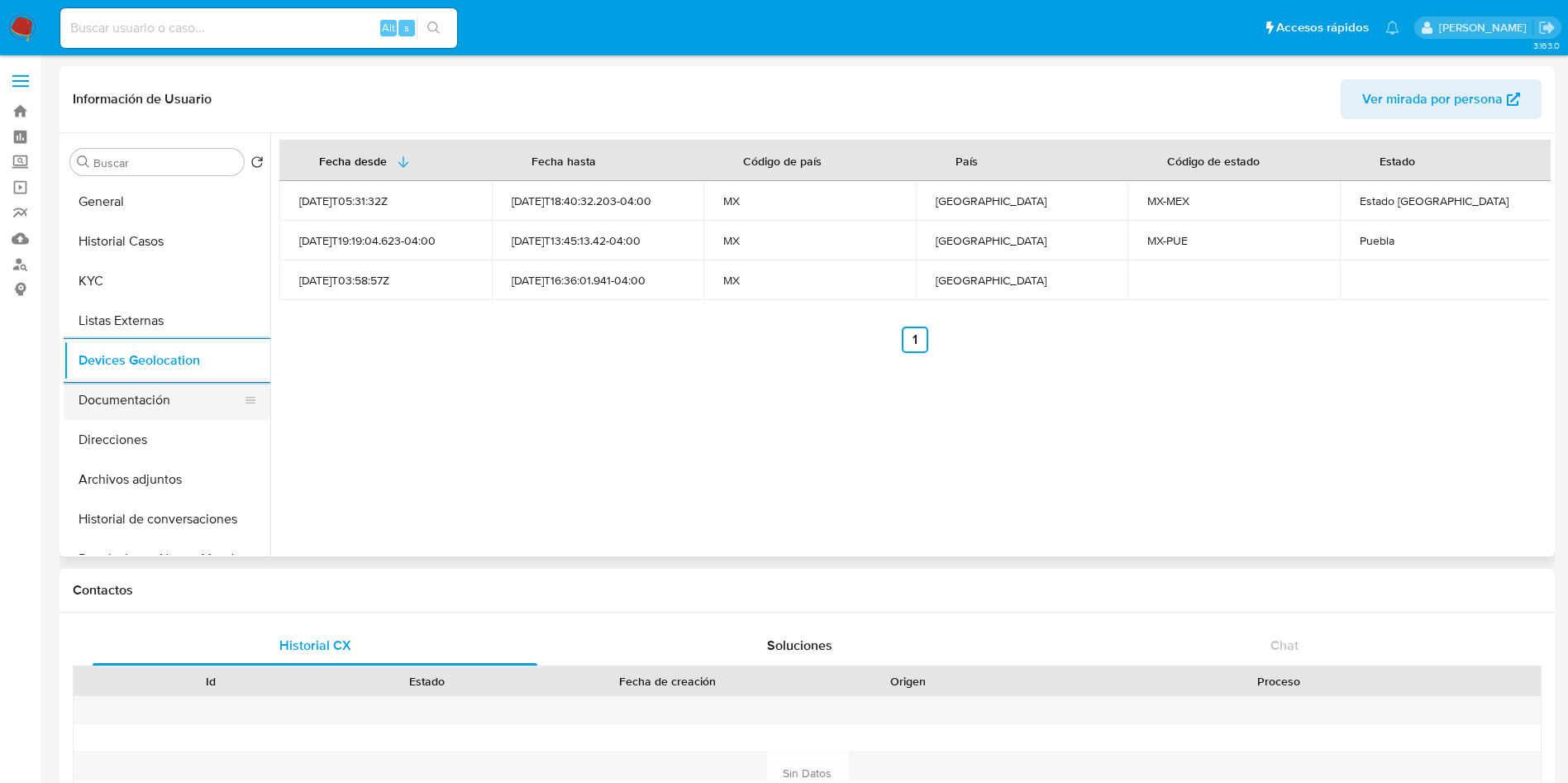
click at [137, 398] on button "Documentación" at bounding box center [160, 400] width 193 height 40
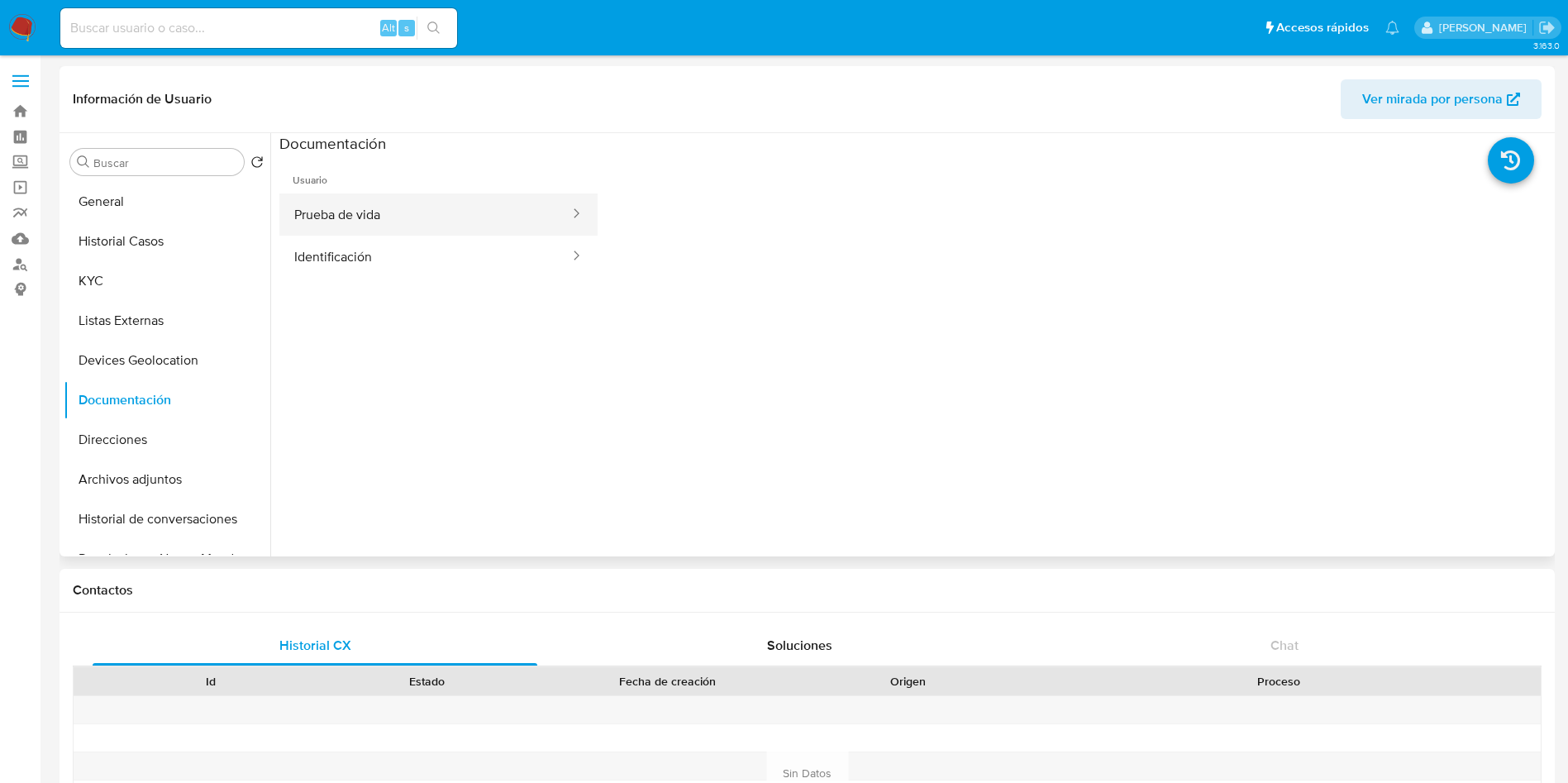
click at [406, 194] on button "Prueba de vida" at bounding box center [425, 214] width 292 height 42
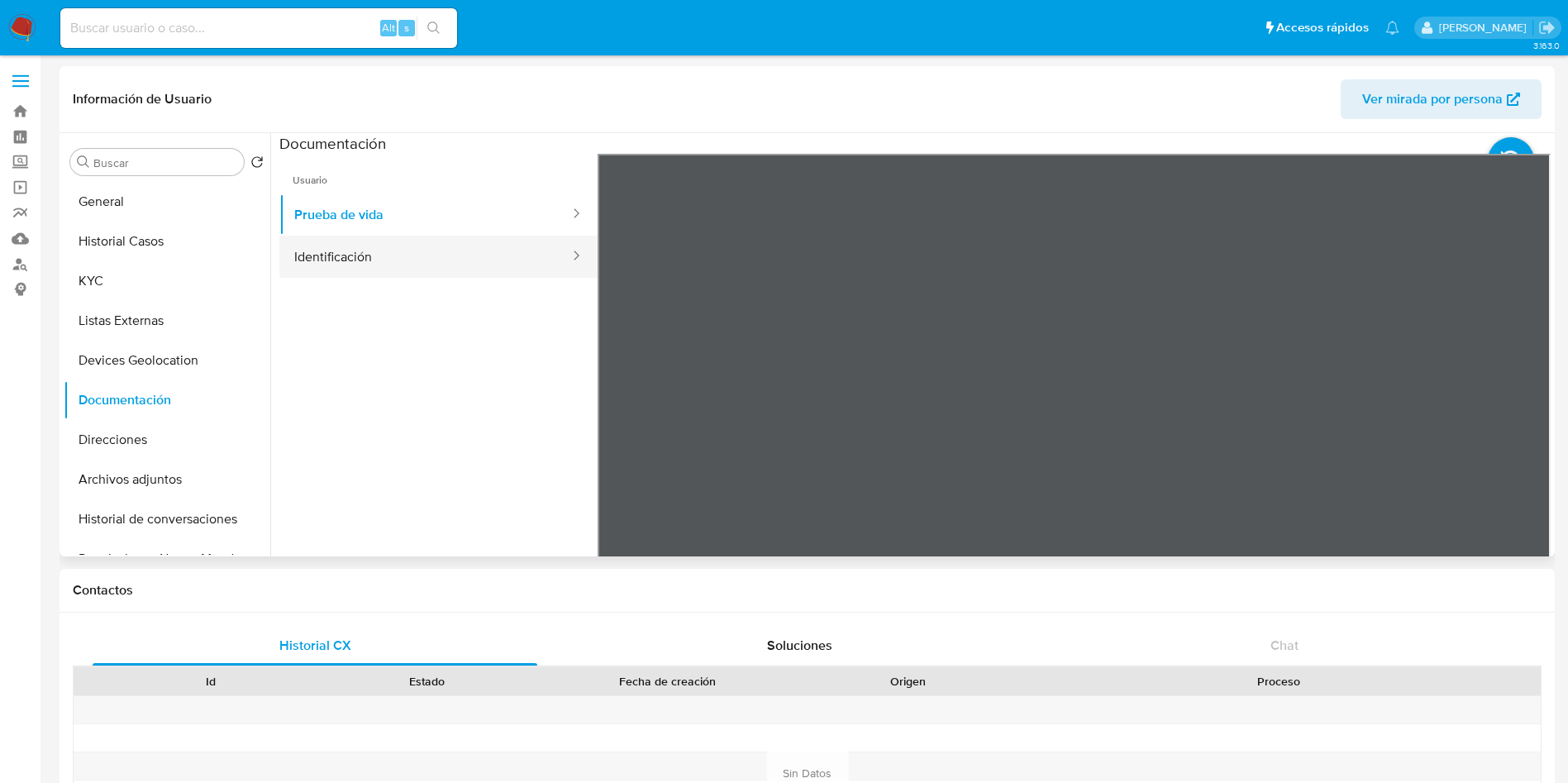
click at [337, 260] on button "Identificación" at bounding box center [425, 256] width 292 height 42
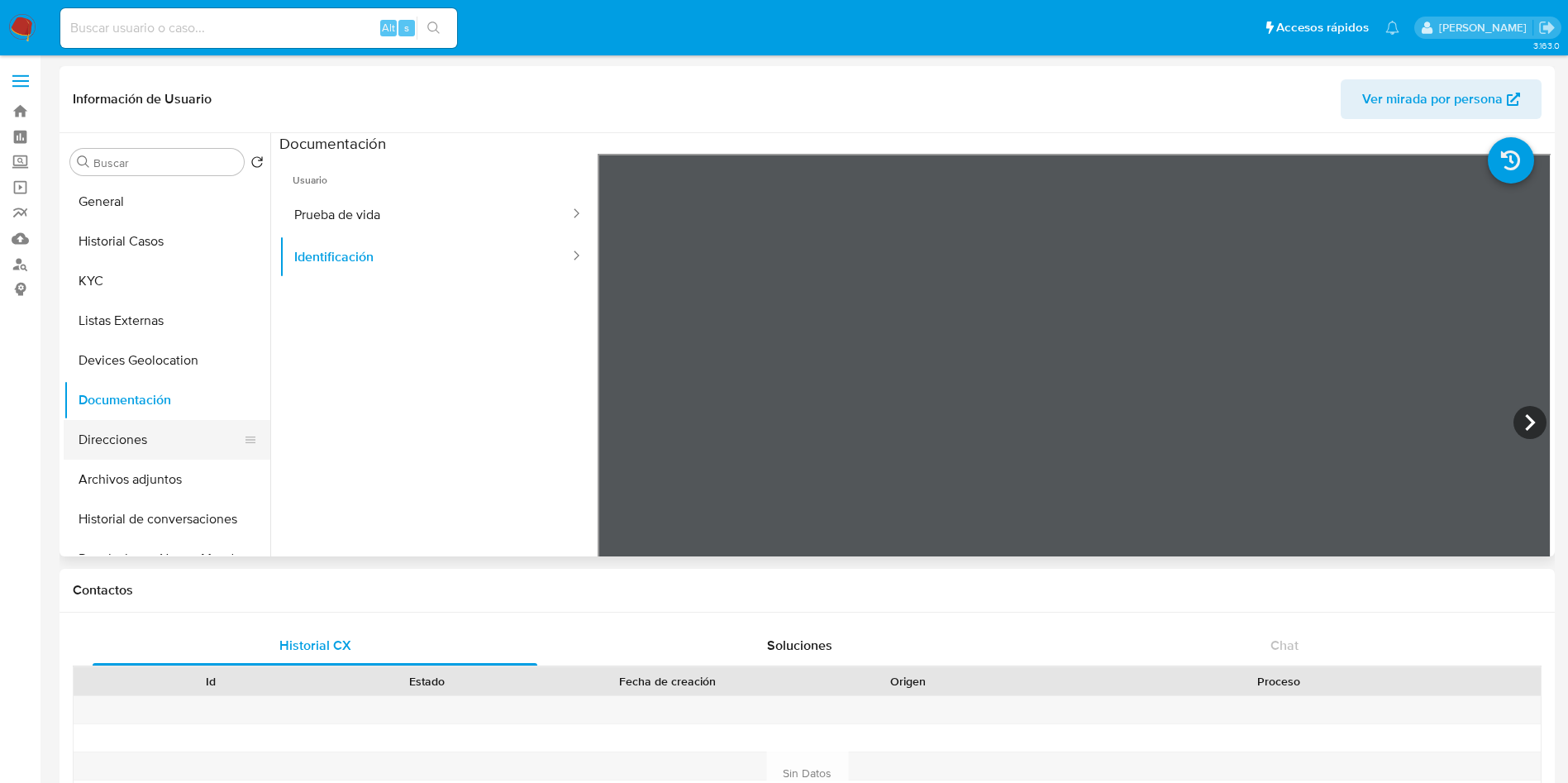
click at [116, 426] on button "Direcciones" at bounding box center [160, 440] width 193 height 40
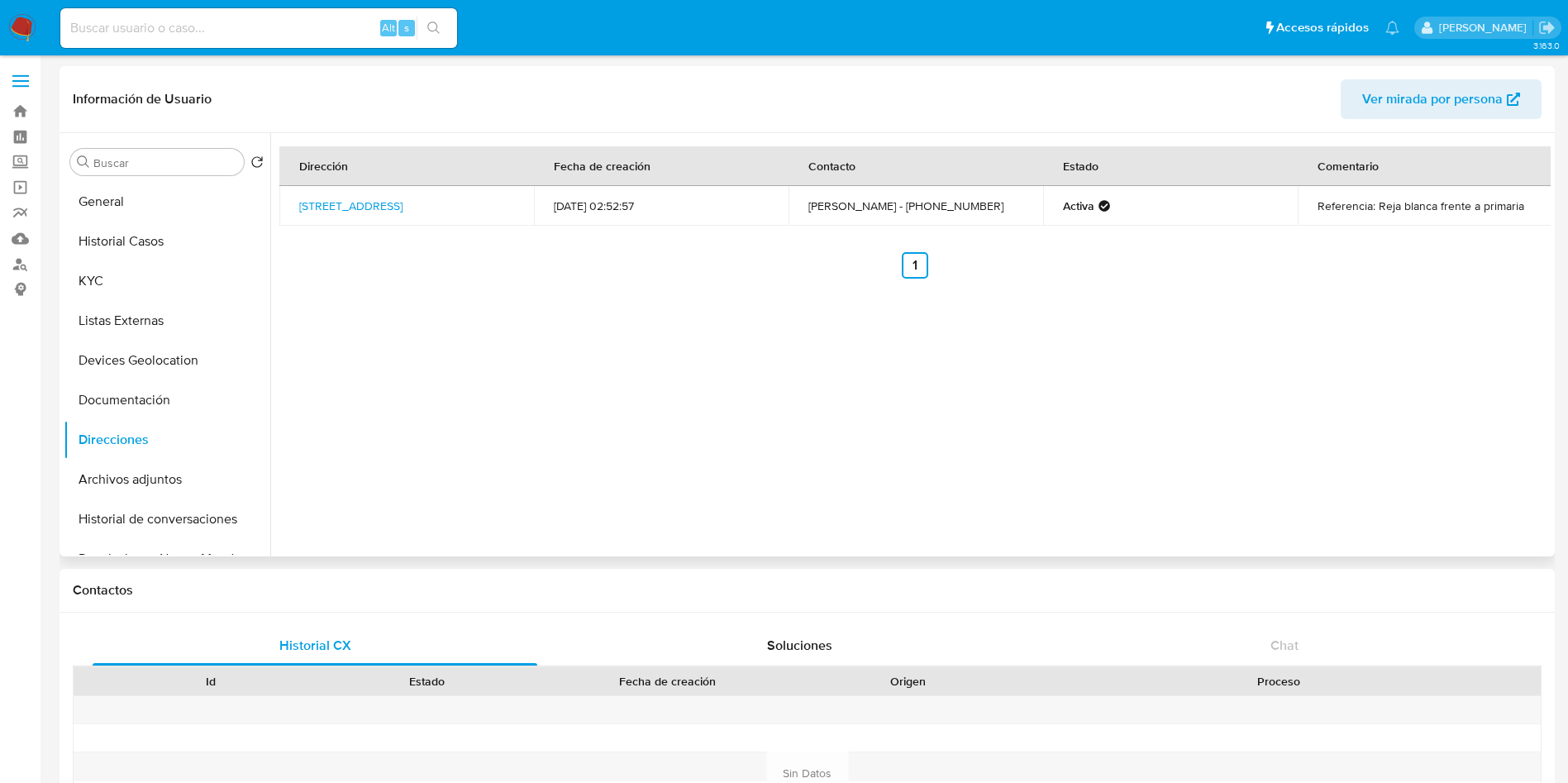
click at [817, 364] on div "Dirección Fecha de creación Contacto Estado Comentario Avenida Juárez 191, Izta…" at bounding box center [910, 345] width 1281 height 424
click at [118, 483] on button "Archivos adjuntos" at bounding box center [160, 479] width 193 height 40
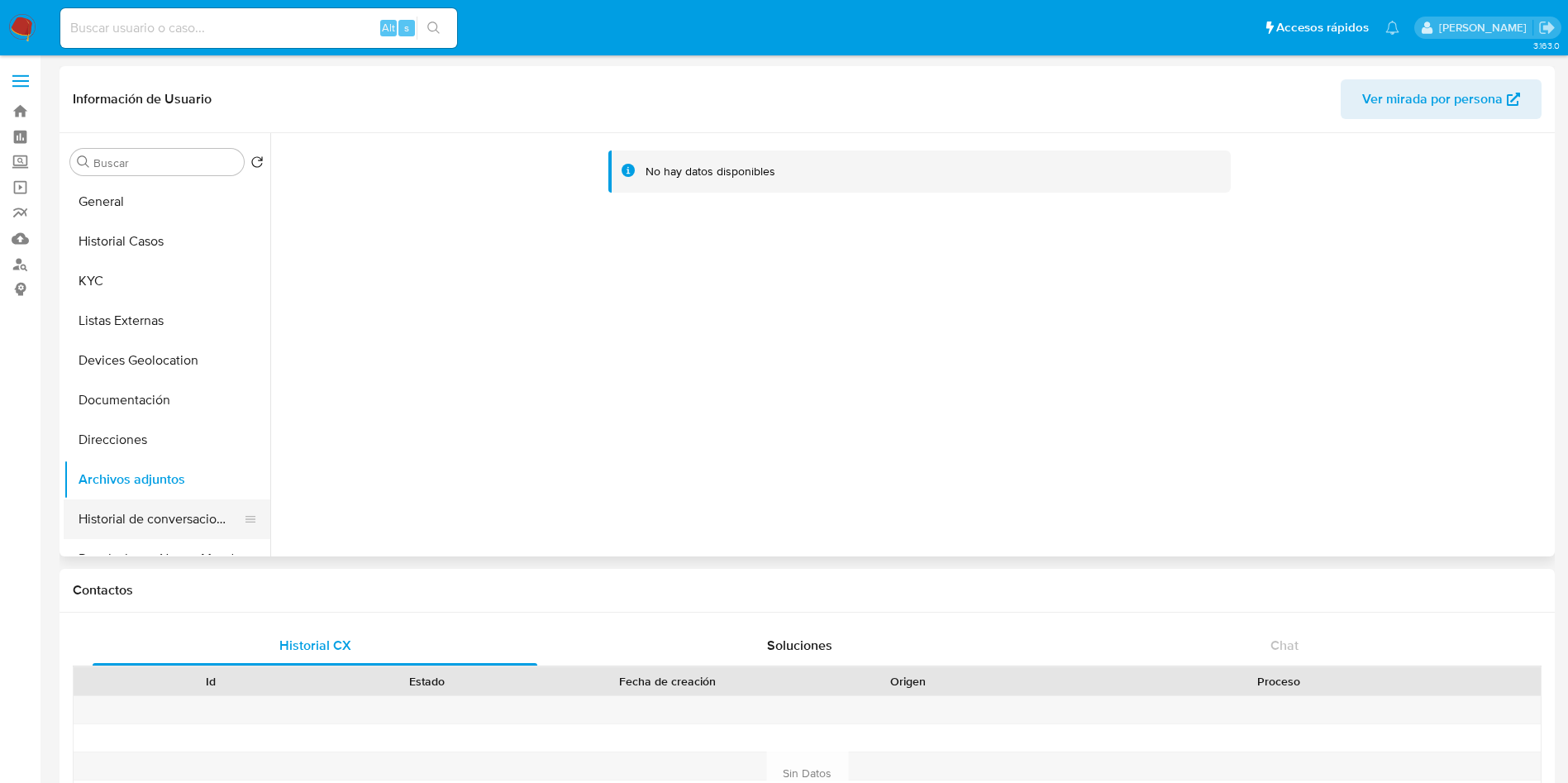
click at [178, 524] on button "Historial de conversaciones" at bounding box center [160, 519] width 193 height 40
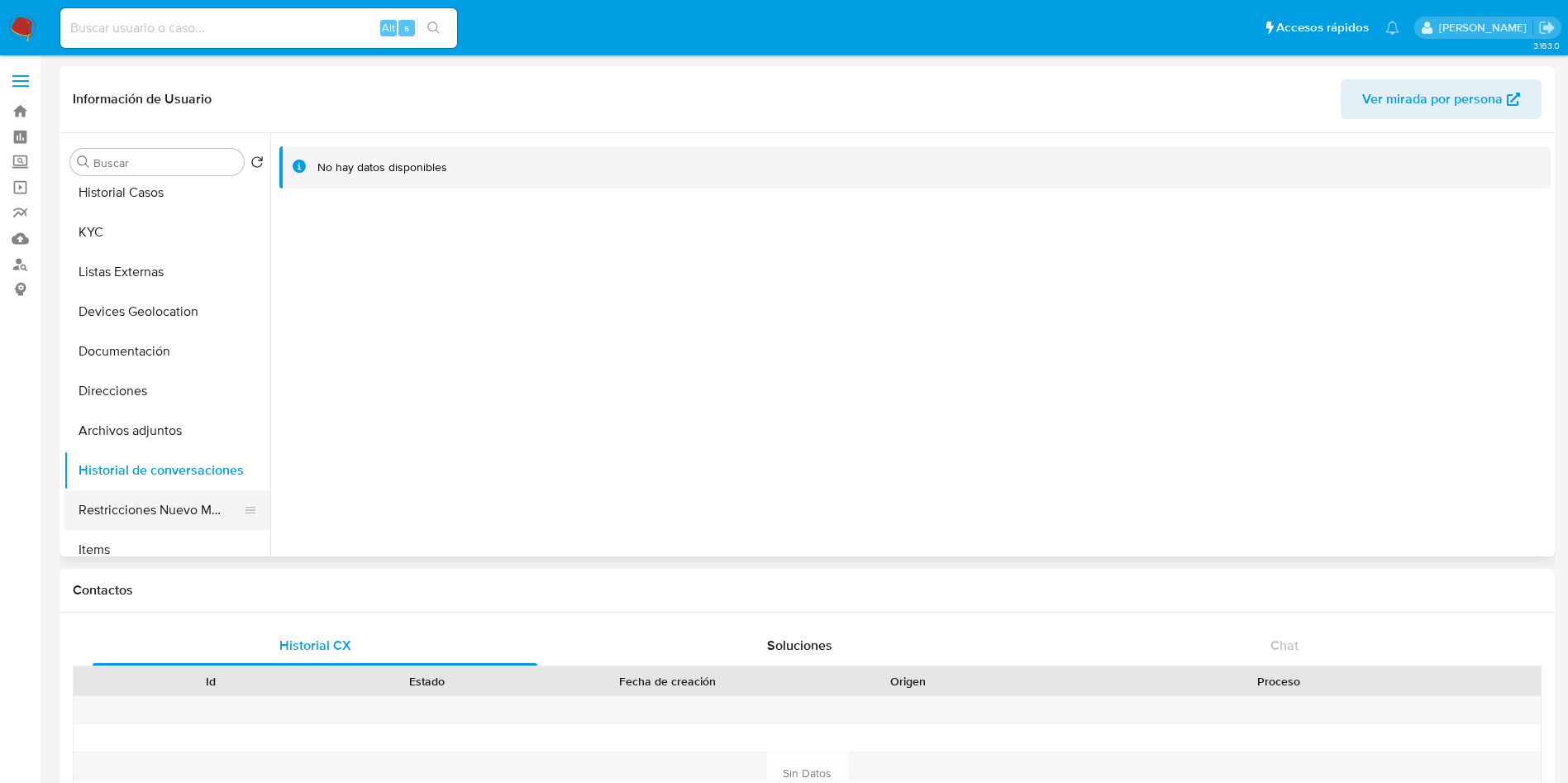
scroll to position [124, 0]
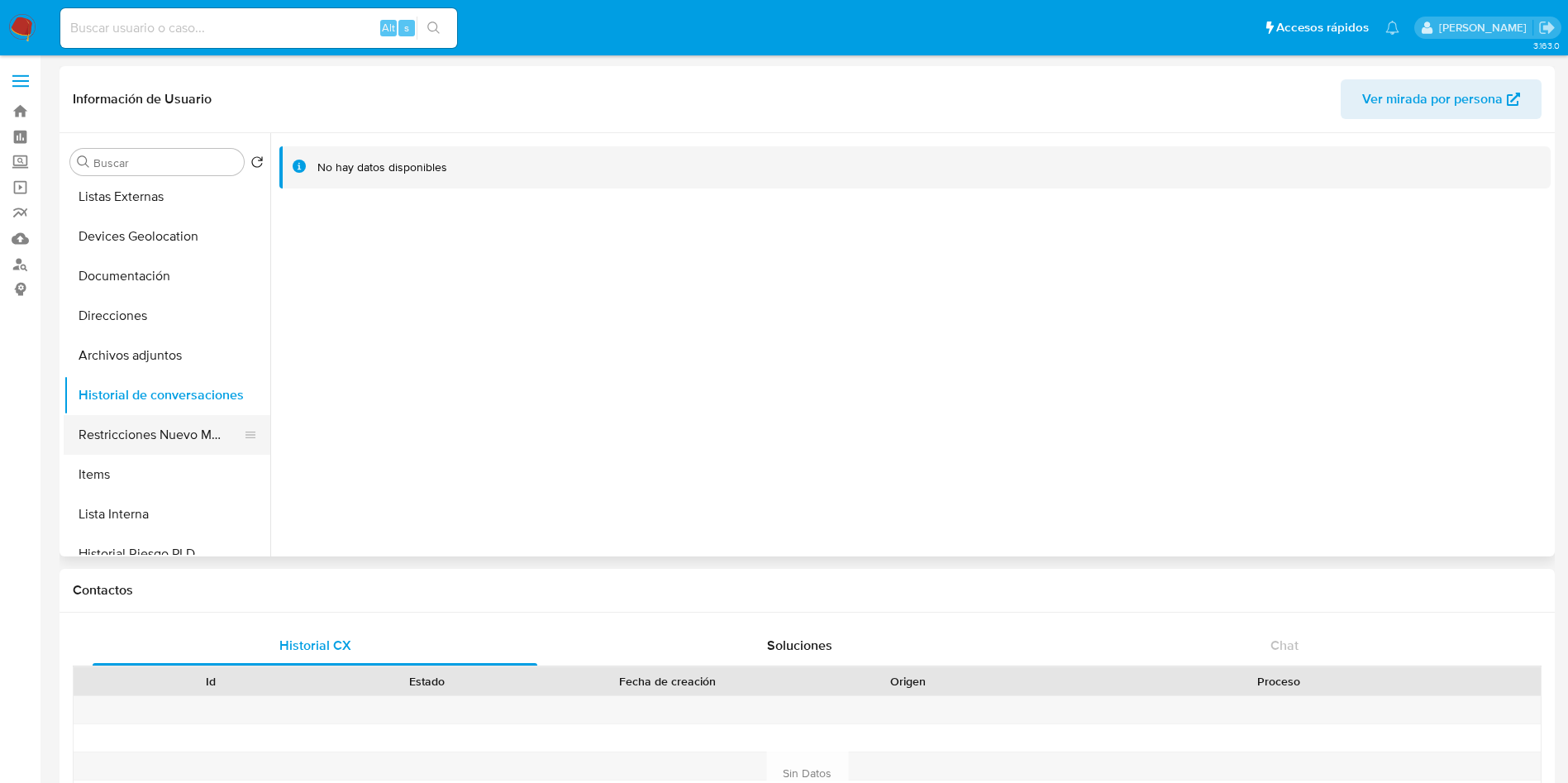
click at [142, 434] on button "Restricciones Nuevo Mundo" at bounding box center [160, 434] width 193 height 40
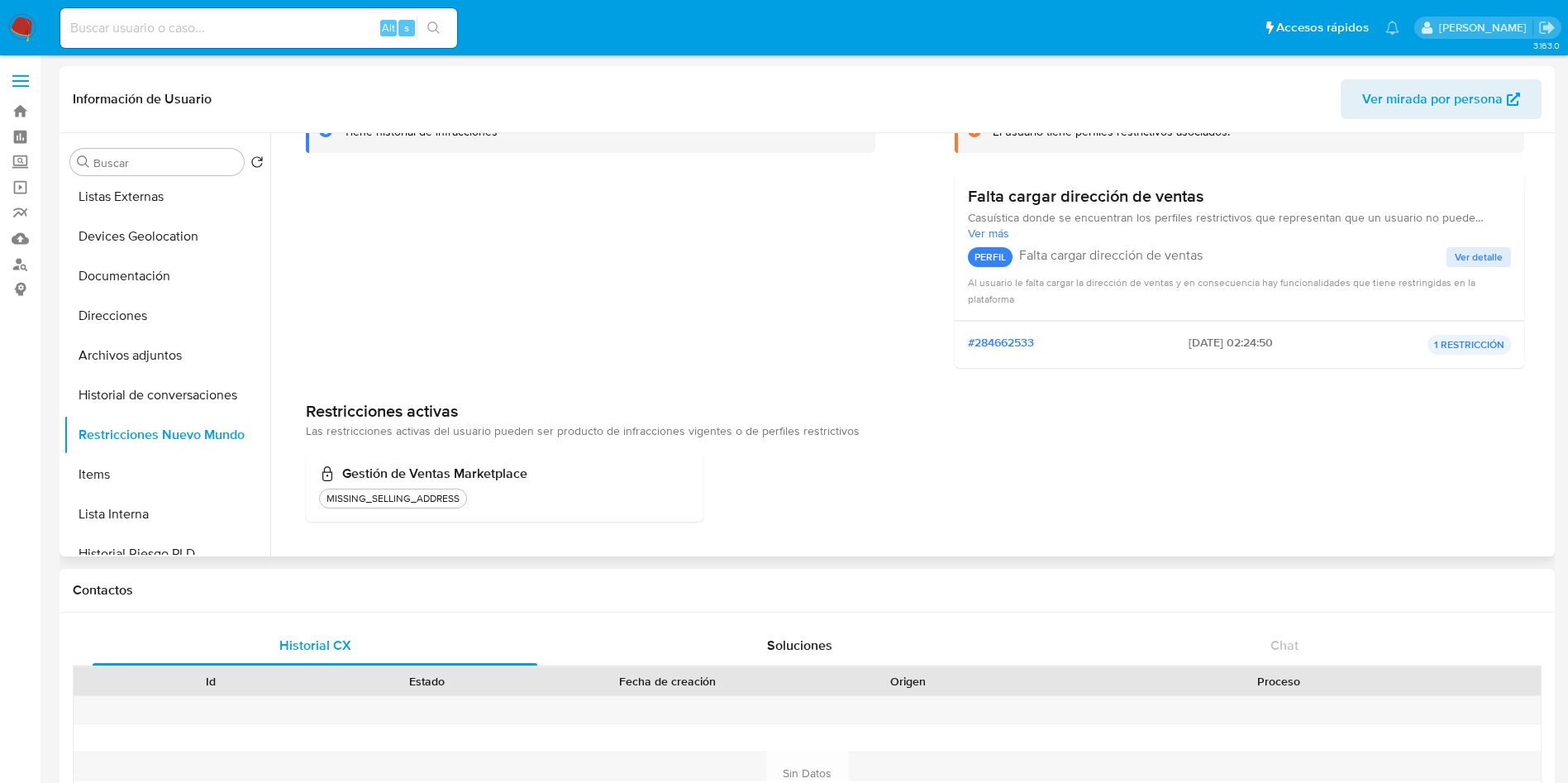
scroll to position [0, 0]
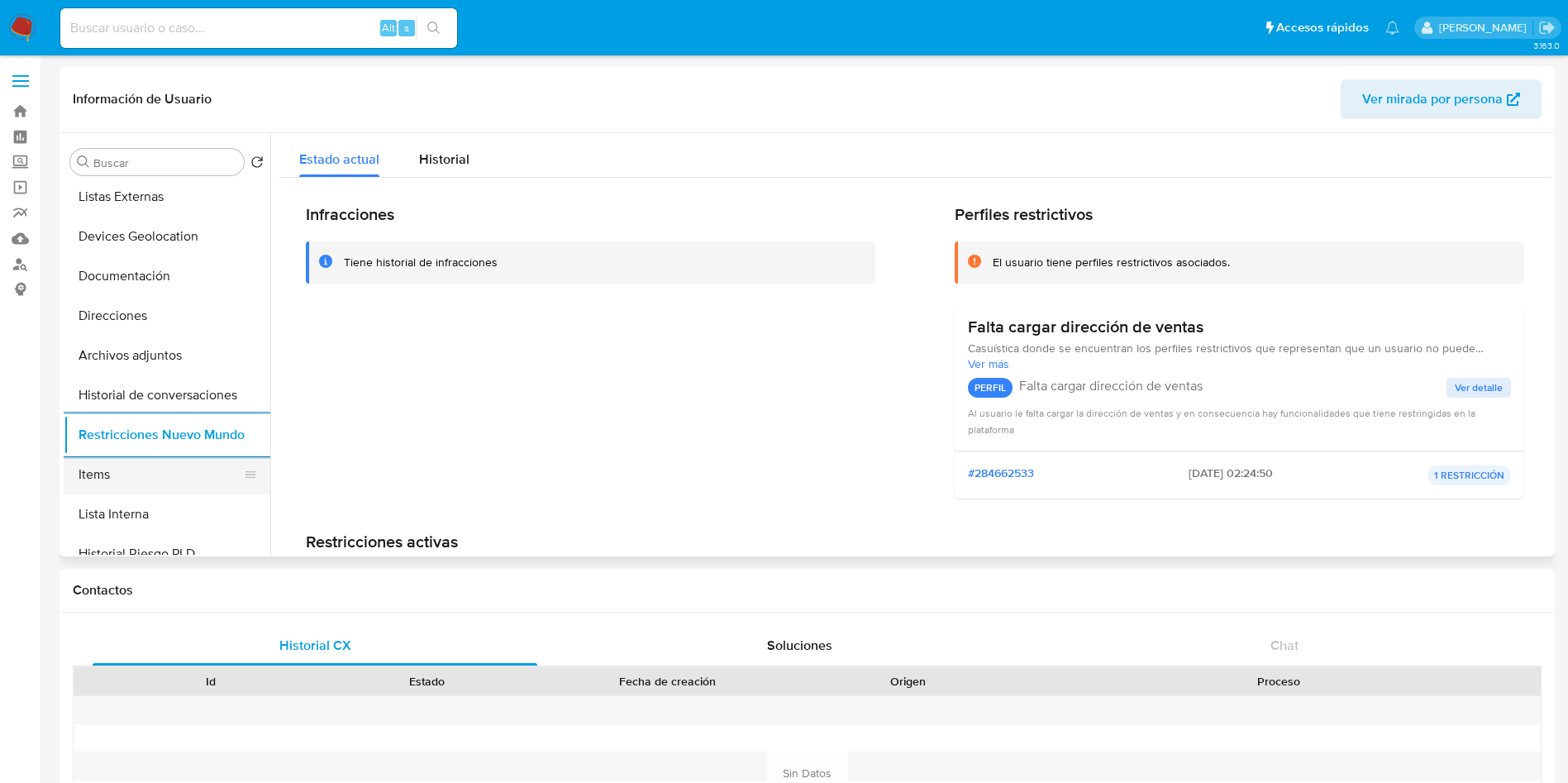
click at [140, 465] on button "Items" at bounding box center [160, 474] width 193 height 40
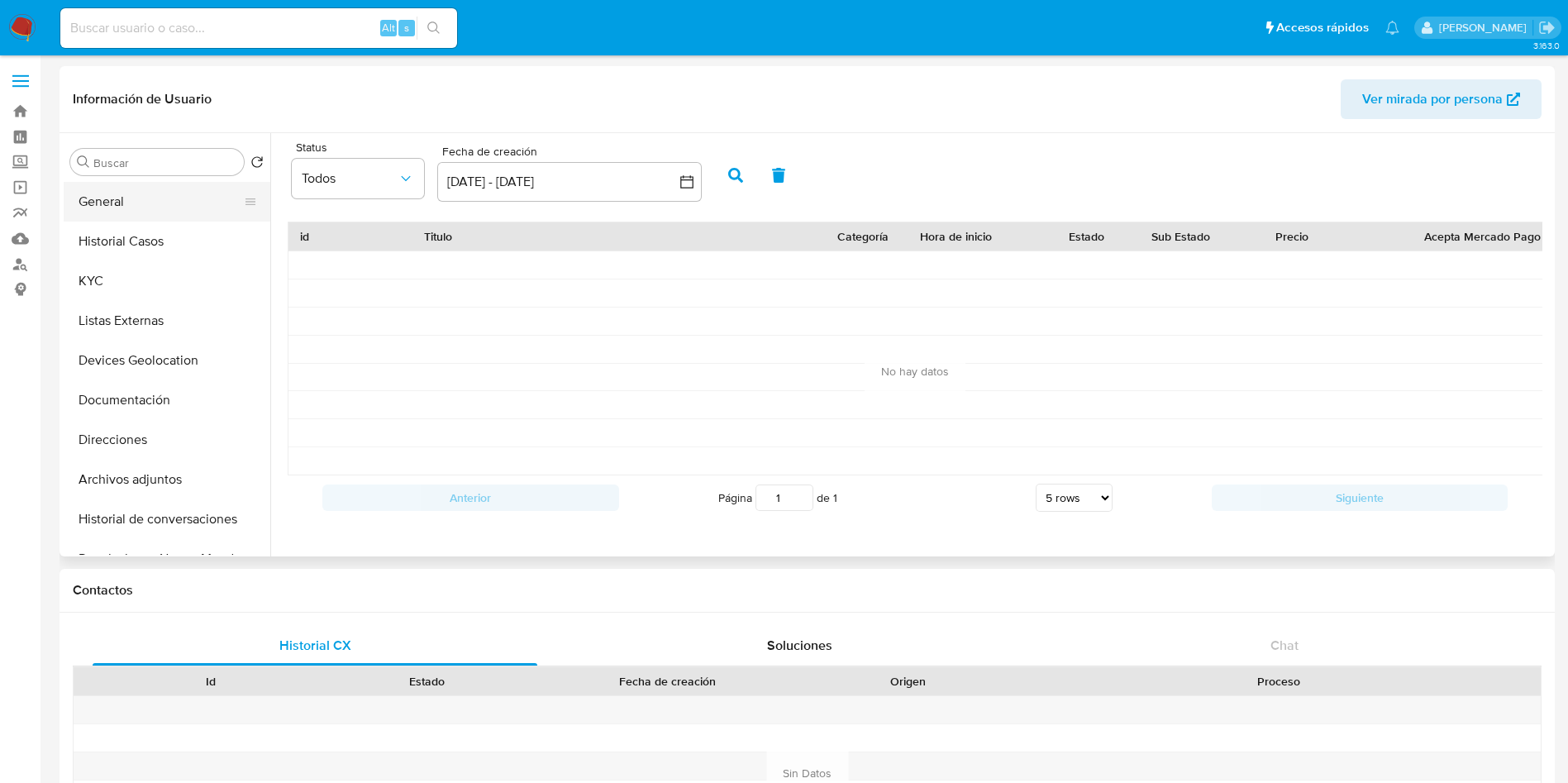
click at [172, 205] on button "General" at bounding box center [160, 201] width 193 height 40
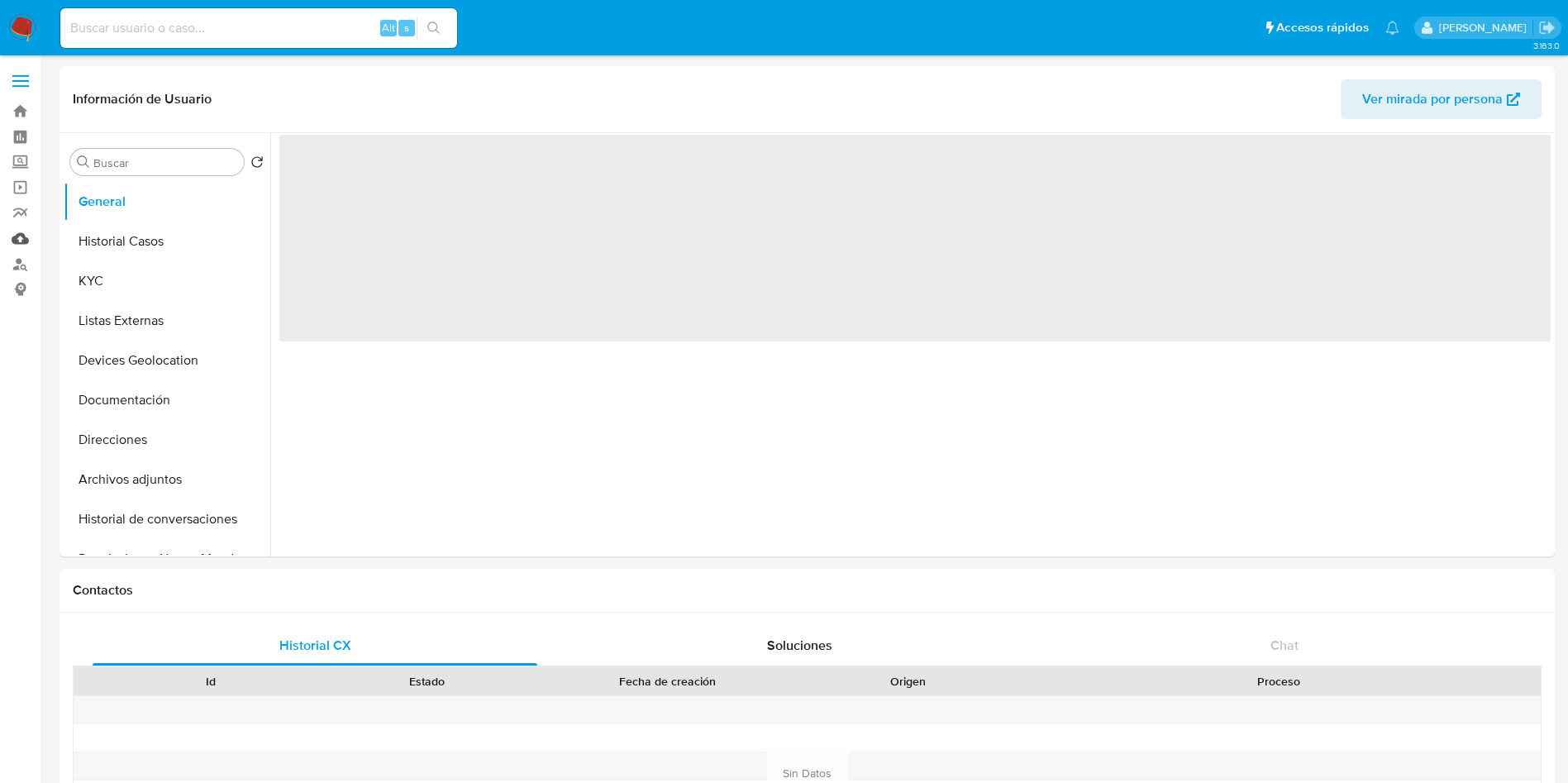
select select "10"
click at [10, 237] on link "Mulan" at bounding box center [98, 238] width 197 height 25
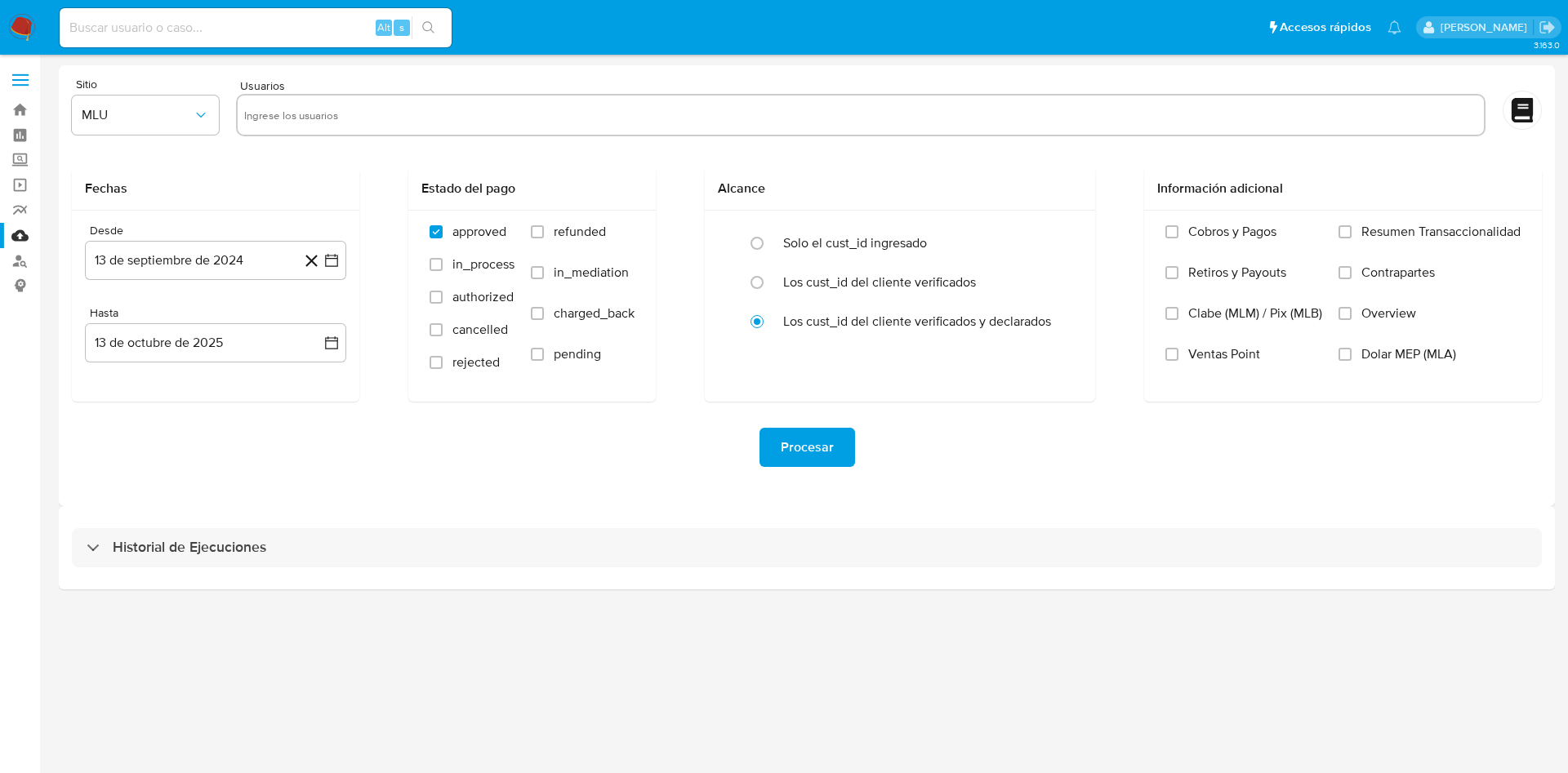
click at [366, 111] on input "text" at bounding box center [861, 114] width 1233 height 26
paste input "699770850"
type input "699770850"
click at [200, 115] on icon "button" at bounding box center [200, 115] width 16 height 16
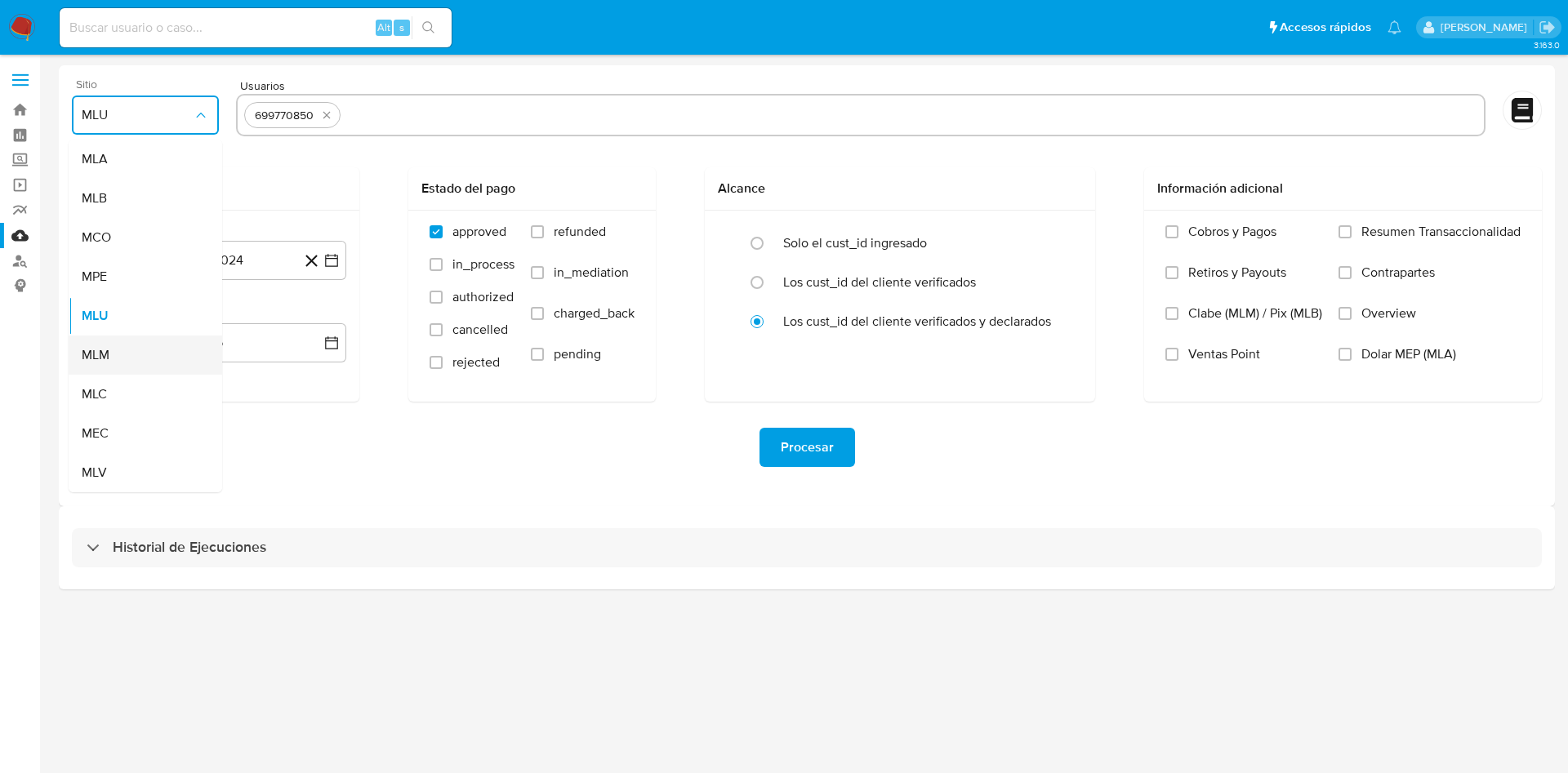
click at [142, 340] on div "MLM" at bounding box center [140, 355] width 118 height 39
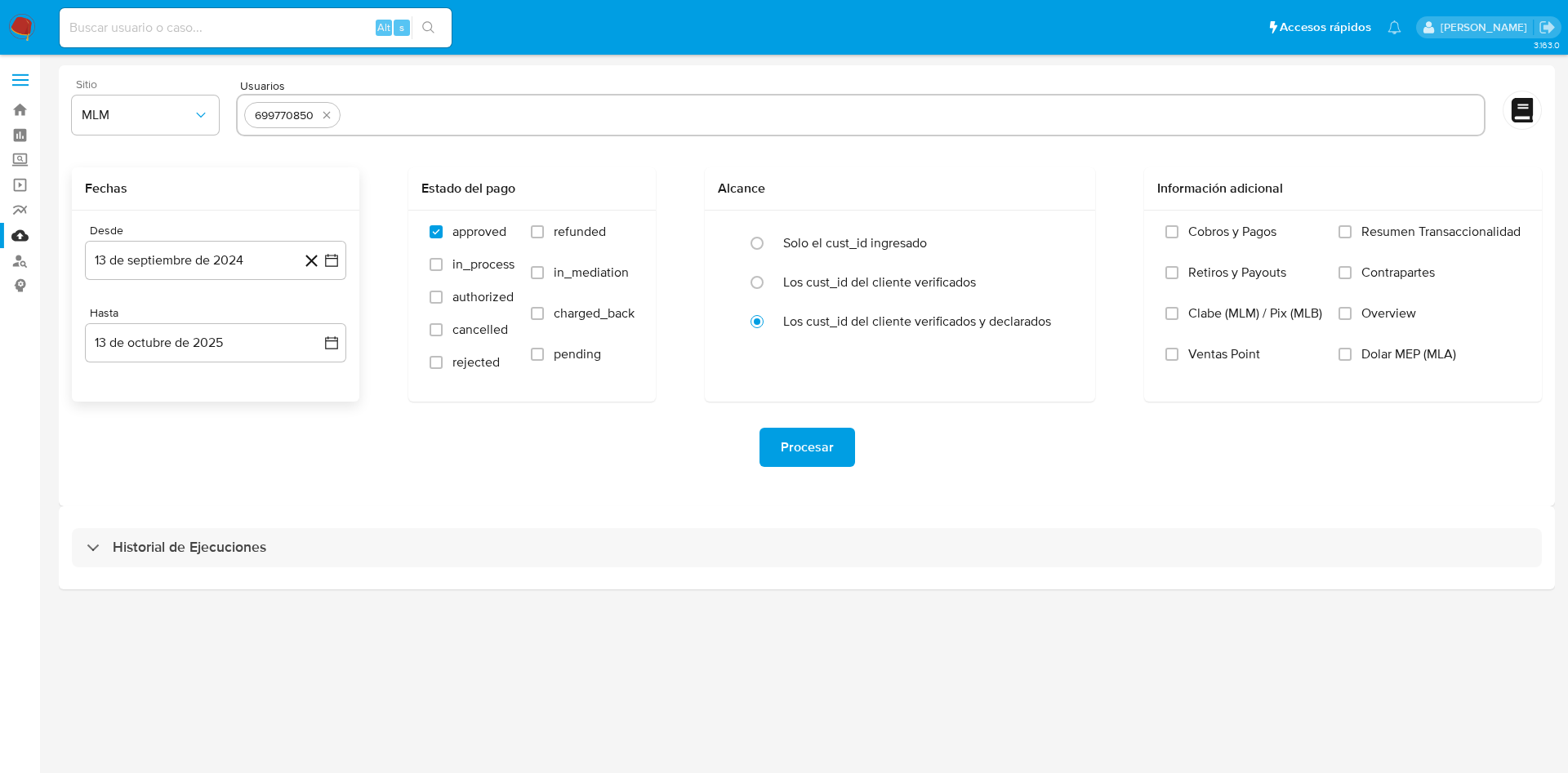
click at [322, 258] on icon at bounding box center [311, 260] width 20 height 20
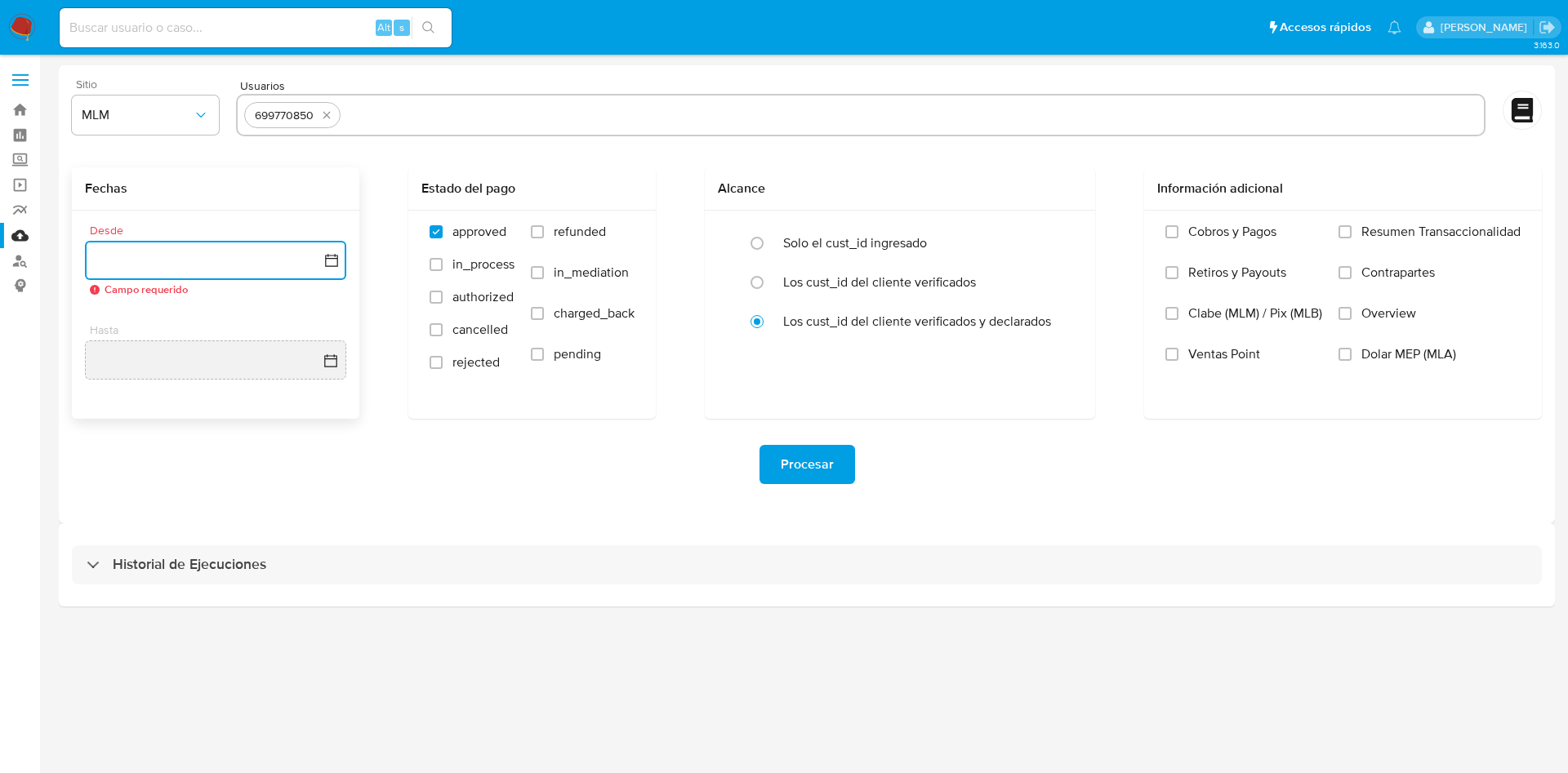
click at [332, 262] on icon "button" at bounding box center [331, 260] width 16 height 16
click at [111, 319] on icon "Mes anterior" at bounding box center [113, 319] width 7 height 12
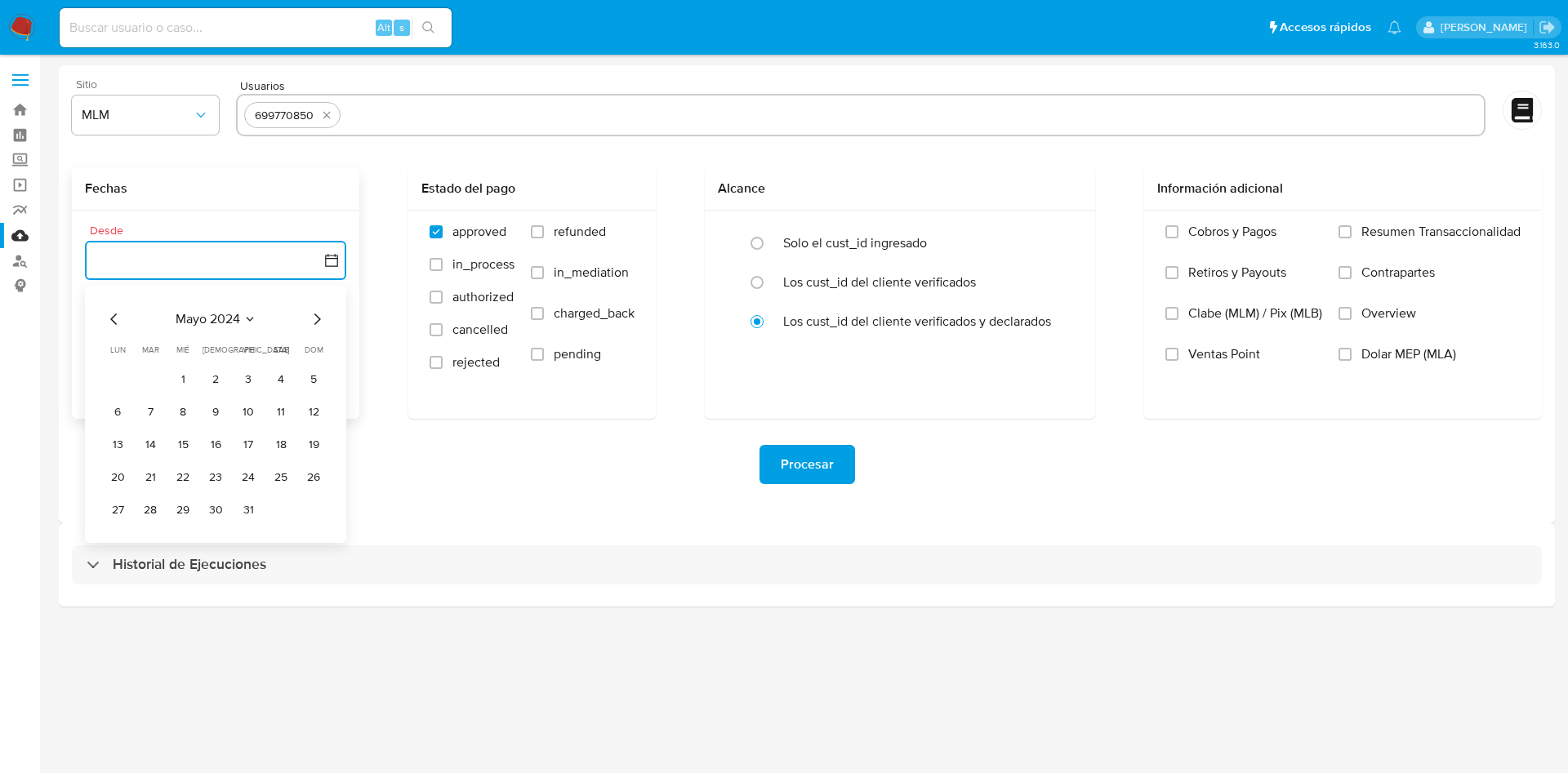
click at [111, 319] on icon "Mes anterior" at bounding box center [113, 319] width 7 height 12
click at [317, 316] on icon "Mes siguiente" at bounding box center [317, 319] width 7 height 12
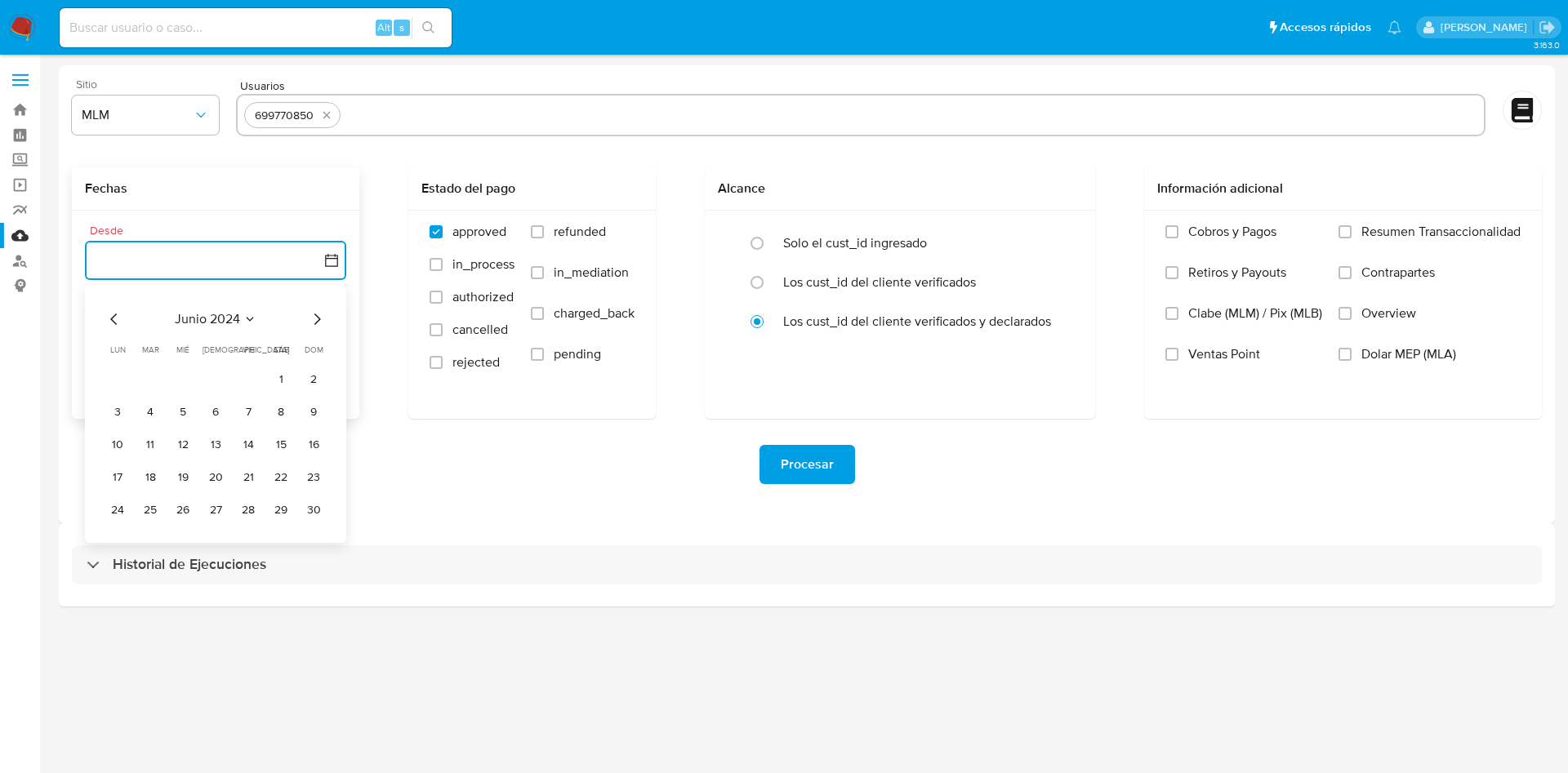
click at [317, 316] on icon "Mes siguiente" at bounding box center [317, 319] width 7 height 12
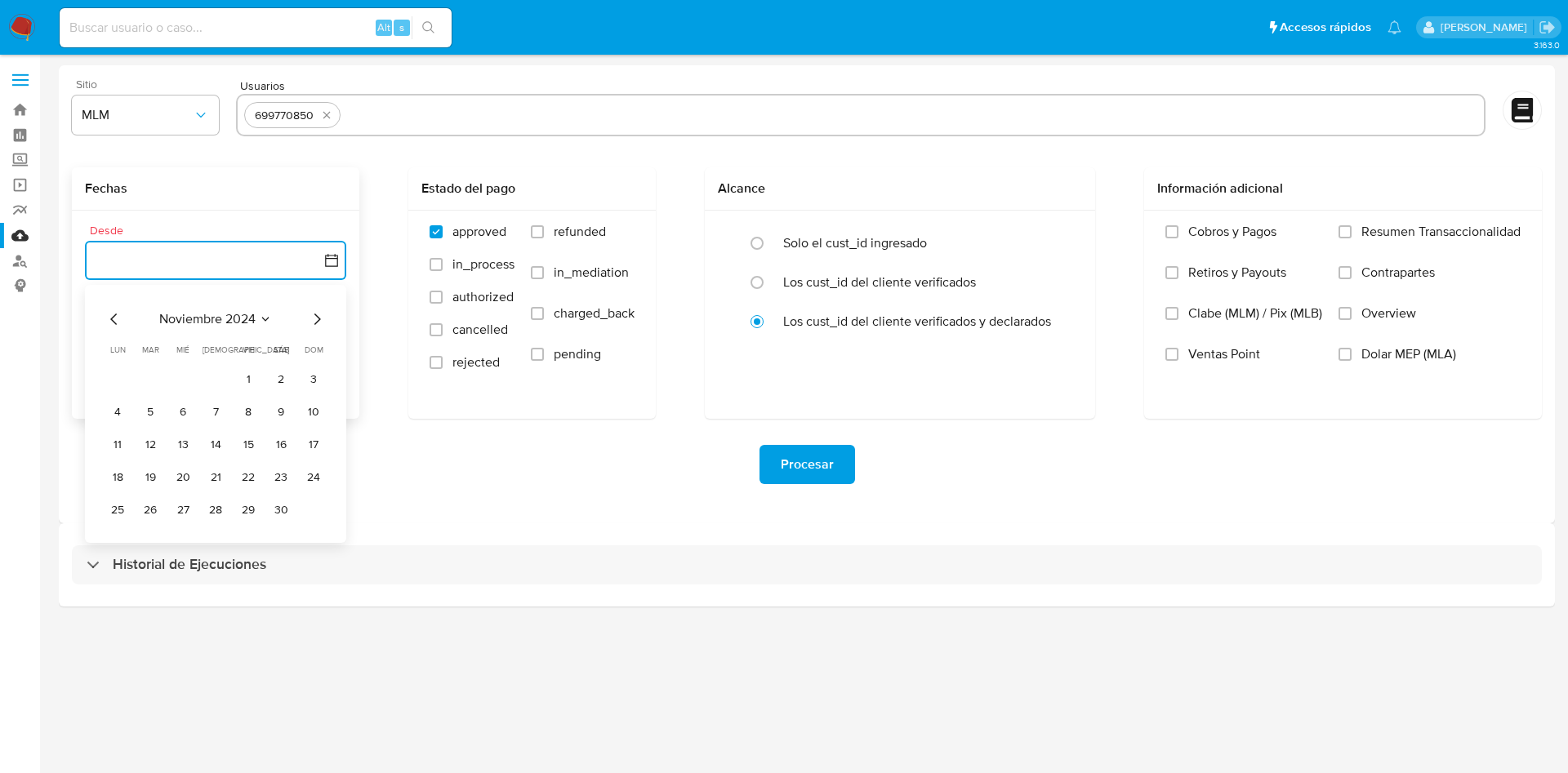
click at [317, 316] on icon "Mes siguiente" at bounding box center [317, 319] width 7 height 12
click at [109, 317] on icon "Mes anterior" at bounding box center [114, 319] width 19 height 19
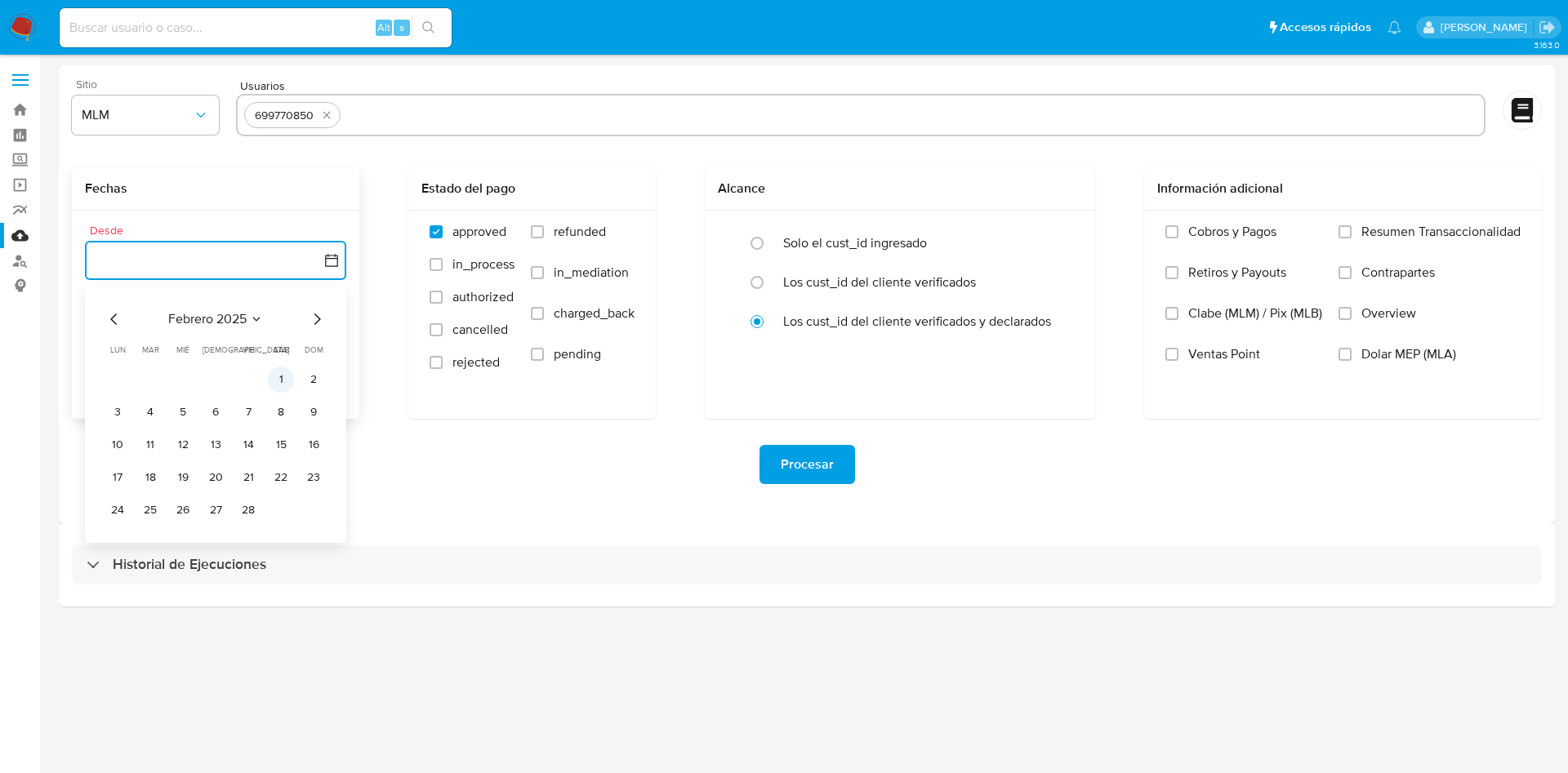
click at [269, 377] on button "1" at bounding box center [280, 379] width 26 height 26
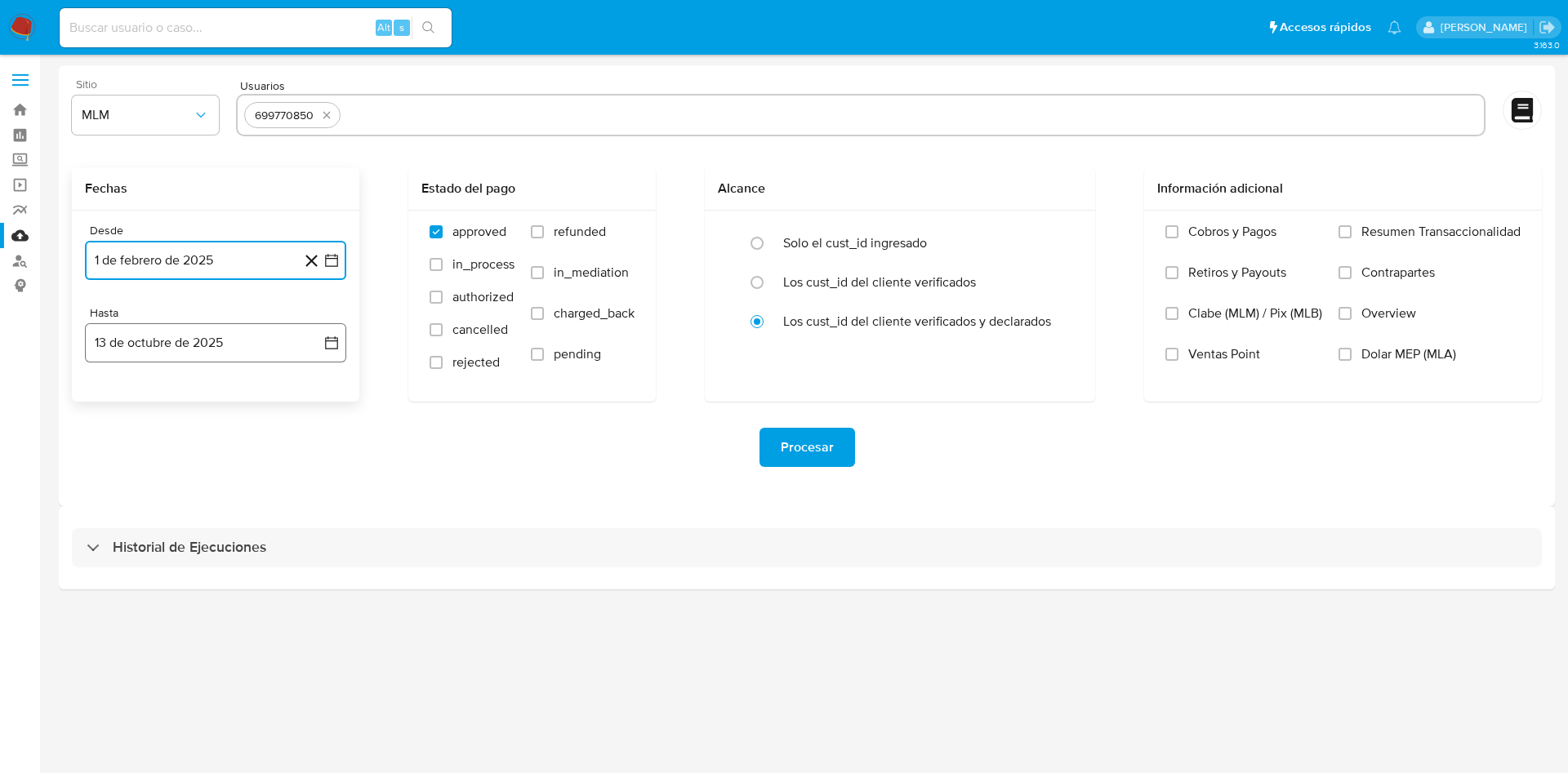
click at [316, 341] on button "13 de octubre de 2025" at bounding box center [216, 342] width 262 height 39
click at [309, 496] on button "12" at bounding box center [313, 494] width 26 height 26
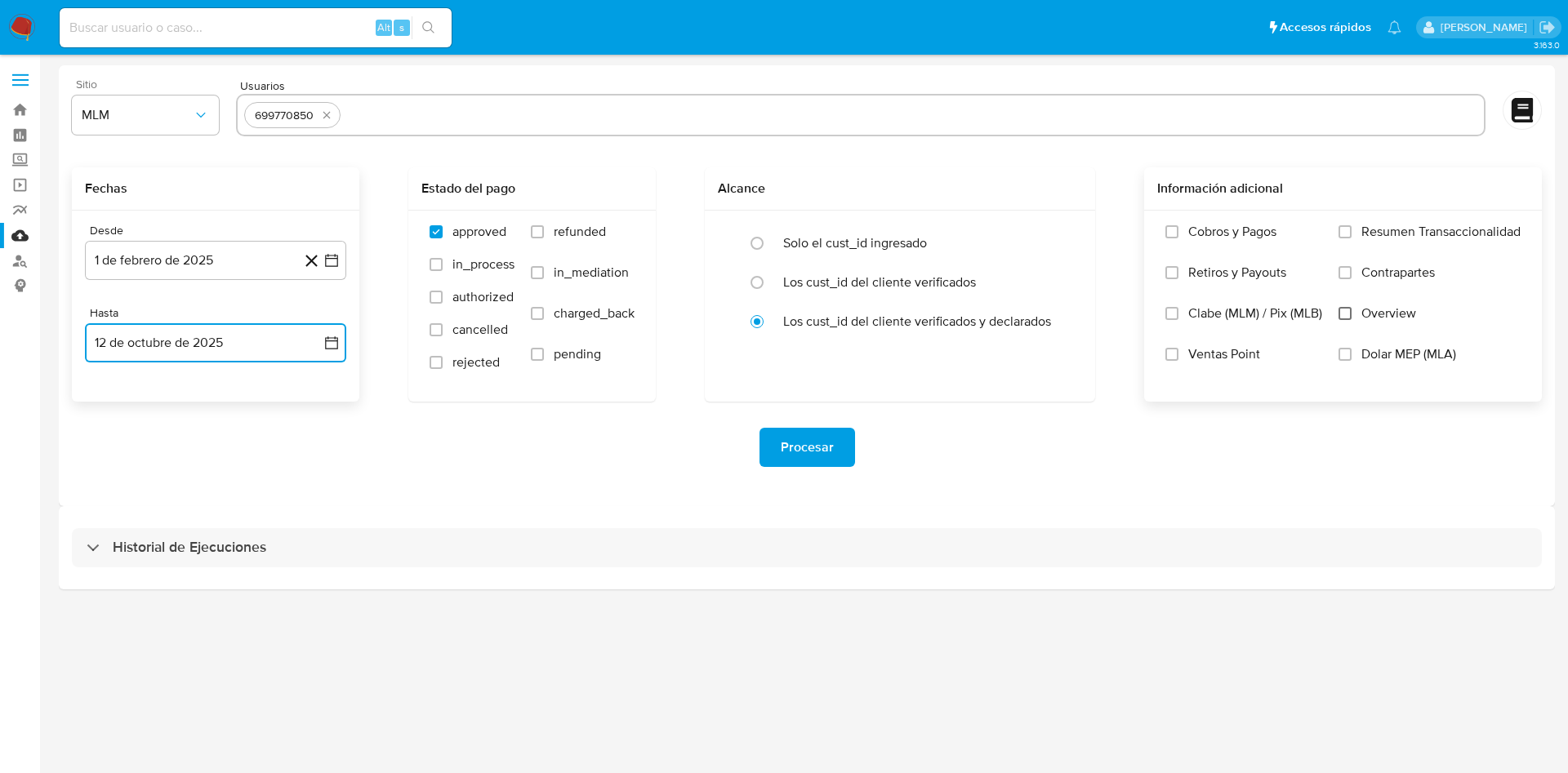
click at [1347, 316] on input "Overview" at bounding box center [1346, 314] width 13 height 13
click at [1035, 490] on div "Procesar" at bounding box center [807, 447] width 1470 height 91
click at [796, 436] on span "Procesar" at bounding box center [807, 447] width 53 height 35
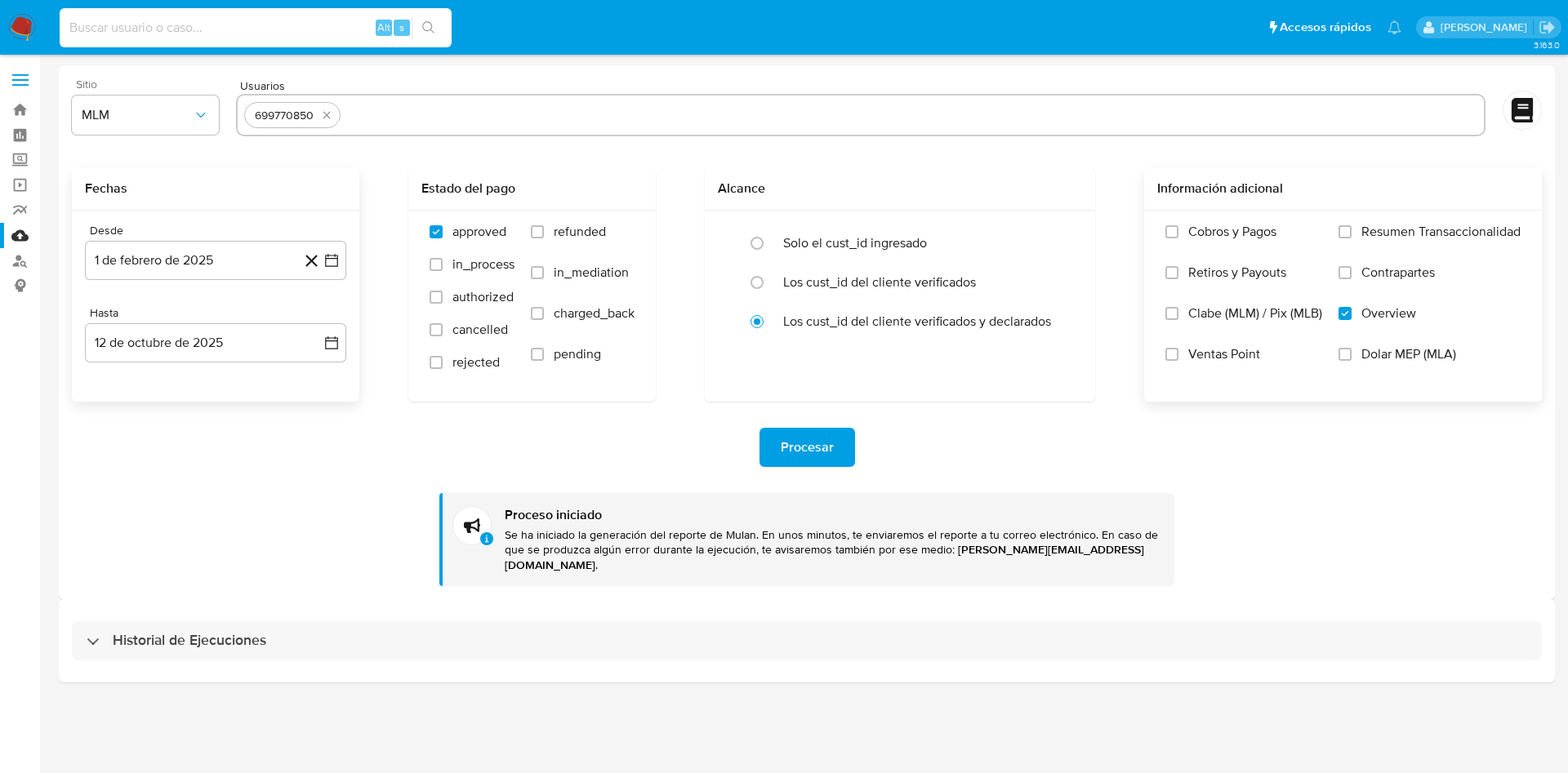
click at [228, 21] on input at bounding box center [255, 28] width 392 height 21
paste input "699770850"
type input "699770850"
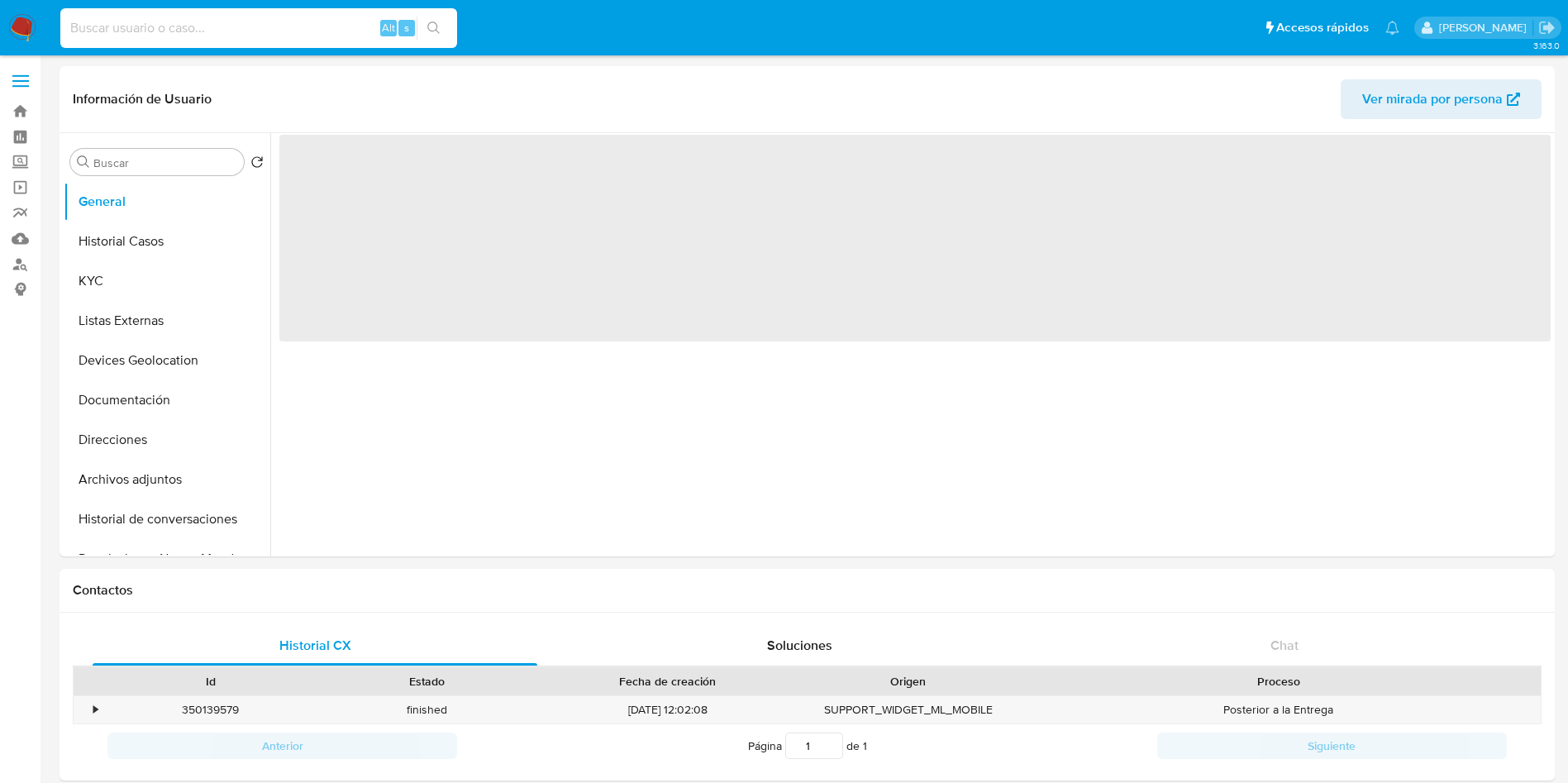
click at [182, 29] on input at bounding box center [258, 28] width 397 height 21
paste input "699770850"
type input "699770850"
select select "10"
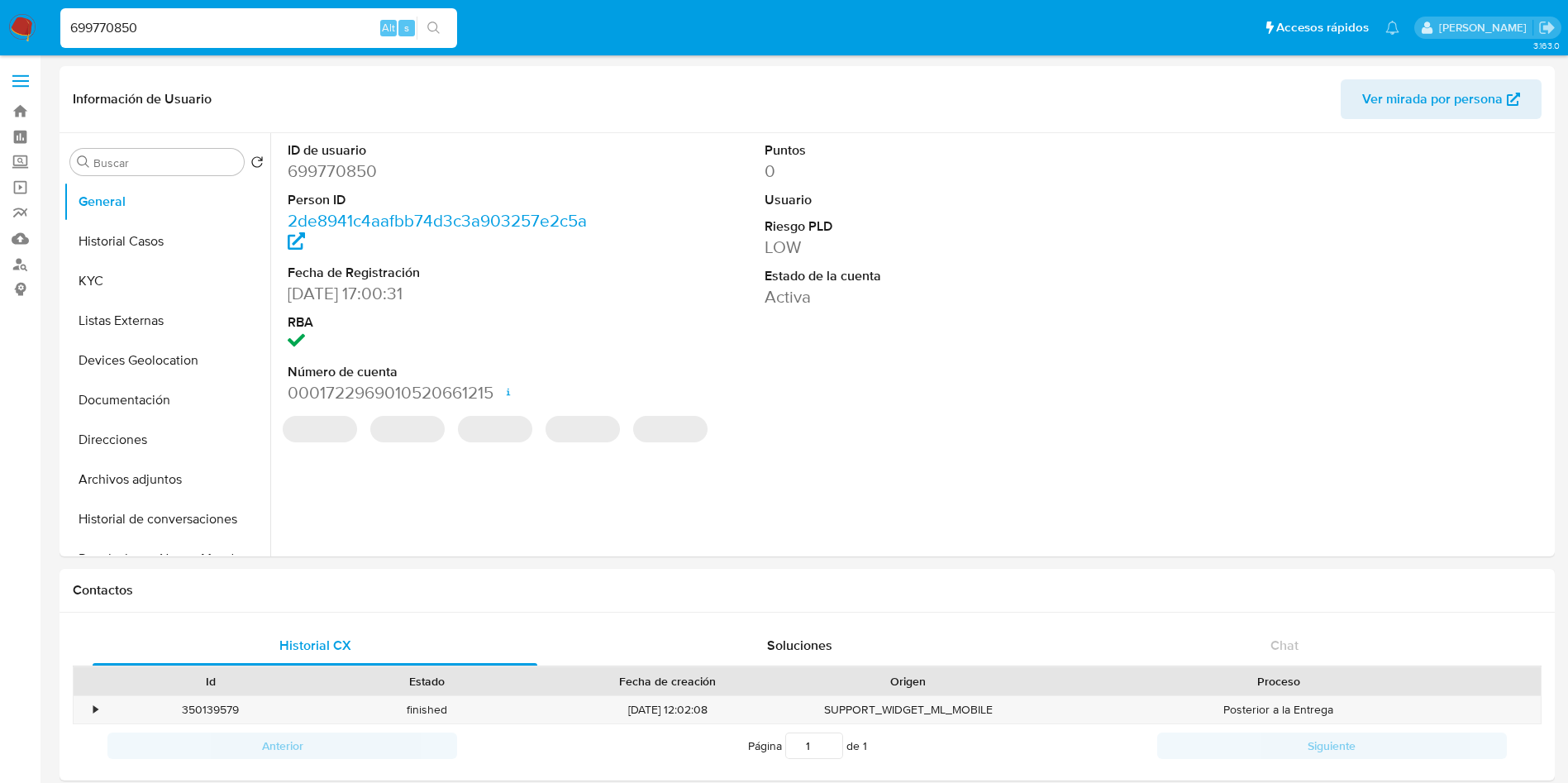
type input "699770850"
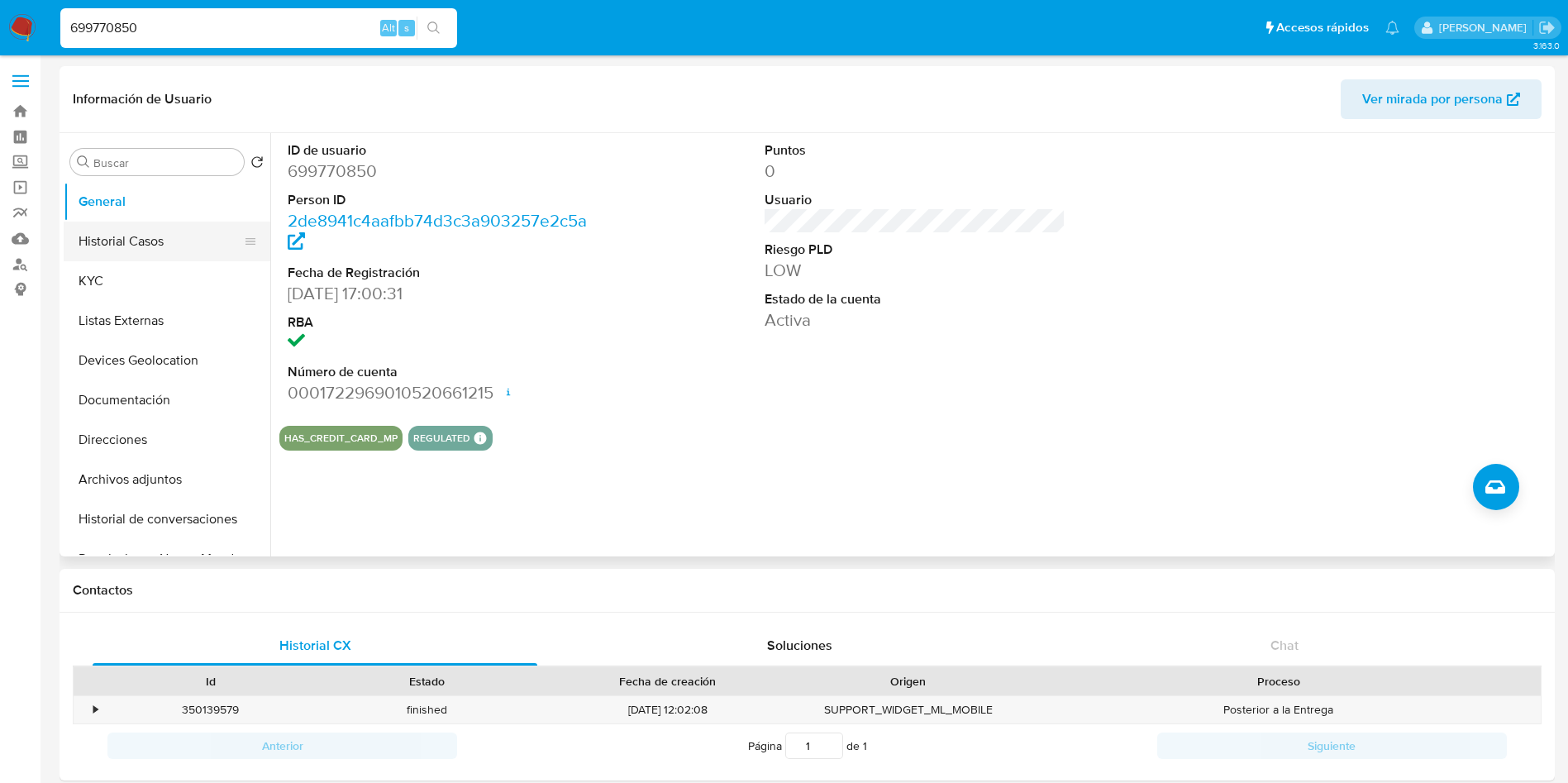
click at [112, 255] on button "Historial Casos" at bounding box center [160, 241] width 193 height 40
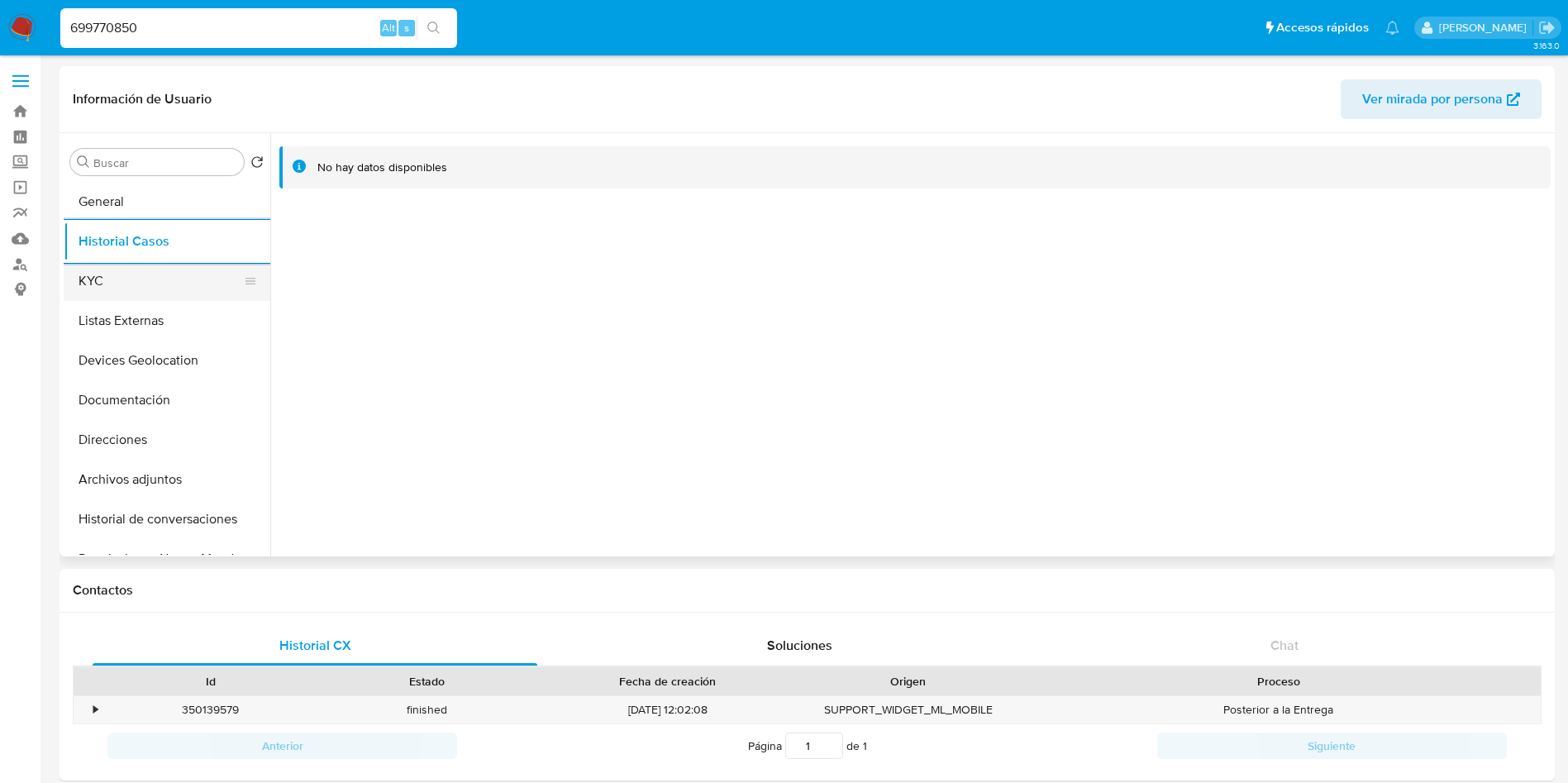
click at [184, 284] on button "KYC" at bounding box center [160, 281] width 193 height 40
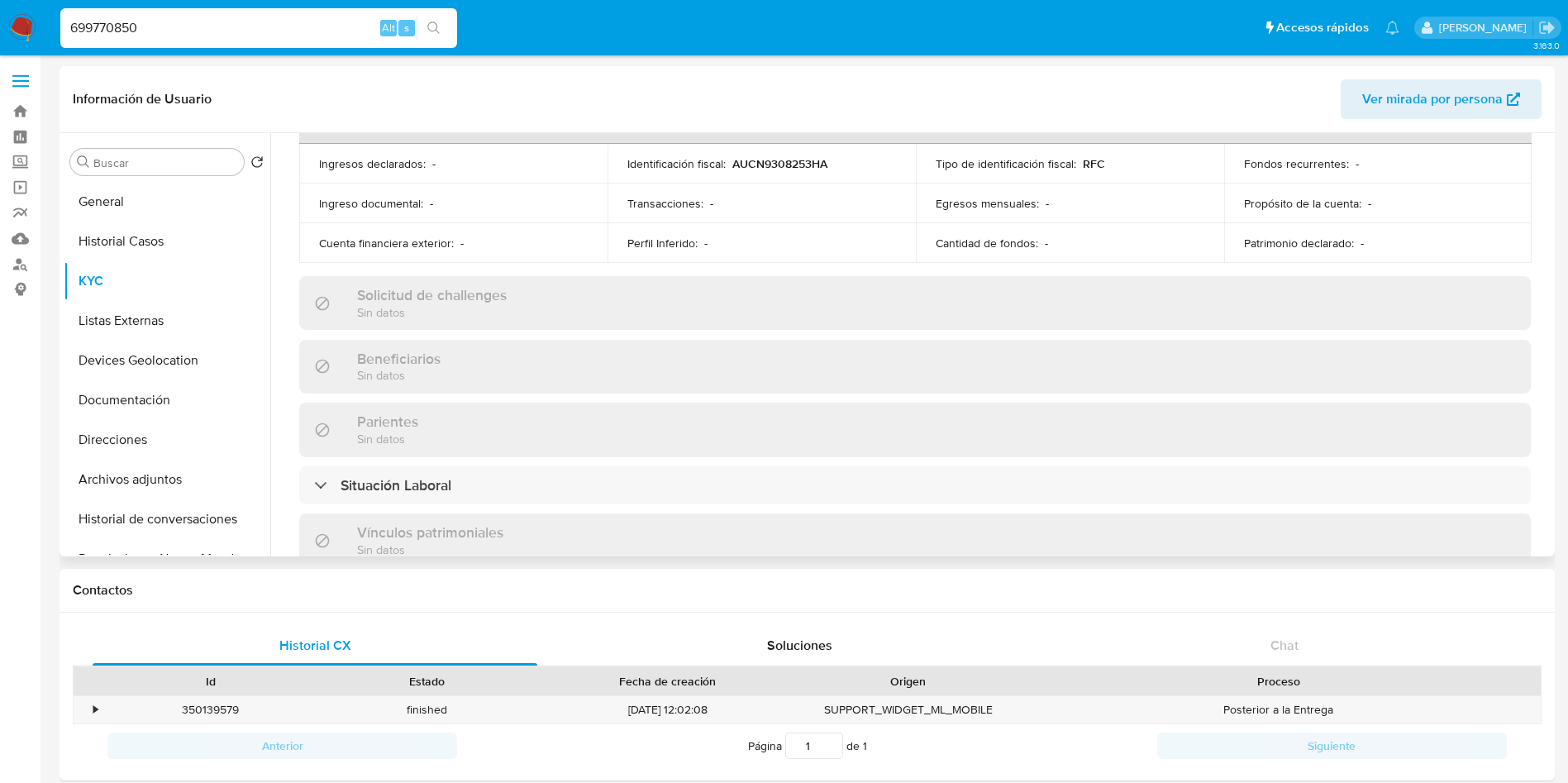
scroll to position [591, 0]
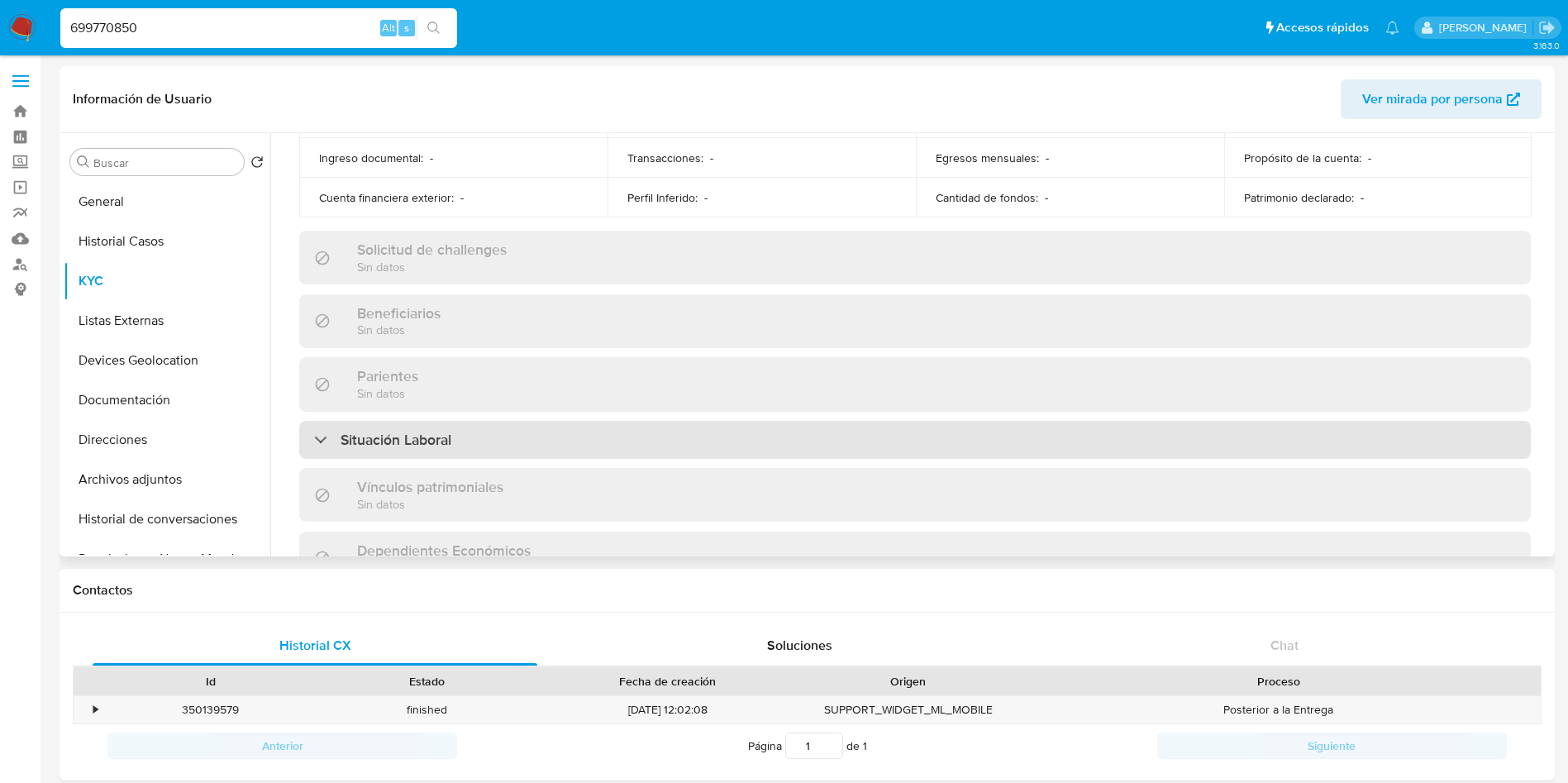
click at [465, 437] on div "Situación Laboral" at bounding box center [915, 439] width 1232 height 38
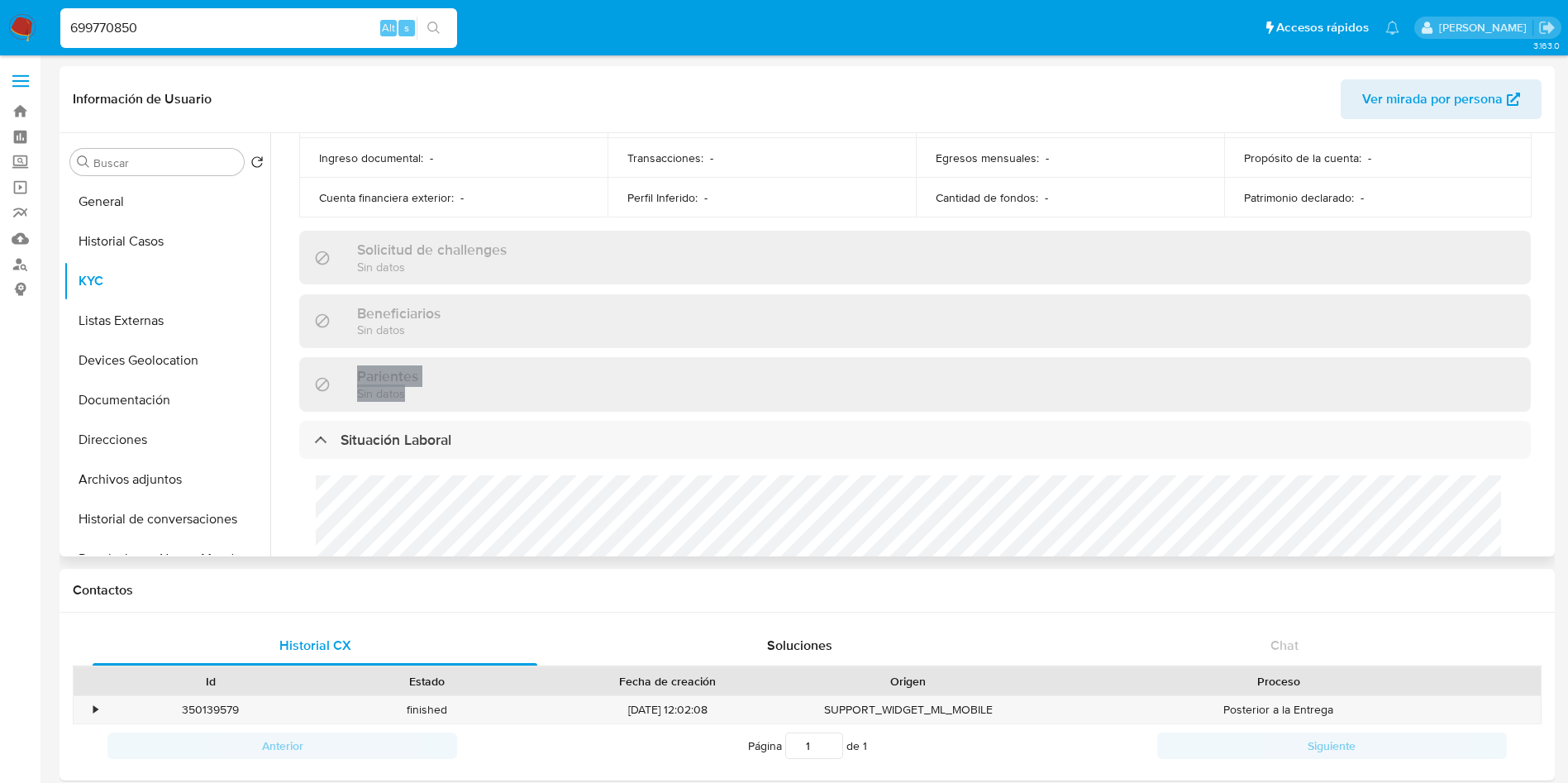
drag, startPoint x: 1544, startPoint y: 327, endPoint x: 1554, endPoint y: 391, distance: 64.8
click at [1554, 391] on div "Buscar Volver al orden por defecto General Historial Casos KYC Listas Externas …" at bounding box center [807, 345] width 1496 height 424
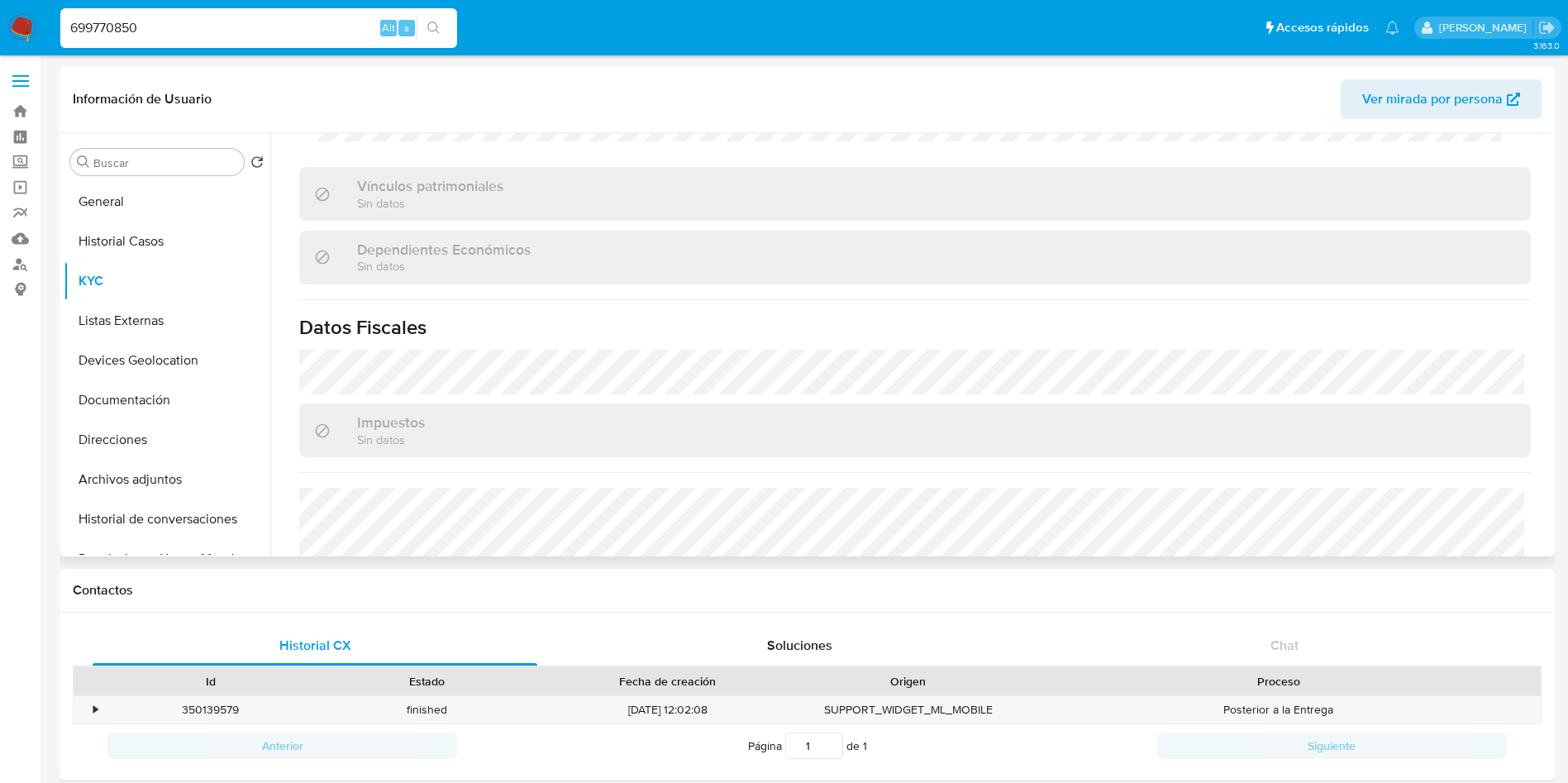
scroll to position [1252, 0]
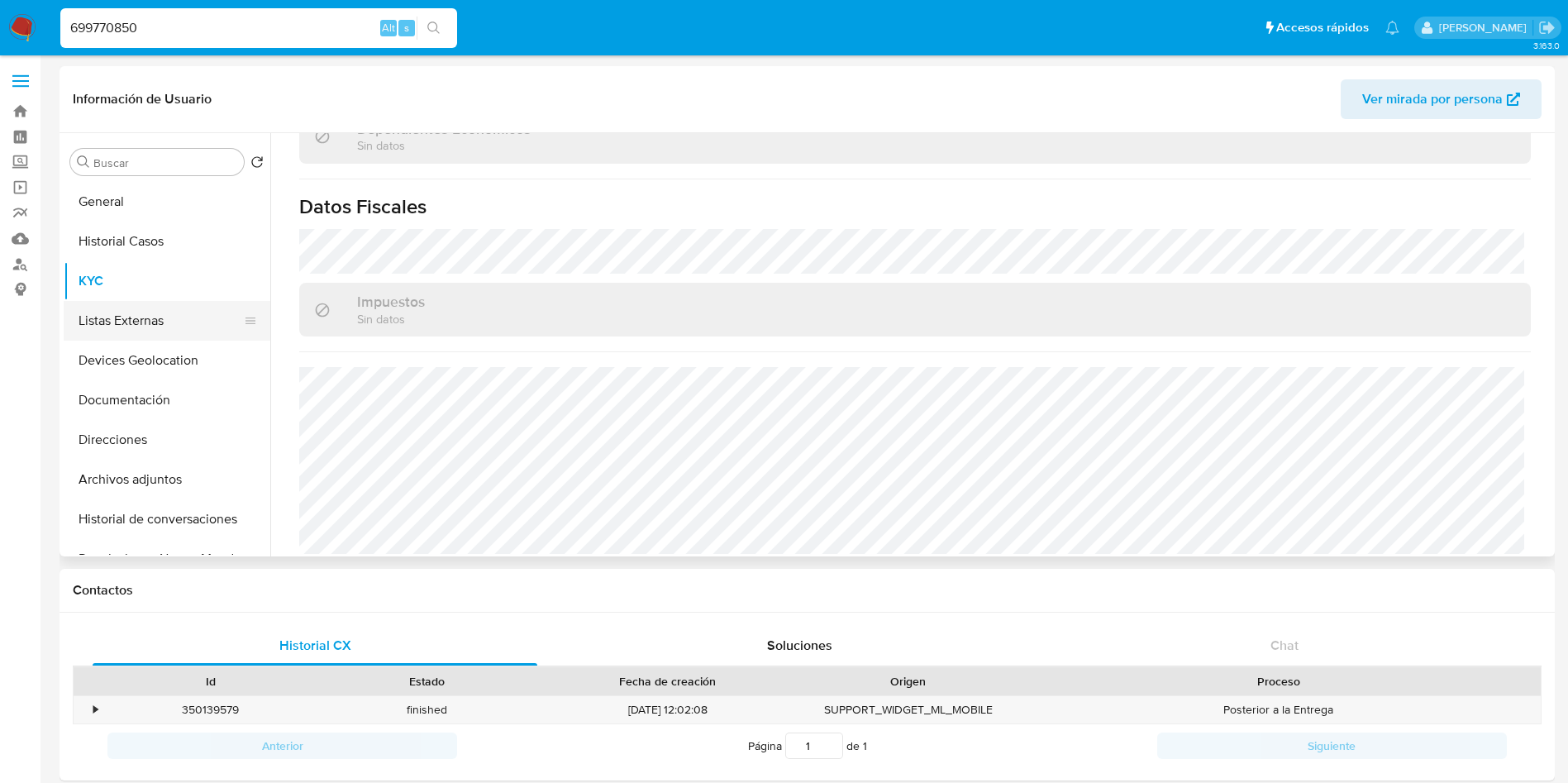
click at [119, 318] on button "Listas Externas" at bounding box center [160, 321] width 193 height 40
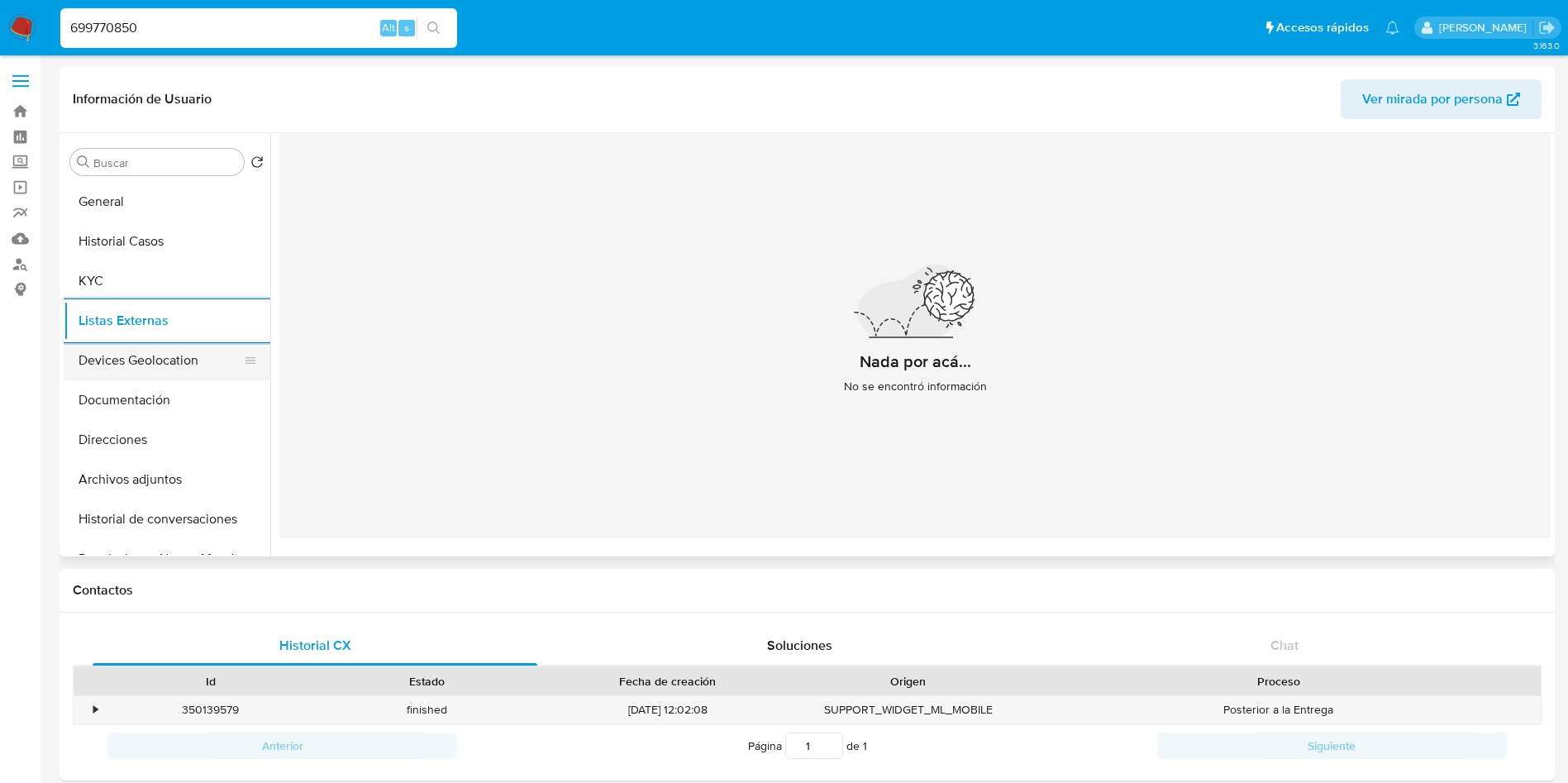
click at [150, 352] on button "Devices Geolocation" at bounding box center [160, 360] width 193 height 40
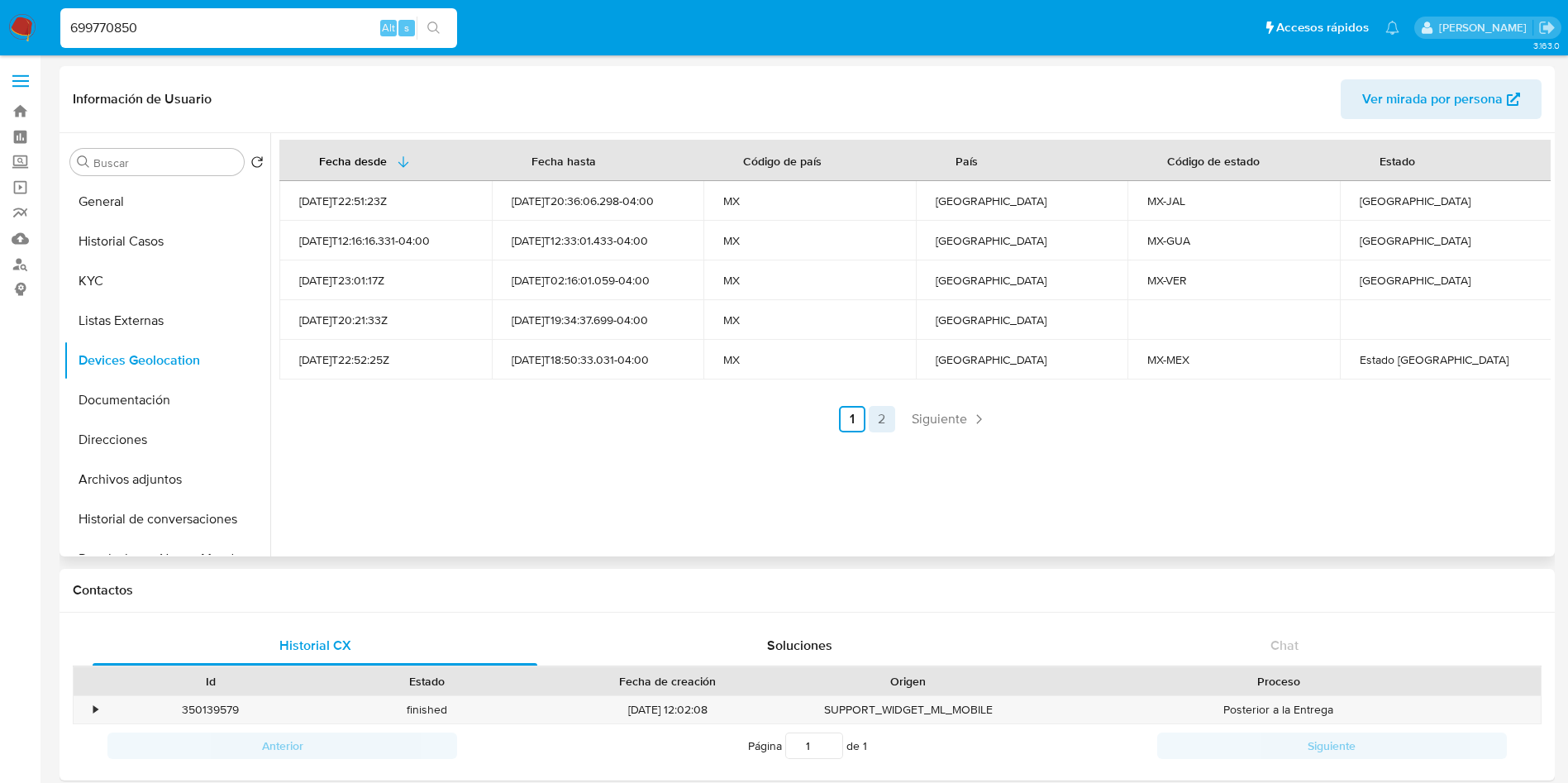
click at [869, 414] on link "2" at bounding box center [882, 419] width 26 height 26
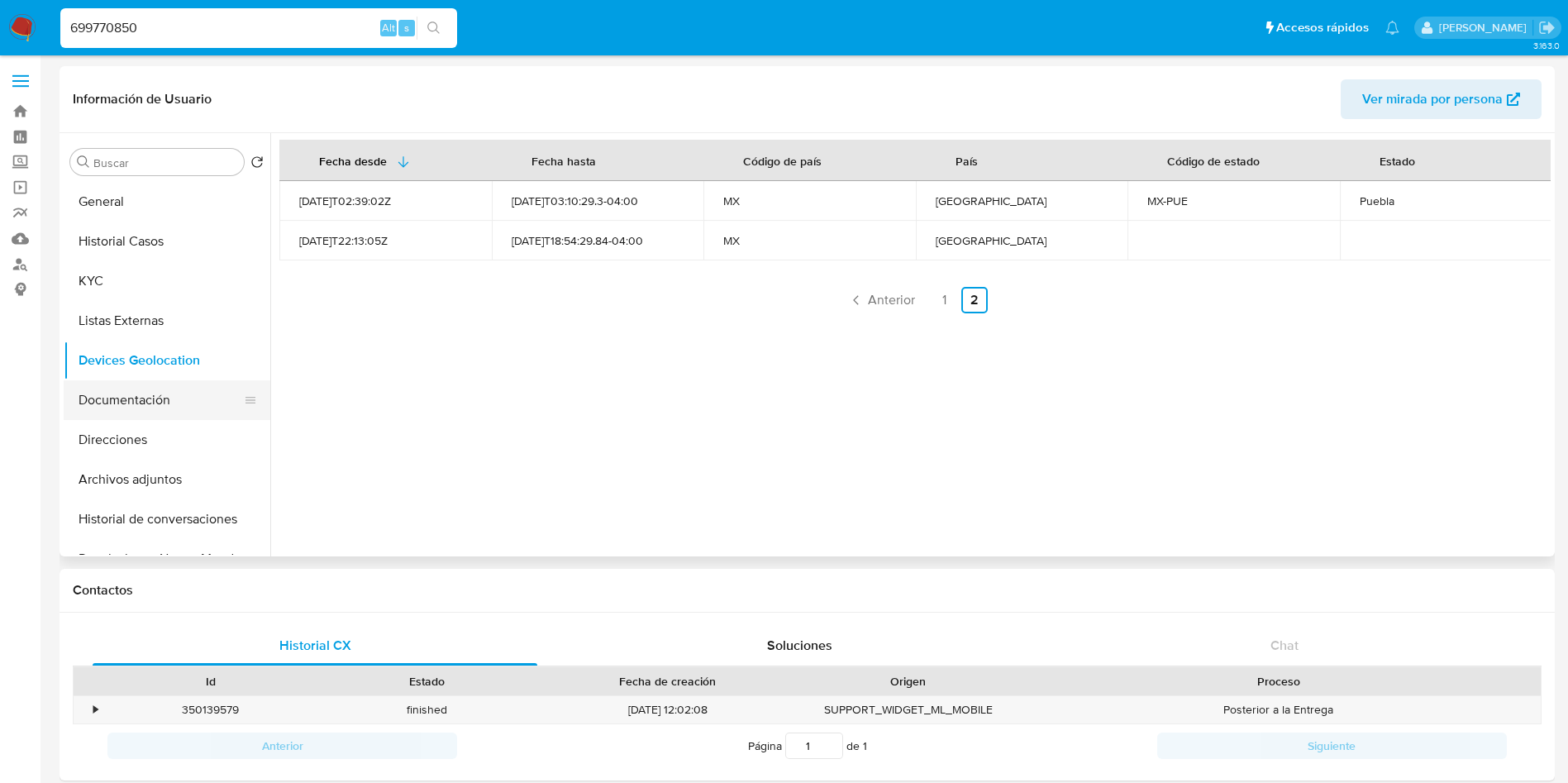
click at [159, 393] on button "Documentación" at bounding box center [160, 400] width 193 height 40
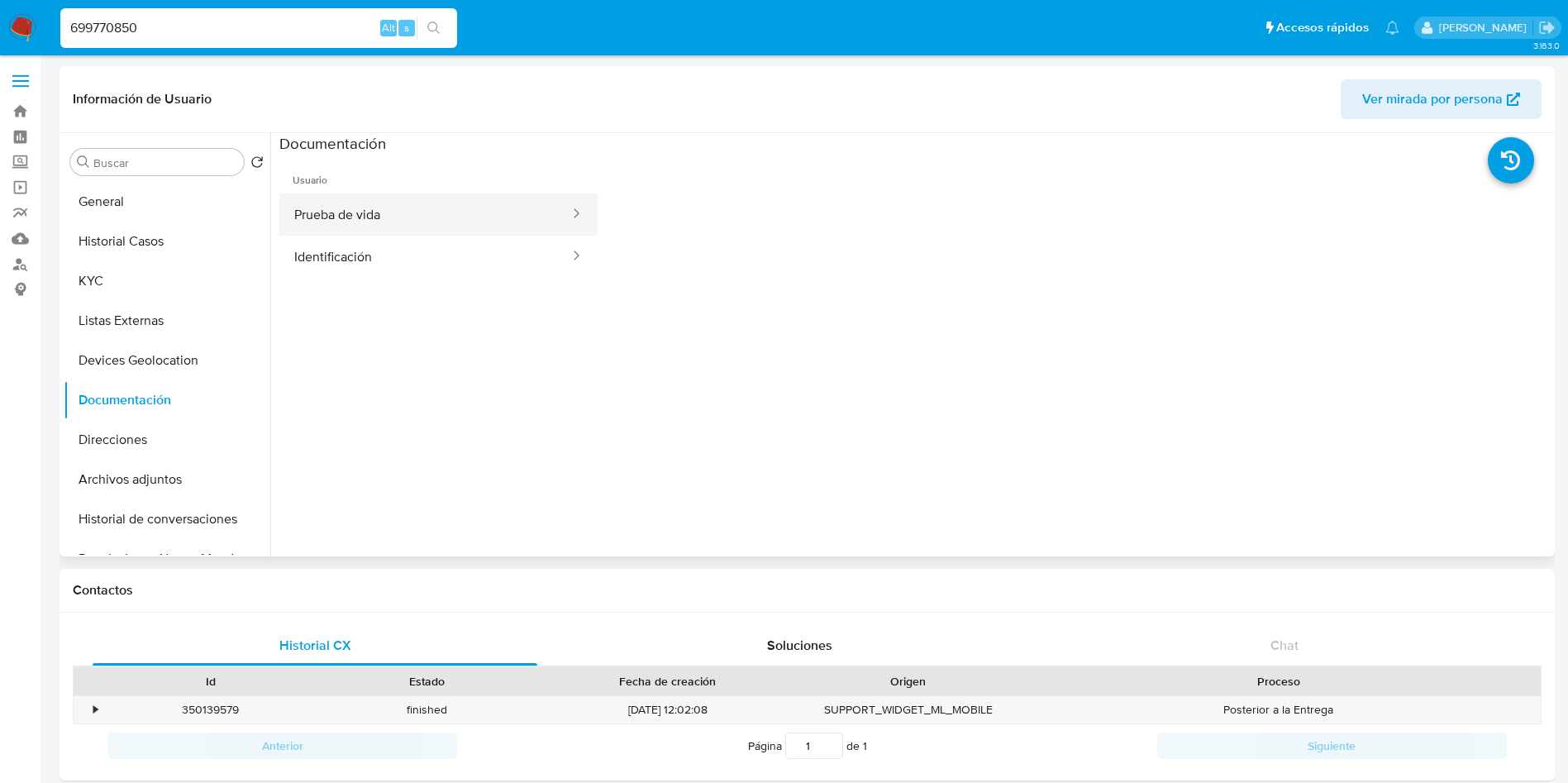
click at [491, 215] on button "Prueba de vida" at bounding box center [425, 214] width 292 height 42
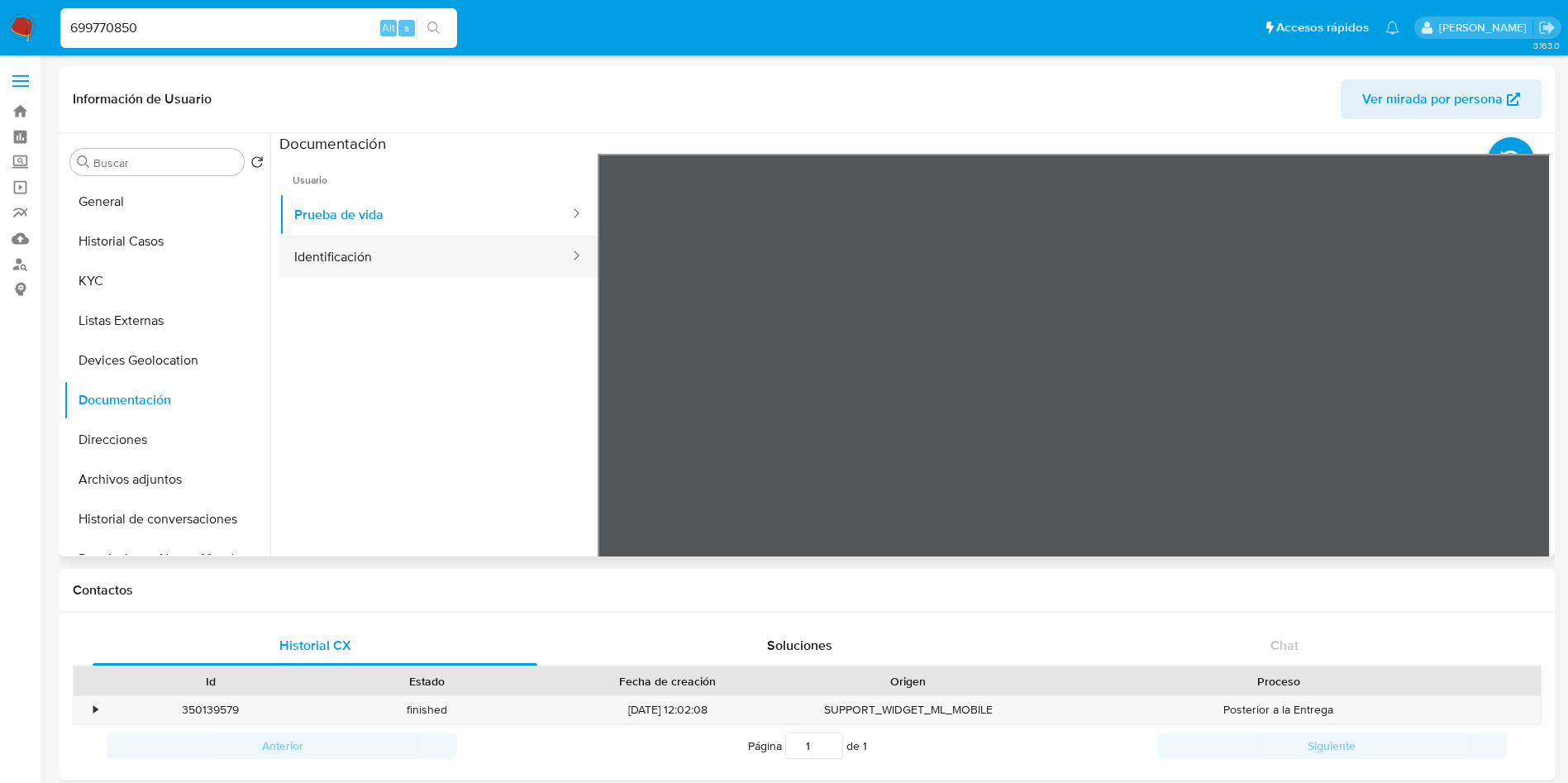
click at [355, 238] on button "Identificación" at bounding box center [425, 256] width 292 height 42
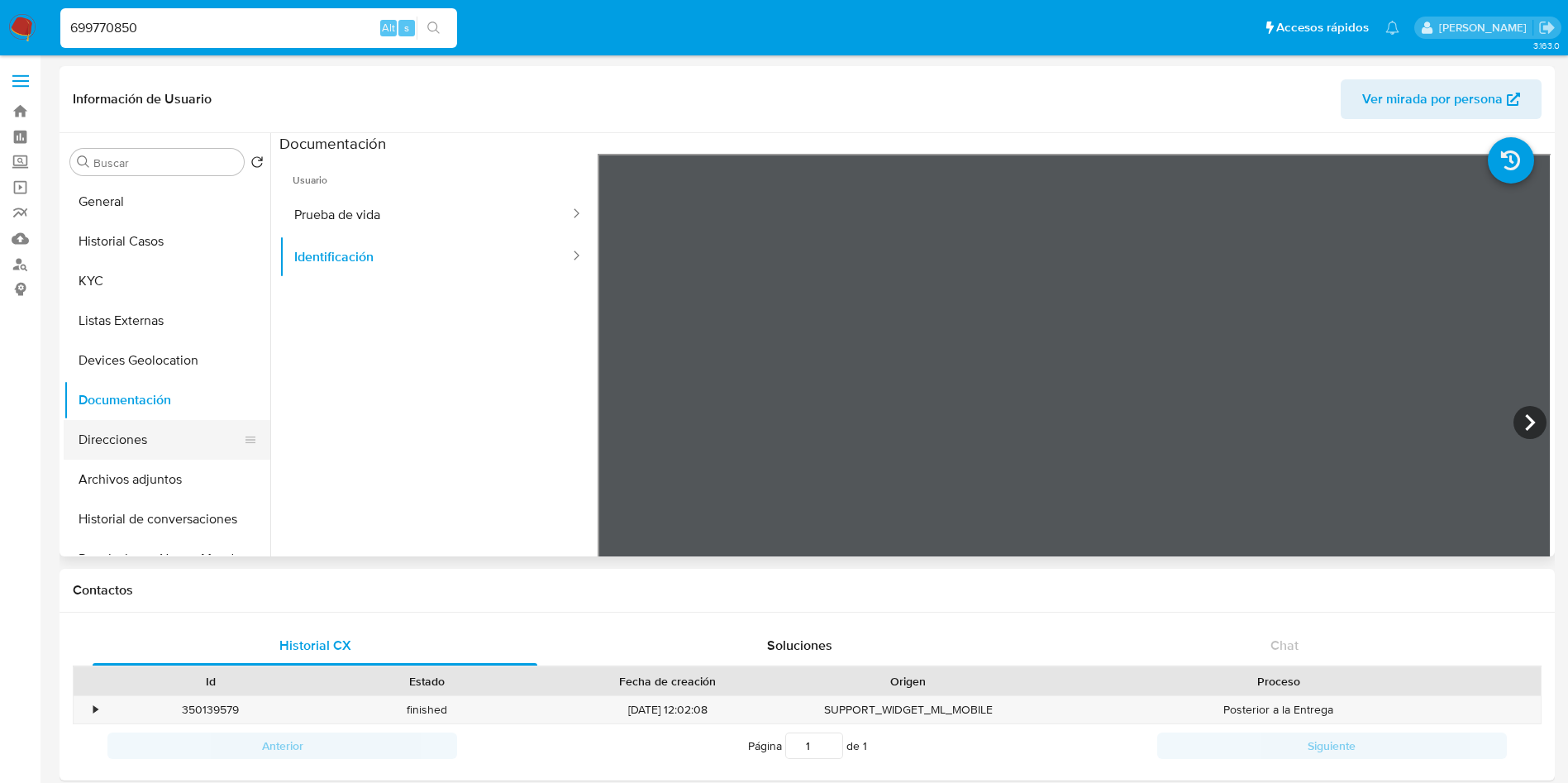
click at [136, 432] on button "Direcciones" at bounding box center [160, 440] width 193 height 40
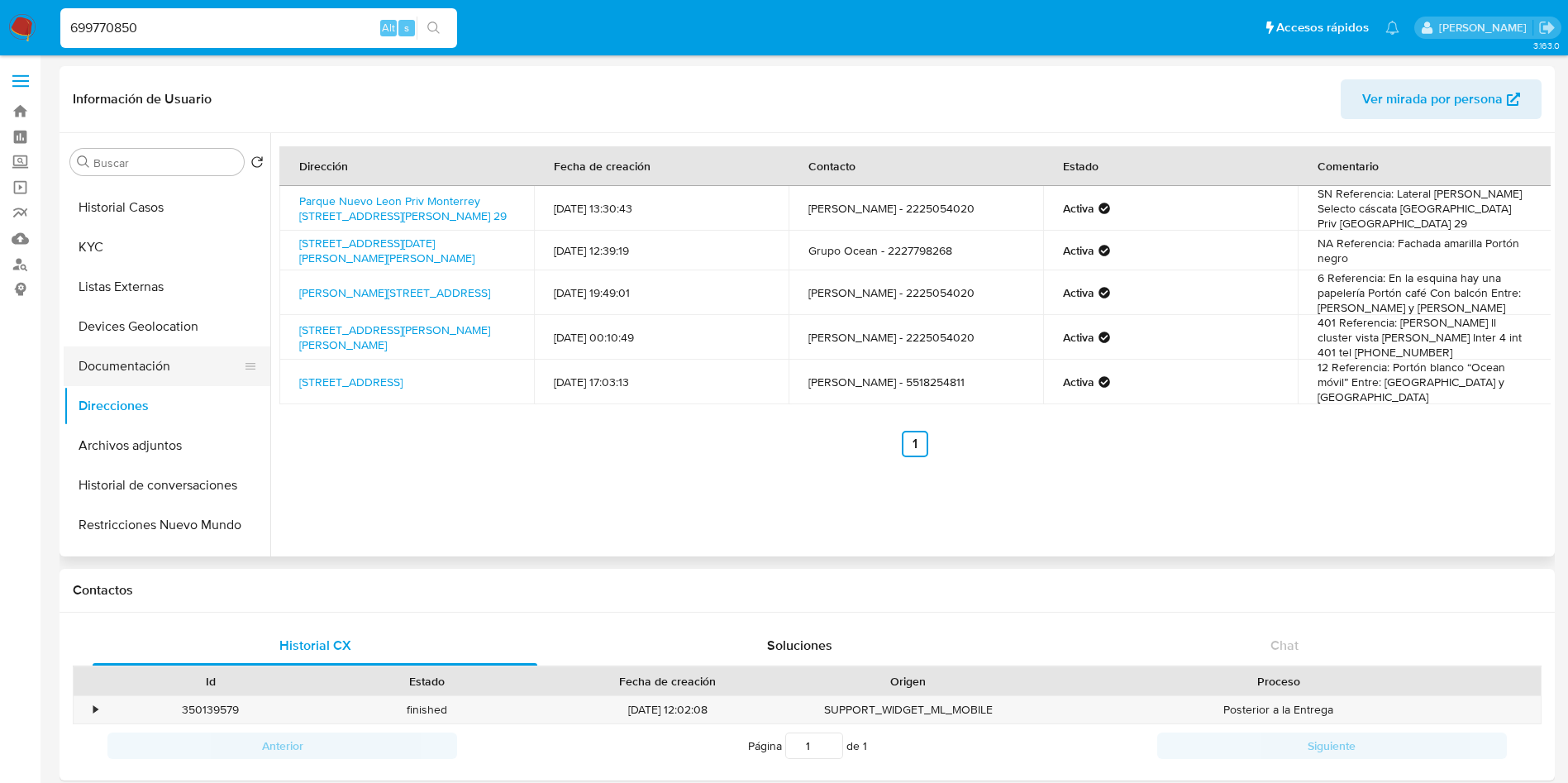
scroll to position [124, 0]
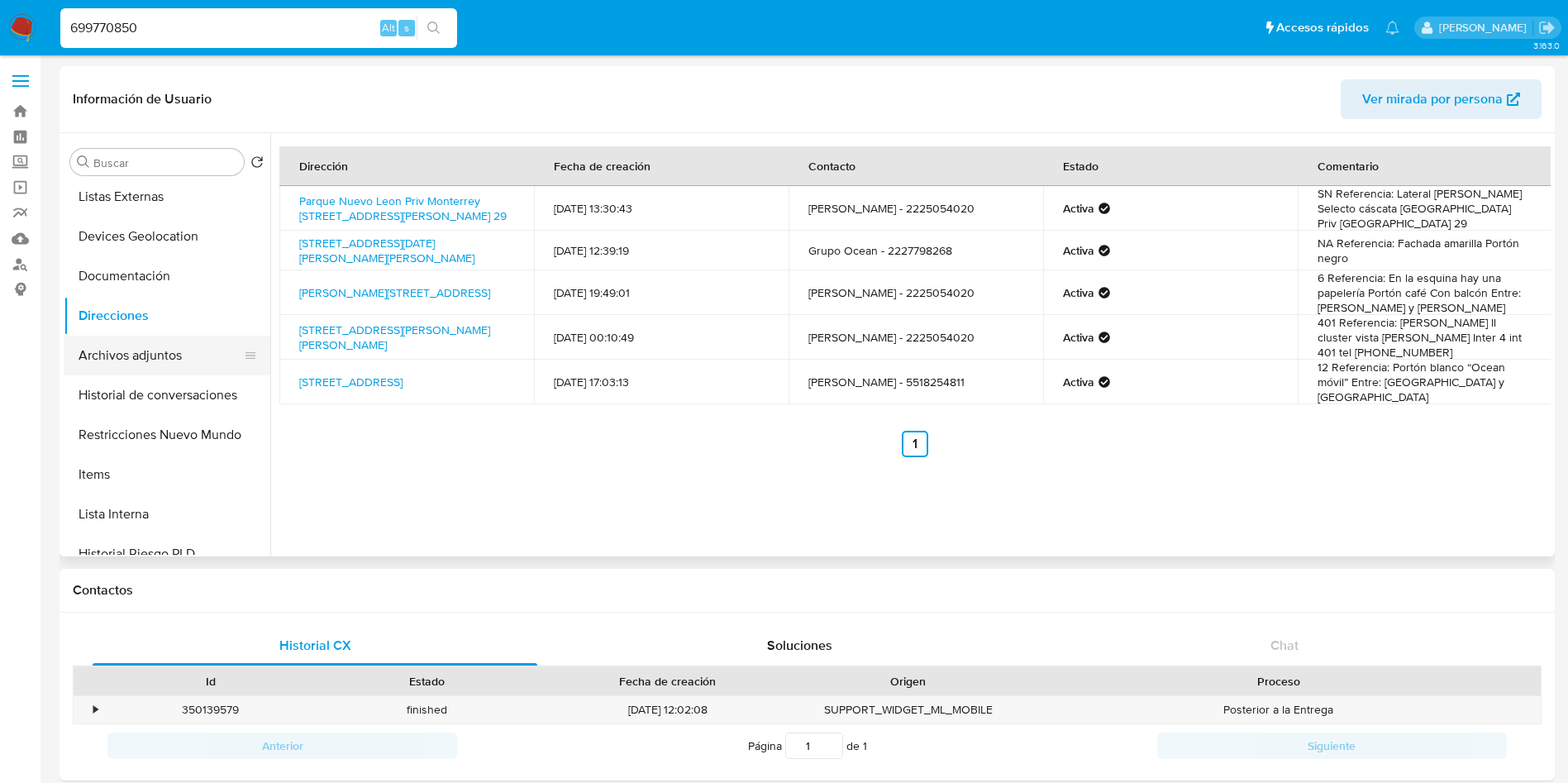
click at [140, 356] on button "Archivos adjuntos" at bounding box center [160, 356] width 193 height 40
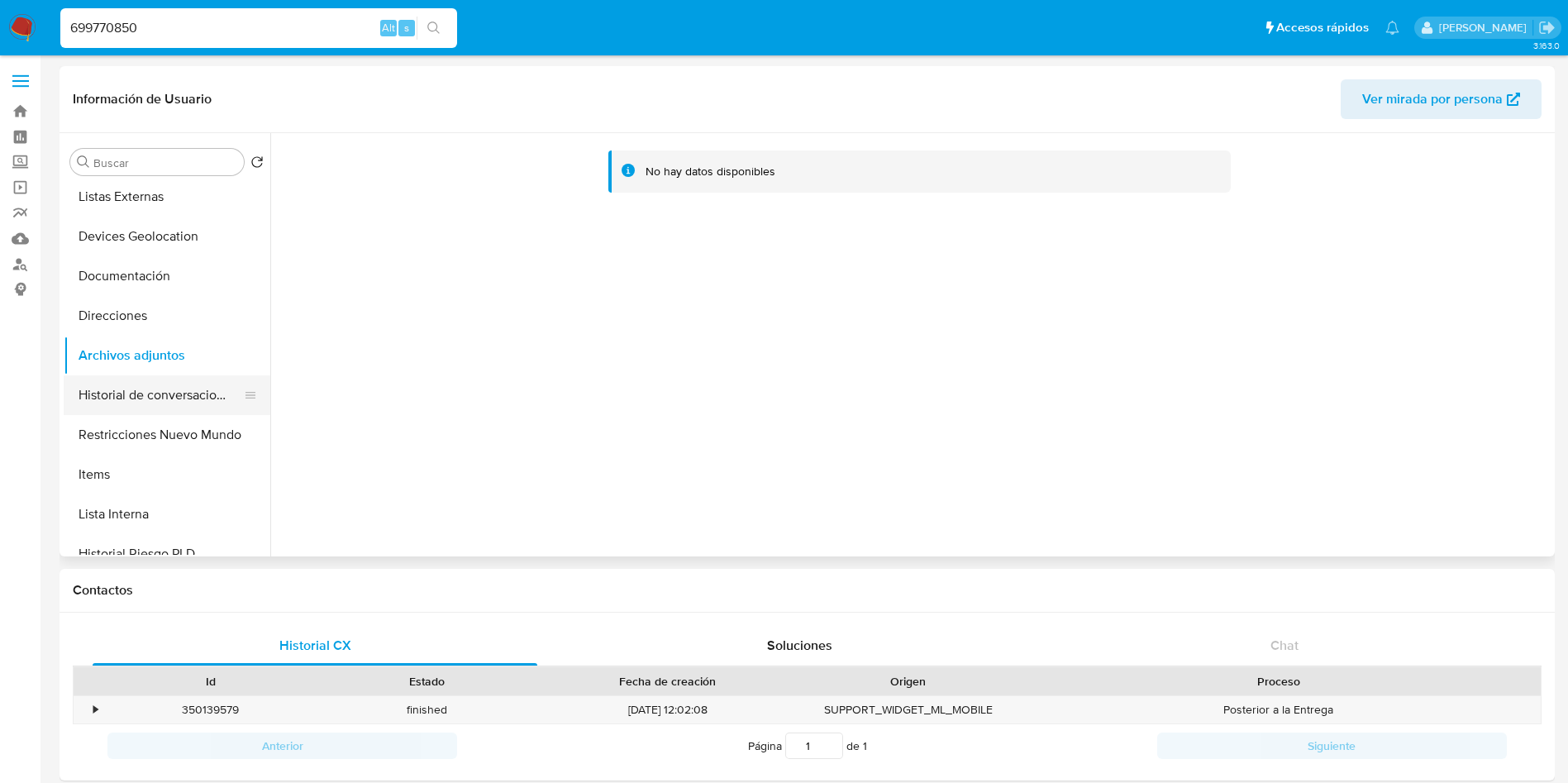
click at [188, 386] on button "Historial de conversaciones" at bounding box center [160, 395] width 193 height 40
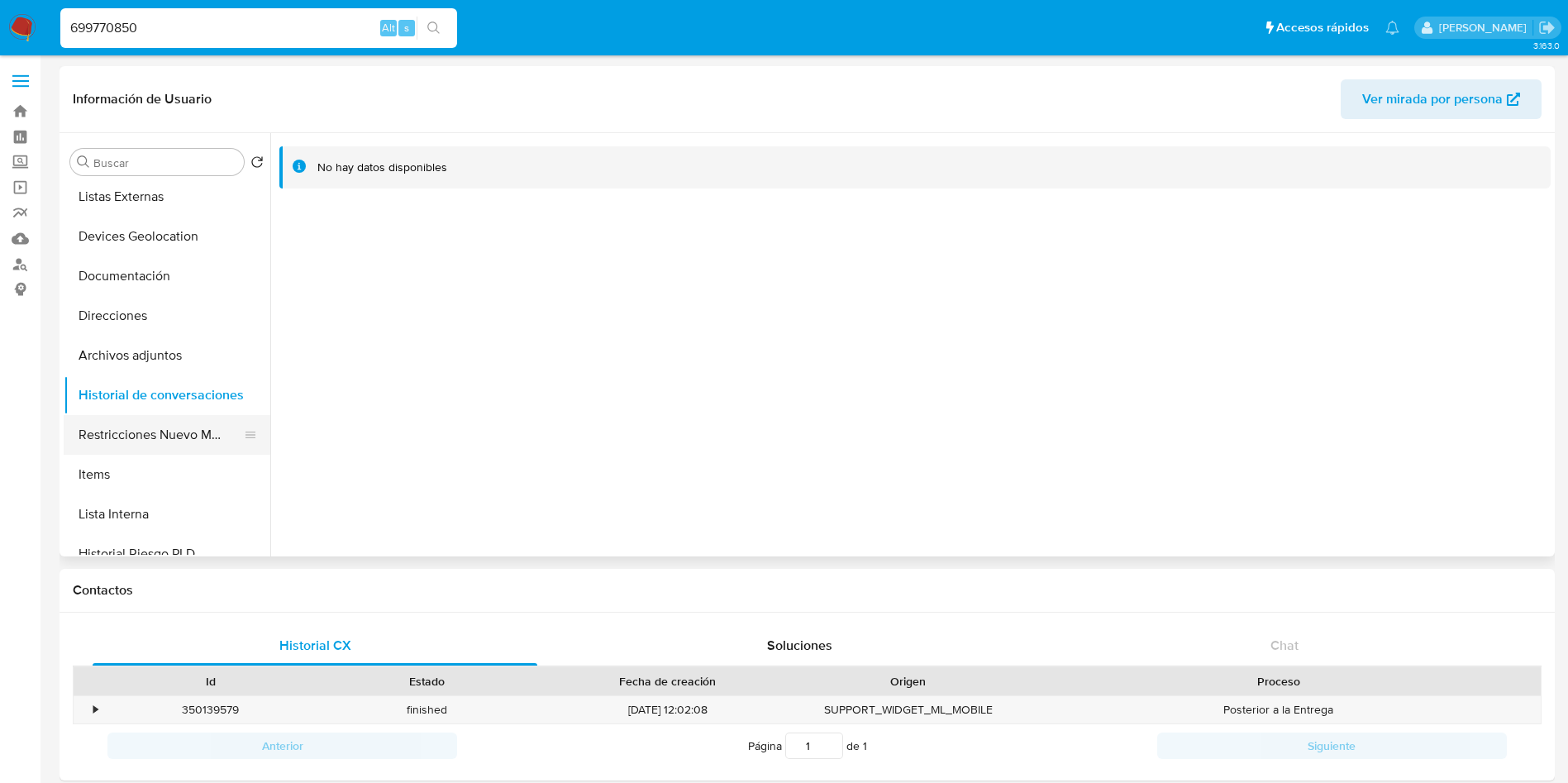
click at [186, 433] on button "Restricciones Nuevo Mundo" at bounding box center [160, 434] width 193 height 40
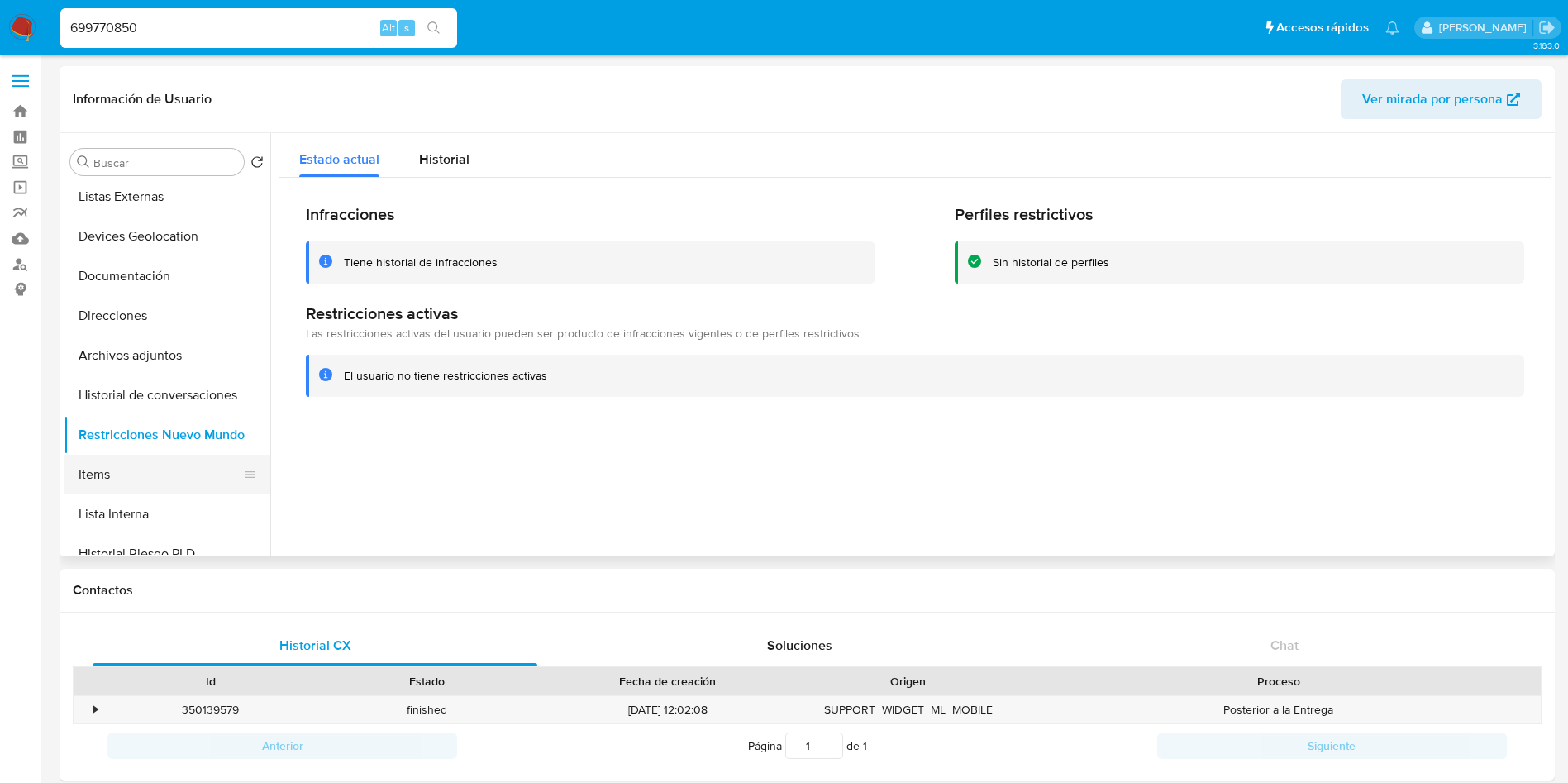
click at [113, 484] on button "Items" at bounding box center [160, 474] width 193 height 40
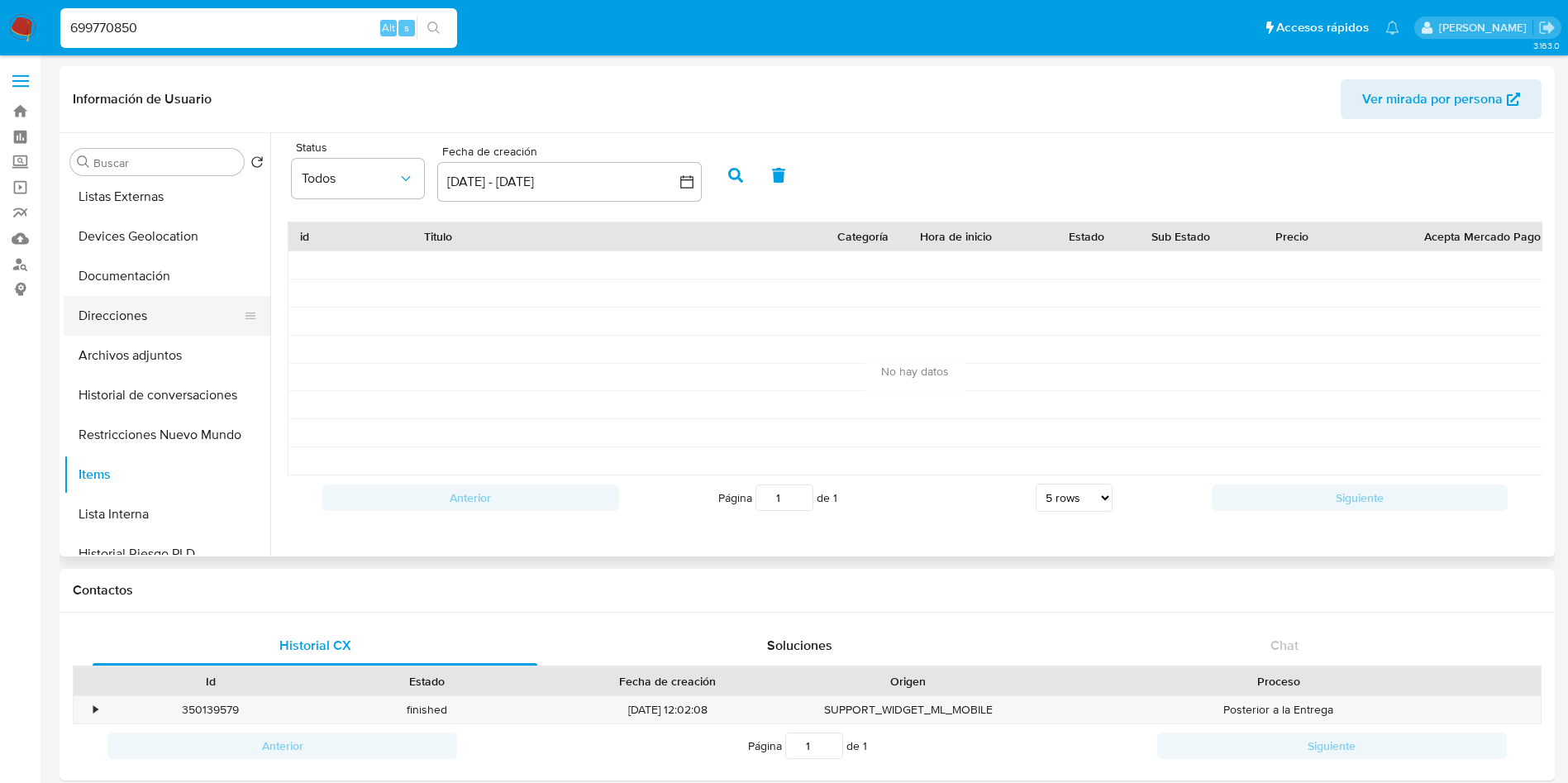
scroll to position [0, 0]
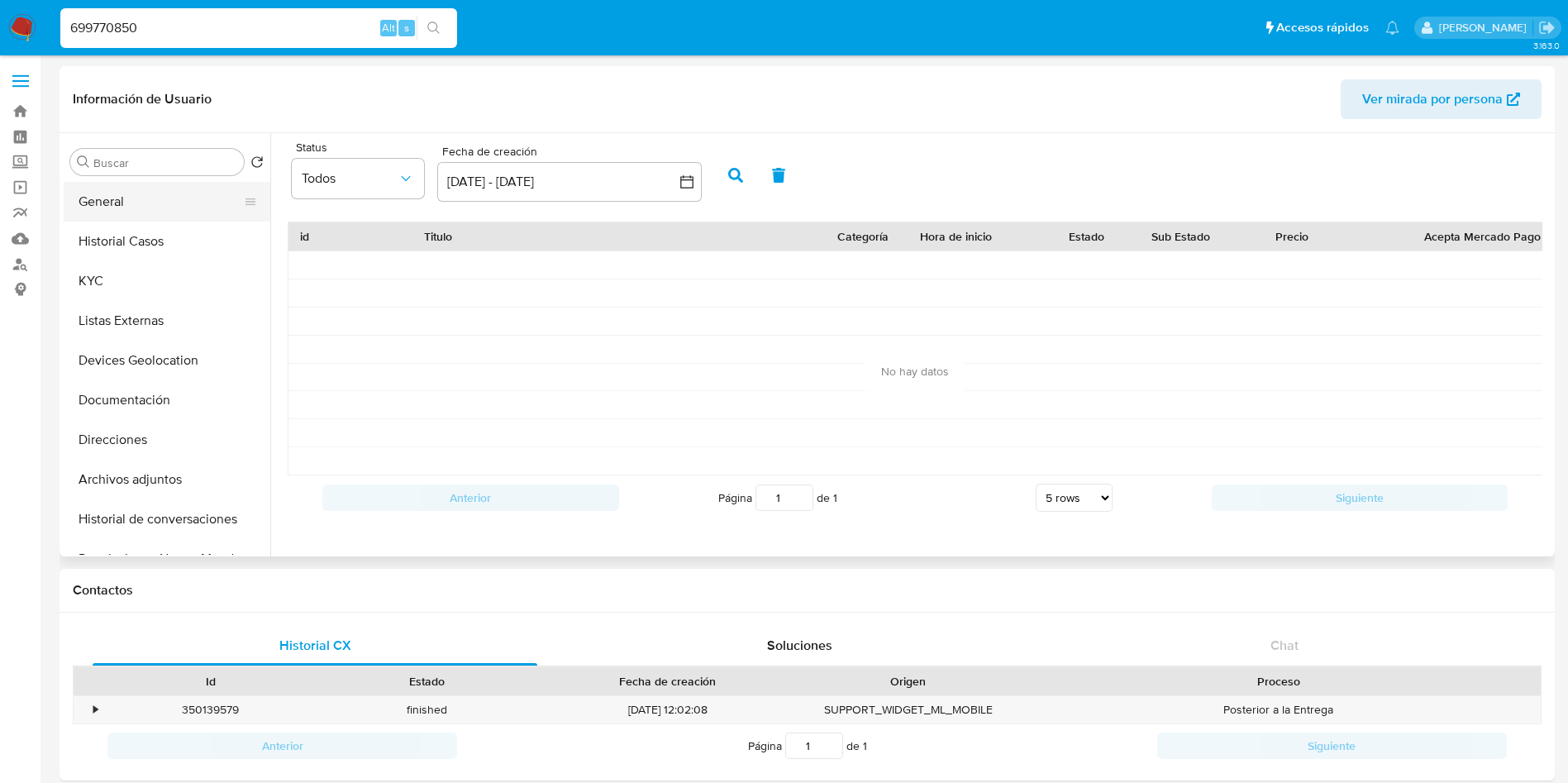
click at [125, 198] on button "General" at bounding box center [160, 201] width 193 height 40
